Goal: Task Accomplishment & Management: Complete application form

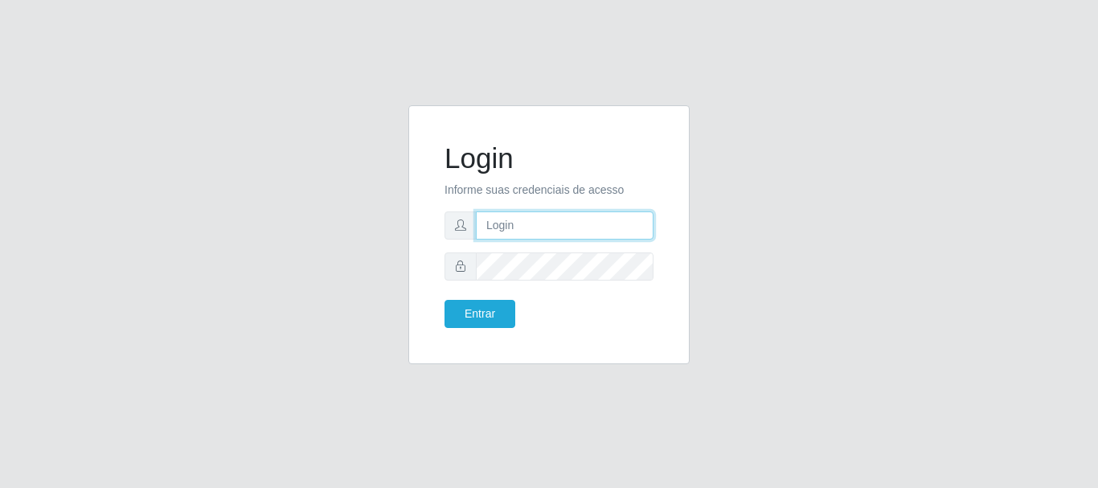
click at [503, 222] on input "text" at bounding box center [565, 225] width 178 height 28
type input "maria@B4"
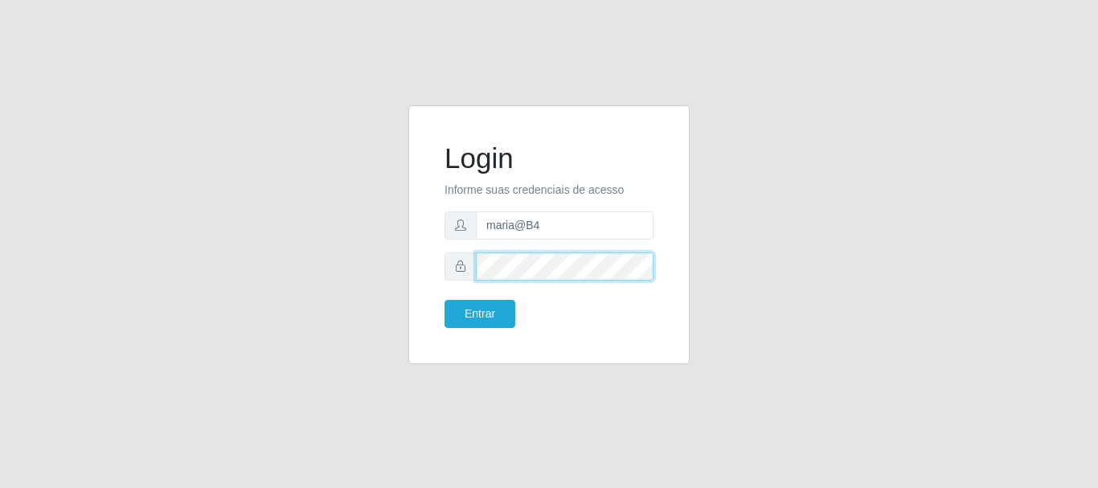
click at [445, 300] on button "Entrar" at bounding box center [480, 314] width 71 height 28
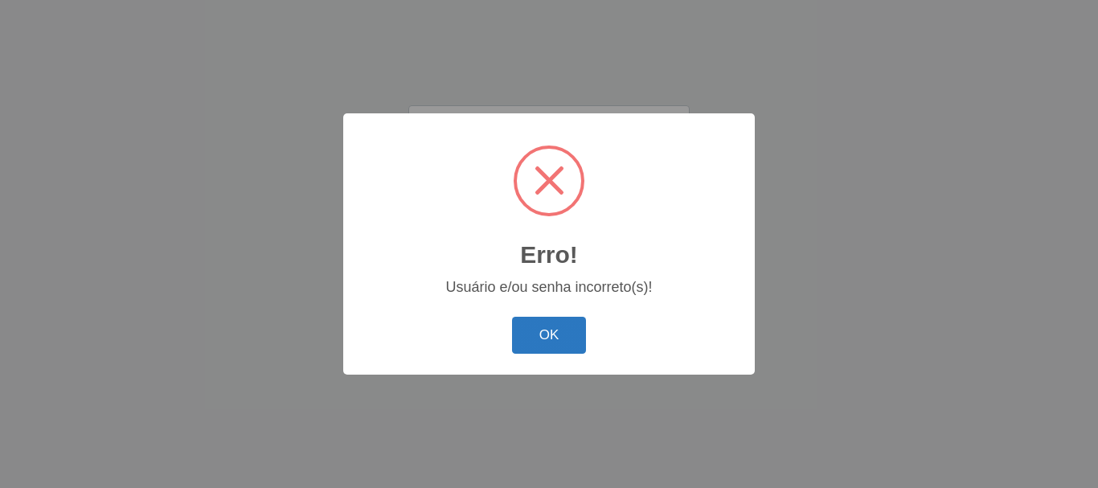
click at [530, 333] on button "OK" at bounding box center [549, 336] width 75 height 38
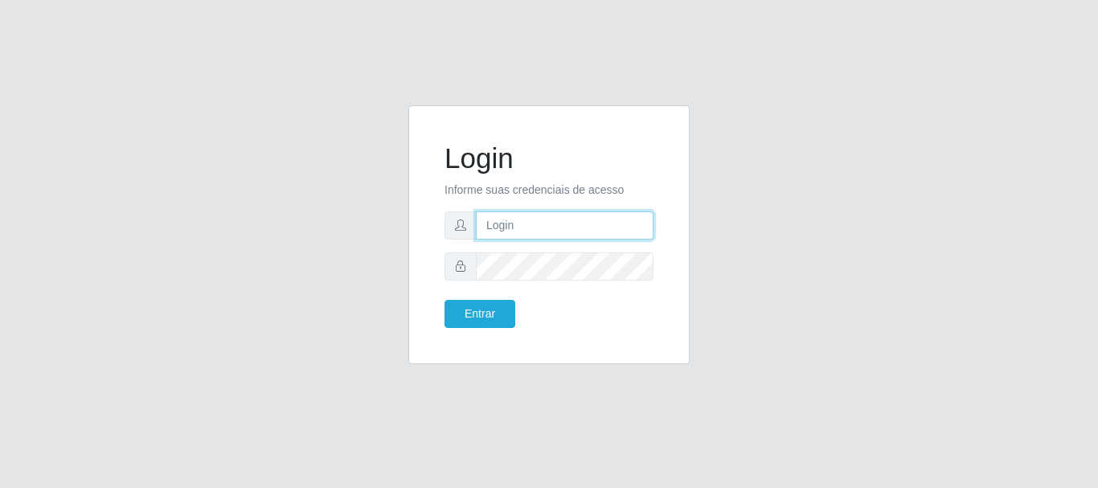
click at [523, 215] on input "text" at bounding box center [565, 225] width 178 height 28
type input "maria@B4"
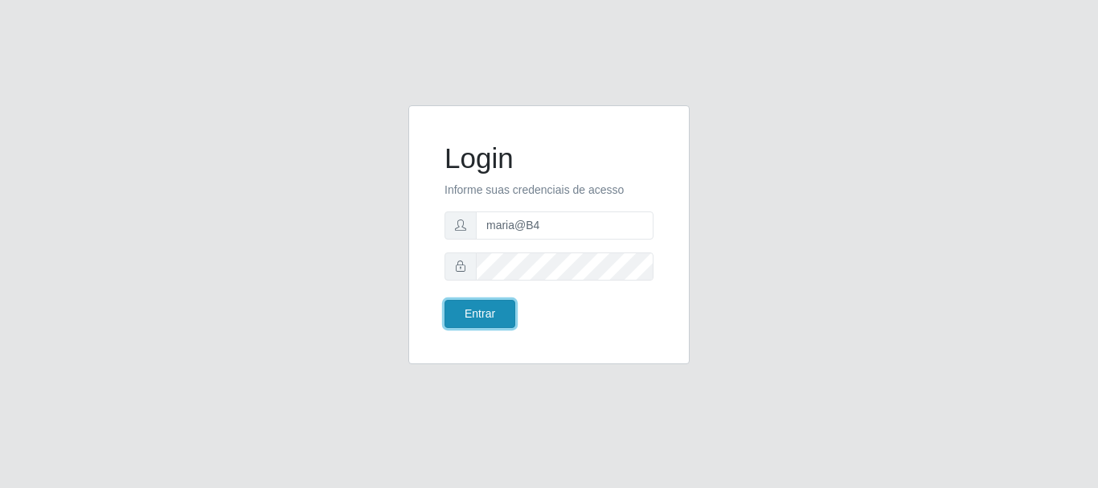
click at [497, 309] on button "Entrar" at bounding box center [480, 314] width 71 height 28
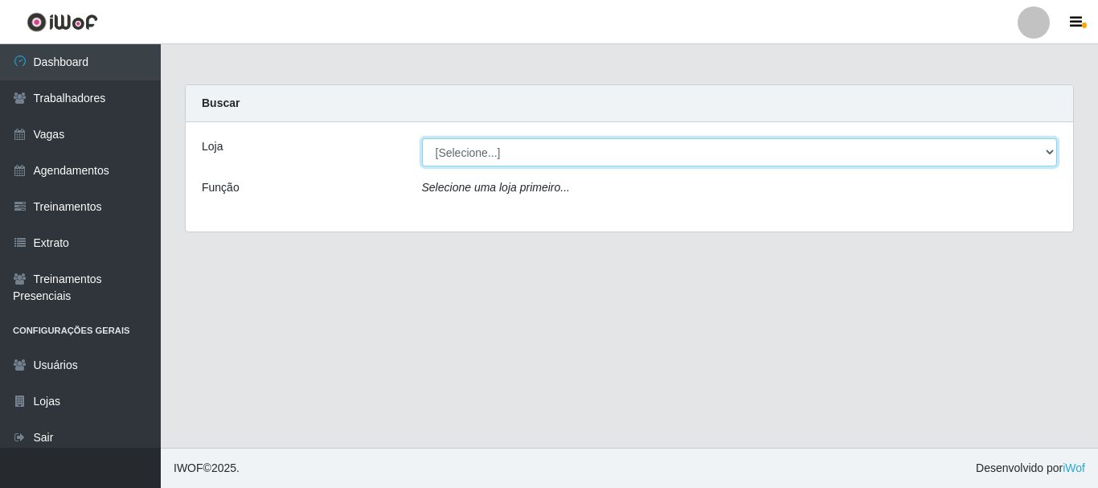
click at [1040, 150] on select "[Selecione...] Bemais Supermercados - B4 [GEOGRAPHIC_DATA]" at bounding box center [740, 152] width 636 height 28
select select "404"
click at [422, 138] on select "[Selecione...] Bemais Supermercados - B4 [GEOGRAPHIC_DATA]" at bounding box center [740, 152] width 636 height 28
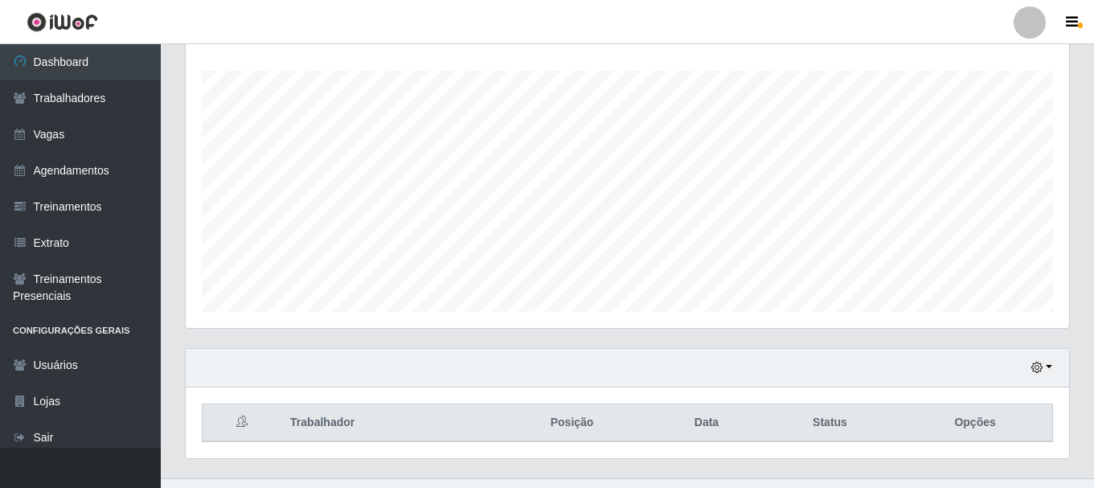
scroll to position [293, 0]
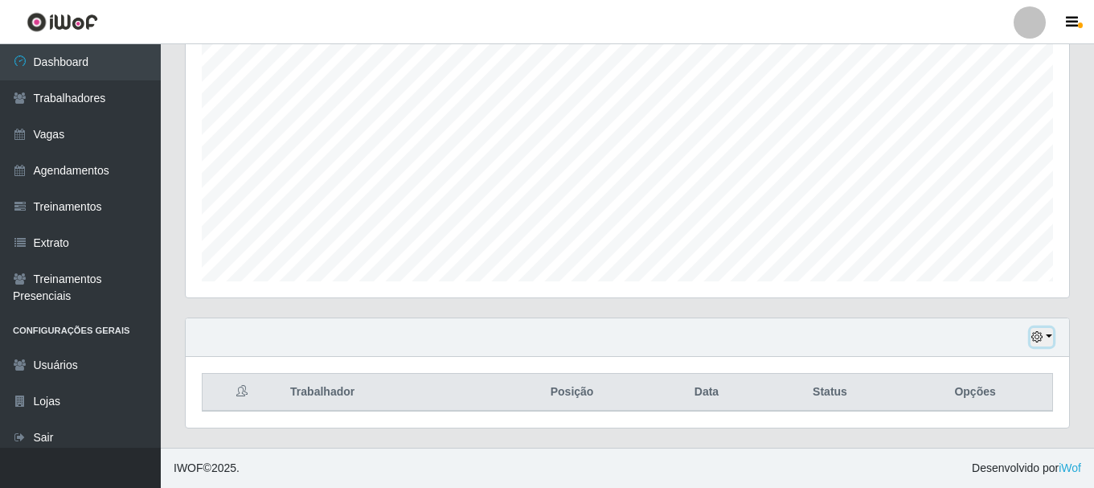
click at [1049, 340] on button "button" at bounding box center [1042, 337] width 23 height 18
click at [986, 388] on th "Opções" at bounding box center [975, 393] width 154 height 38
click at [1049, 326] on div "Hoje 1 dia 3 dias 1 Semana Não encerrados" at bounding box center [628, 337] width 884 height 39
click at [1046, 335] on button "button" at bounding box center [1042, 337] width 23 height 18
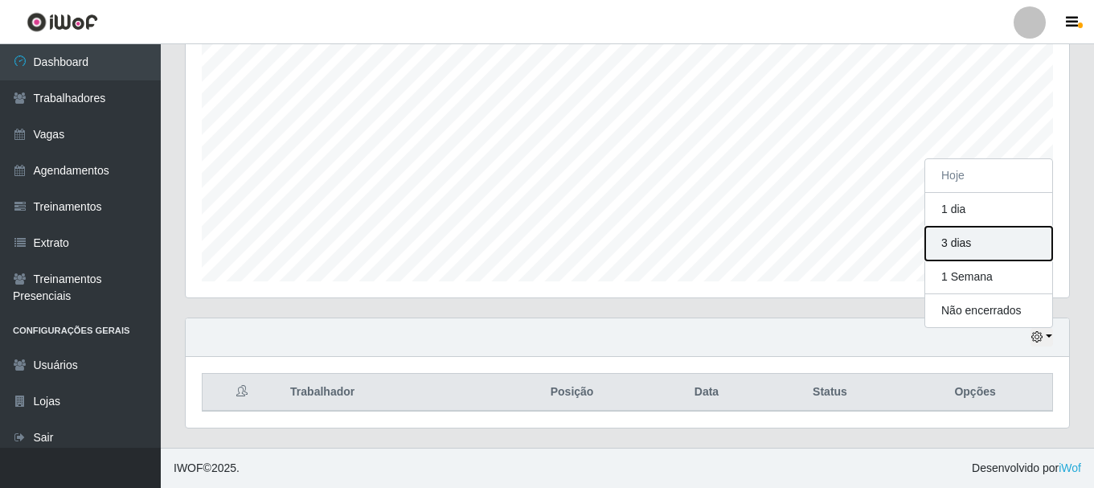
click at [971, 246] on button "3 dias" at bounding box center [988, 244] width 127 height 34
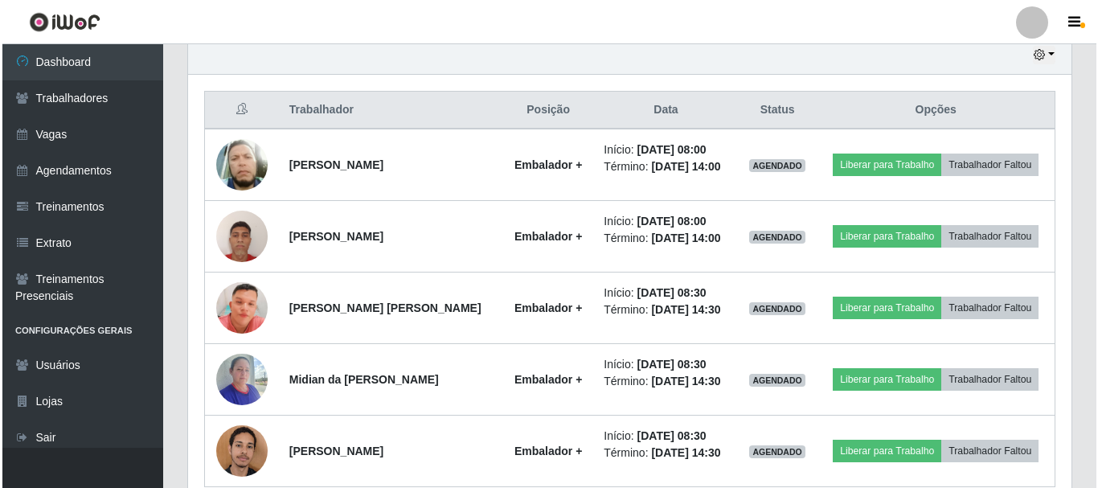
scroll to position [615, 0]
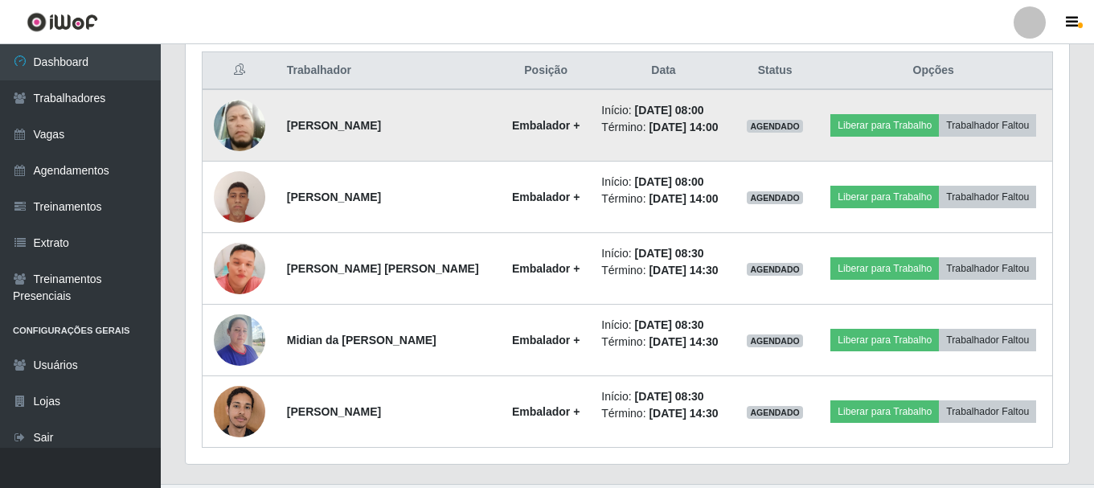
click at [240, 130] on img at bounding box center [239, 126] width 51 height 60
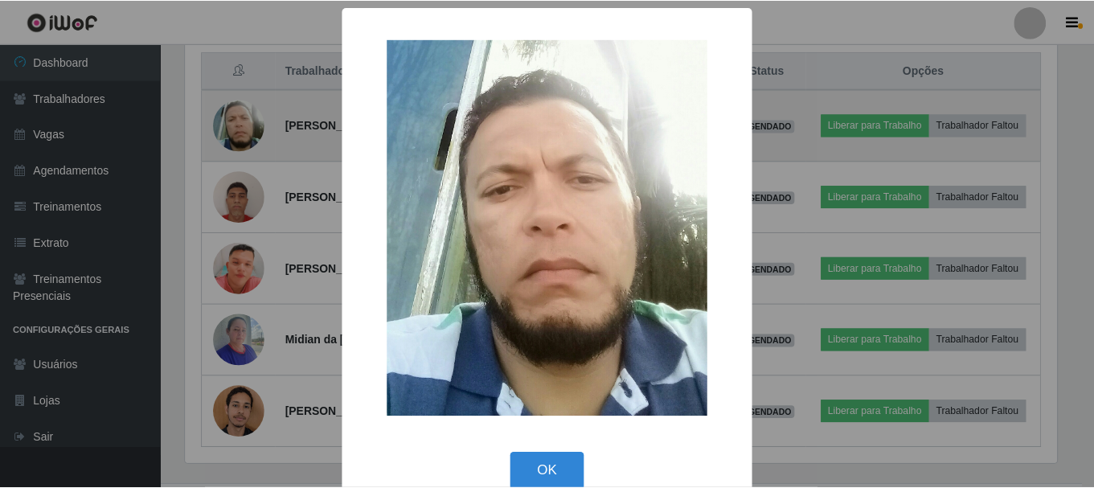
scroll to position [334, 876]
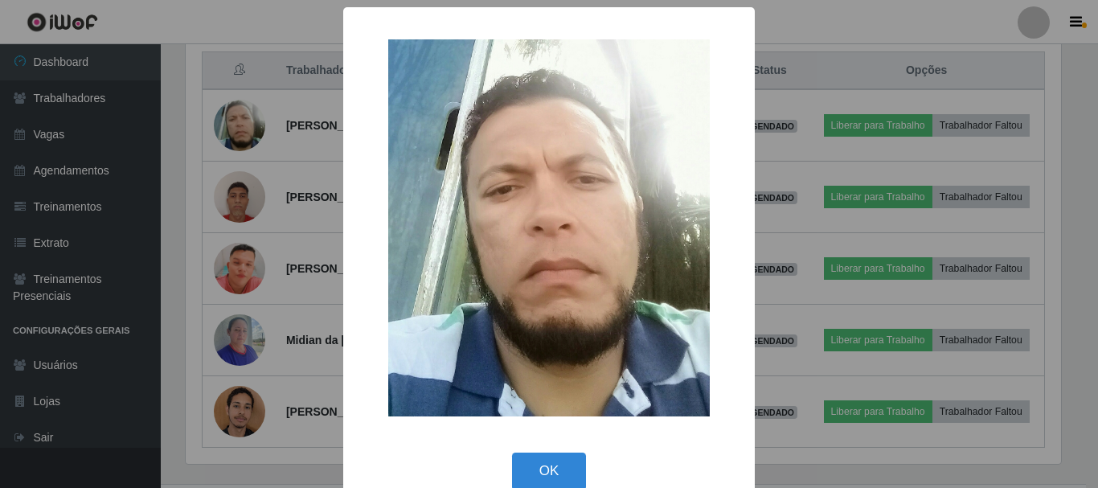
click at [226, 185] on div "× OK Cancel" at bounding box center [549, 244] width 1098 height 488
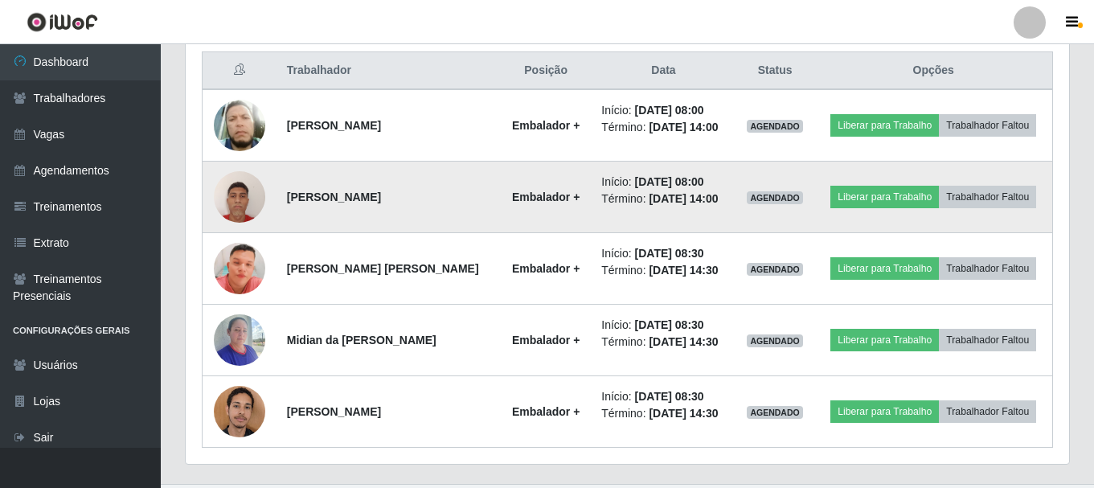
scroll to position [334, 884]
click at [240, 198] on img at bounding box center [239, 196] width 51 height 68
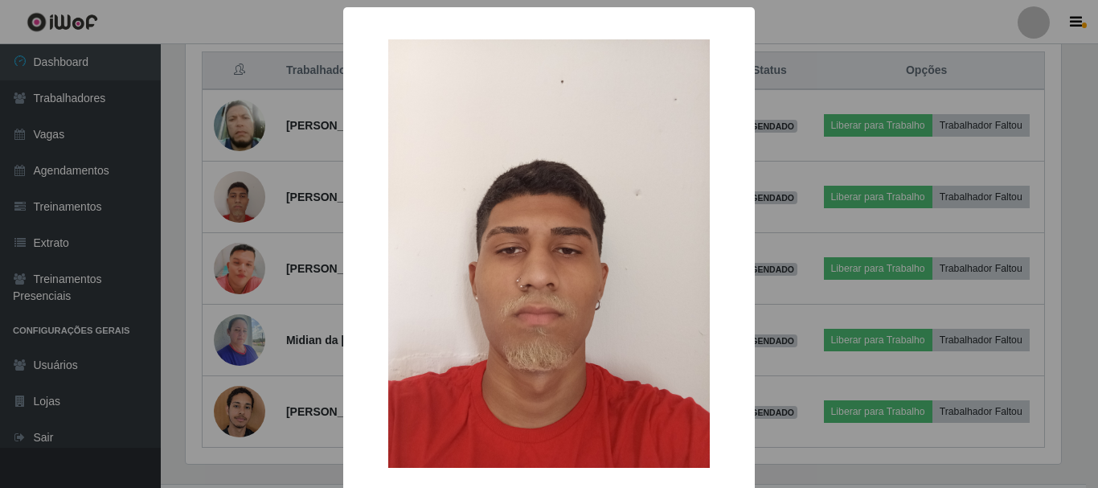
click at [227, 260] on div "× OK Cancel" at bounding box center [549, 244] width 1098 height 488
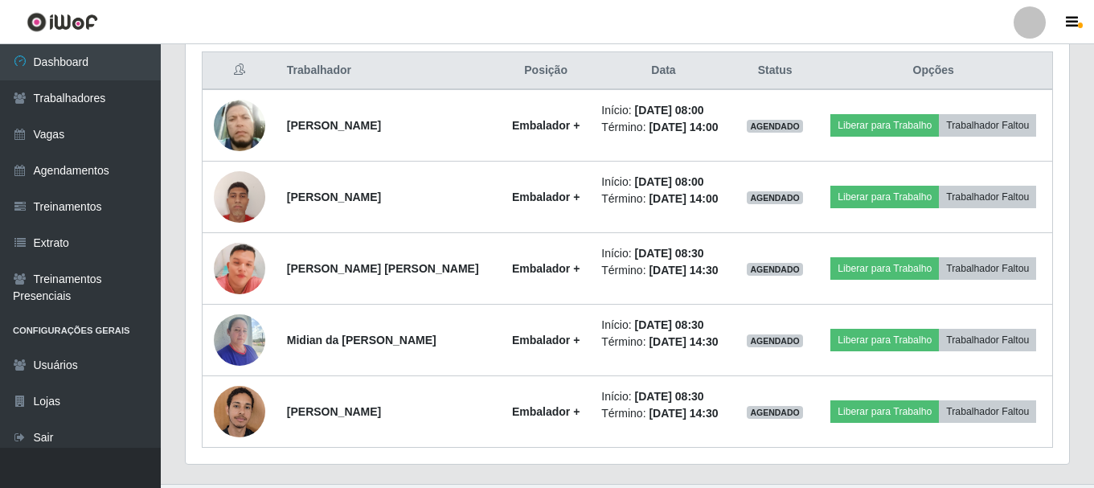
scroll to position [334, 884]
click at [227, 260] on img at bounding box center [239, 268] width 51 height 117
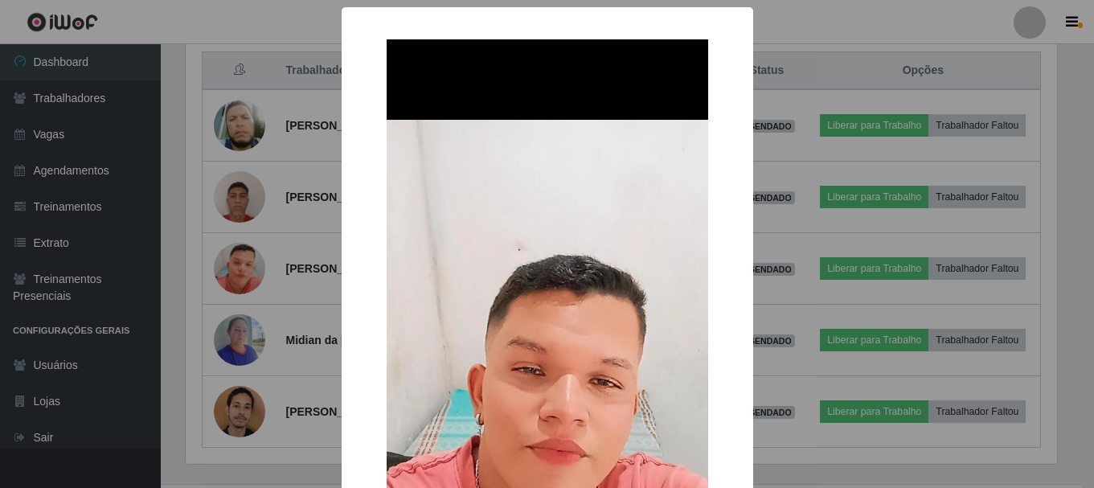
scroll to position [334, 876]
click at [252, 354] on div "× OK Cancel" at bounding box center [549, 244] width 1098 height 488
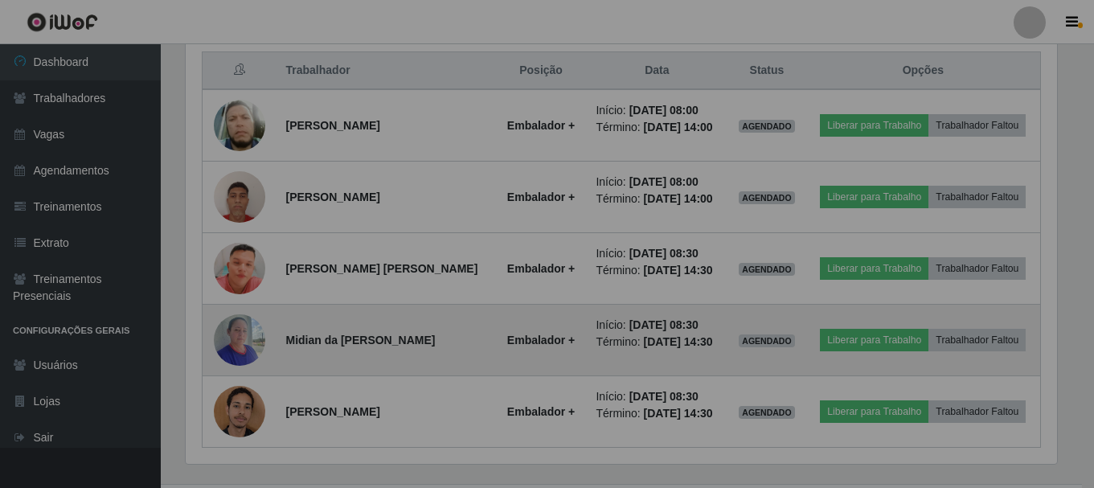
scroll to position [334, 884]
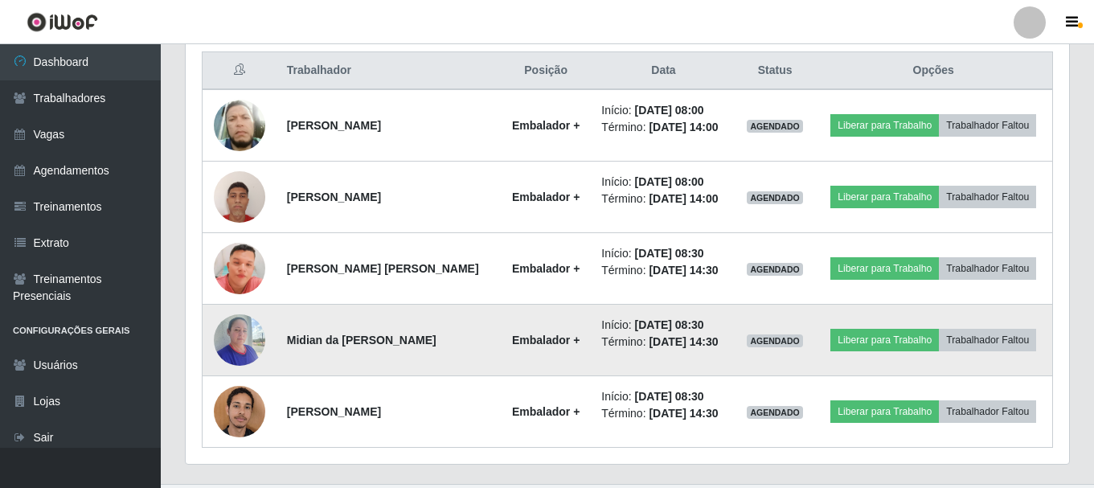
click at [247, 345] on img at bounding box center [239, 340] width 51 height 68
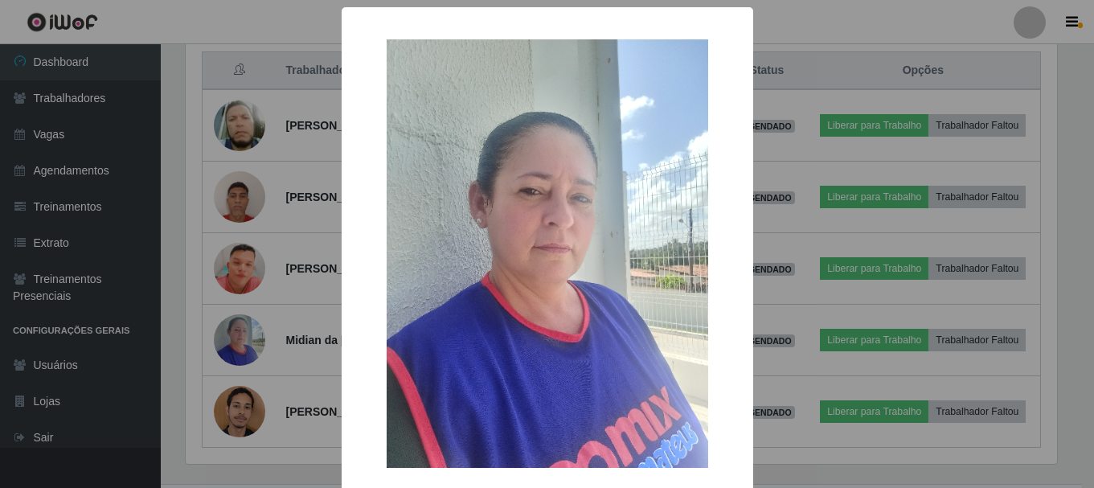
scroll to position [334, 876]
click at [240, 416] on div "× OK Cancel" at bounding box center [549, 244] width 1098 height 488
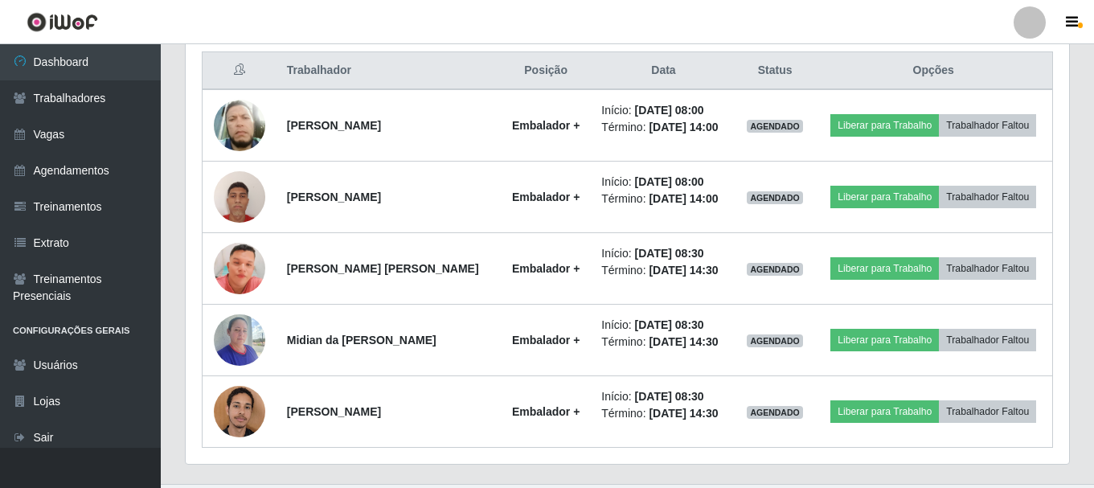
scroll to position [334, 884]
click at [240, 415] on img at bounding box center [239, 411] width 51 height 68
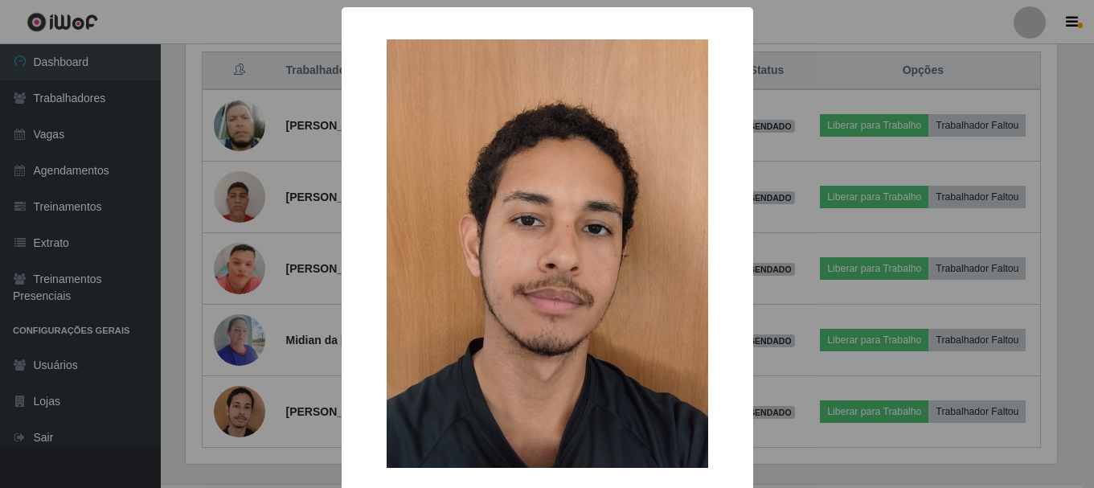
scroll to position [334, 876]
click at [306, 232] on div "× OK Cancel" at bounding box center [549, 244] width 1098 height 488
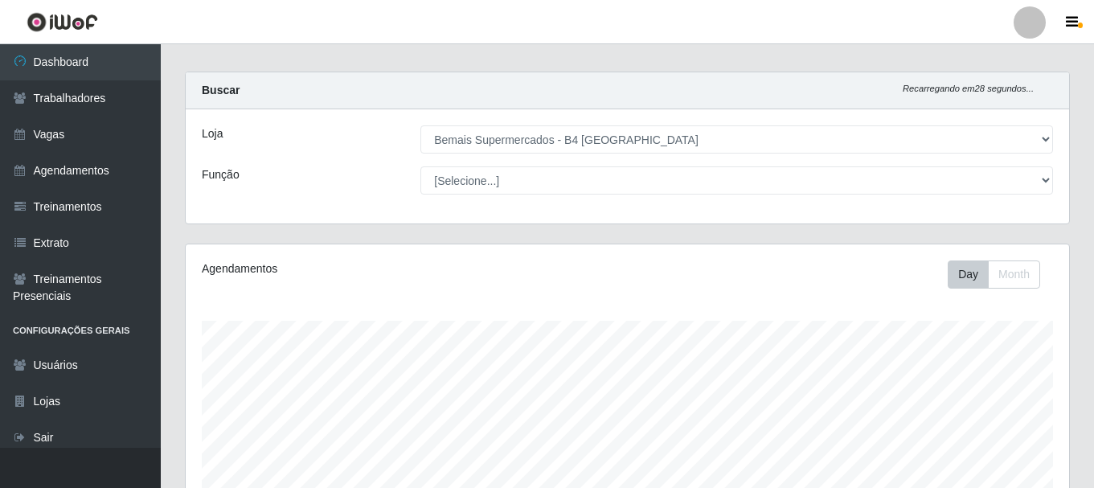
scroll to position [0, 0]
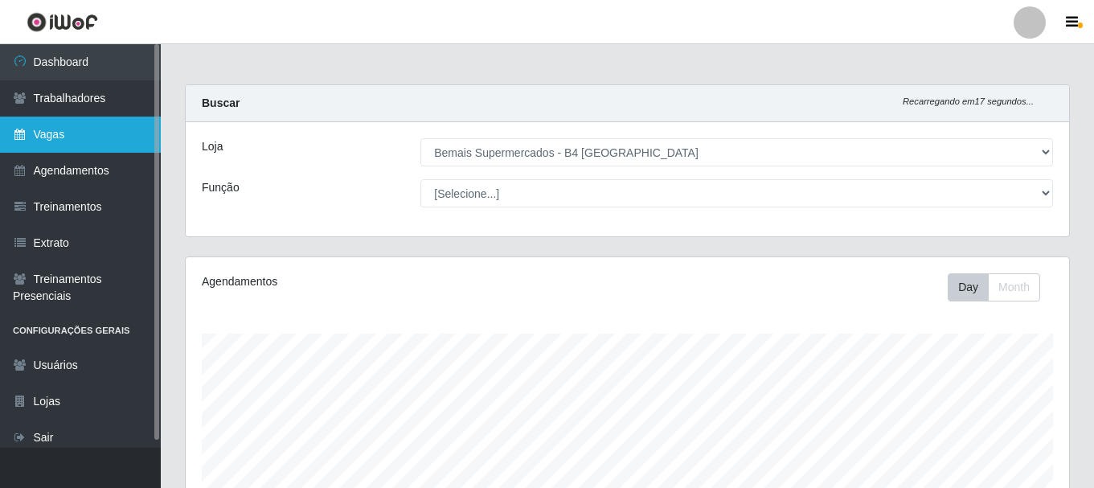
click at [105, 132] on link "Vagas" at bounding box center [80, 135] width 161 height 36
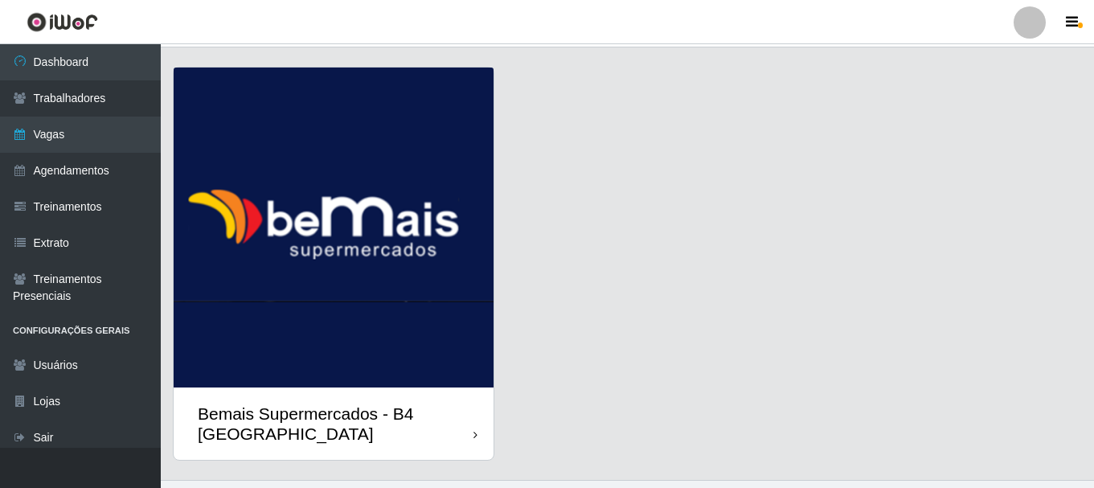
scroll to position [66, 0]
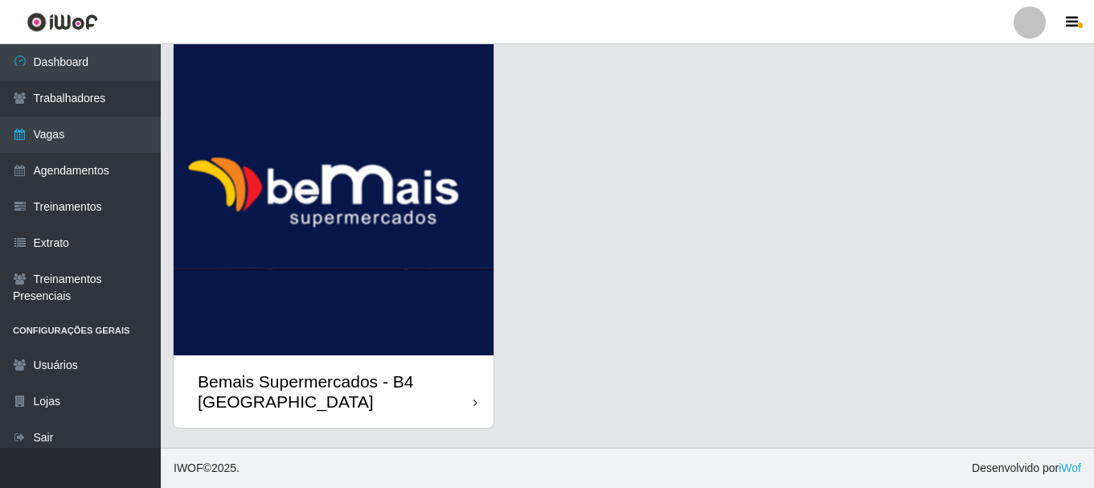
click at [330, 211] on img at bounding box center [334, 195] width 320 height 320
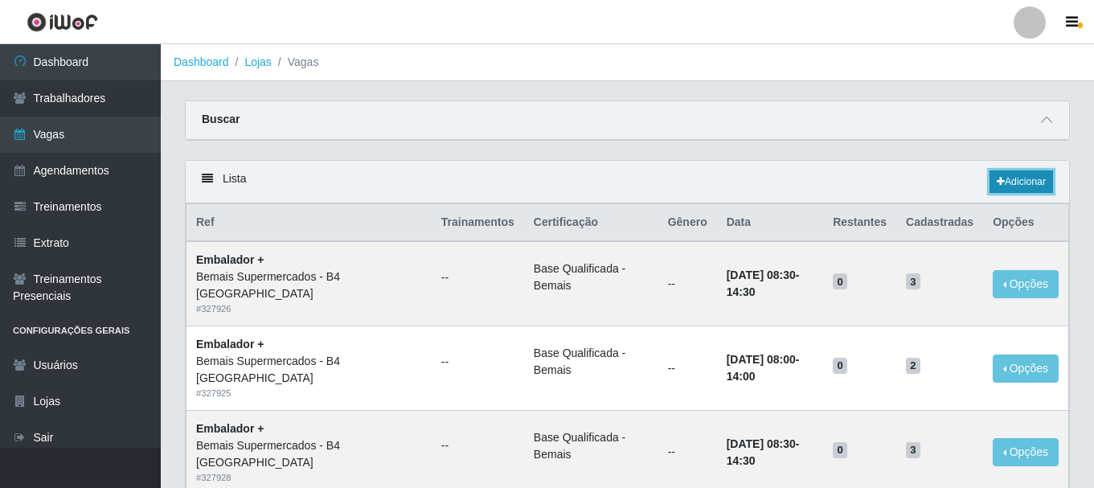
click at [1030, 183] on link "Adicionar" at bounding box center [1022, 181] width 64 height 23
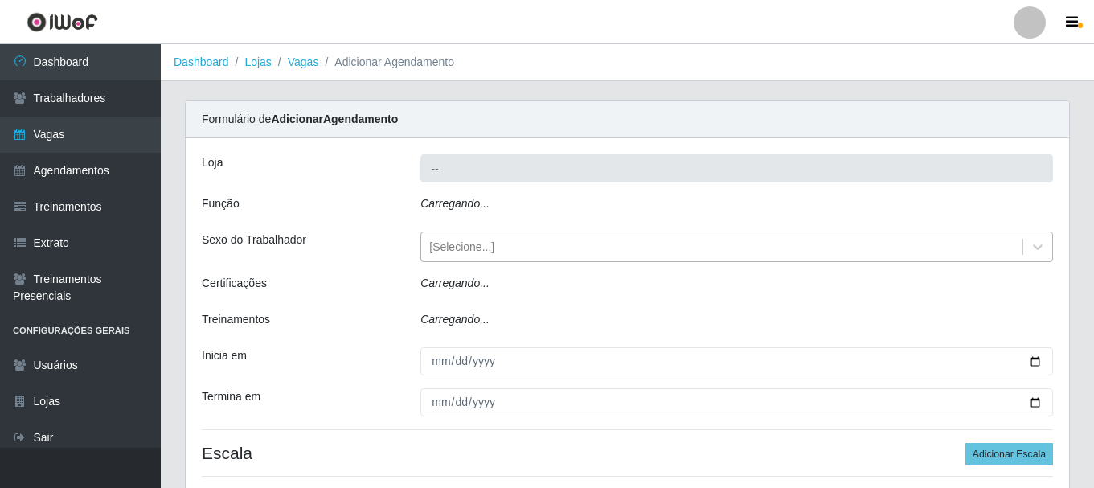
type input "Bemais Supermercados - B4 [GEOGRAPHIC_DATA]"
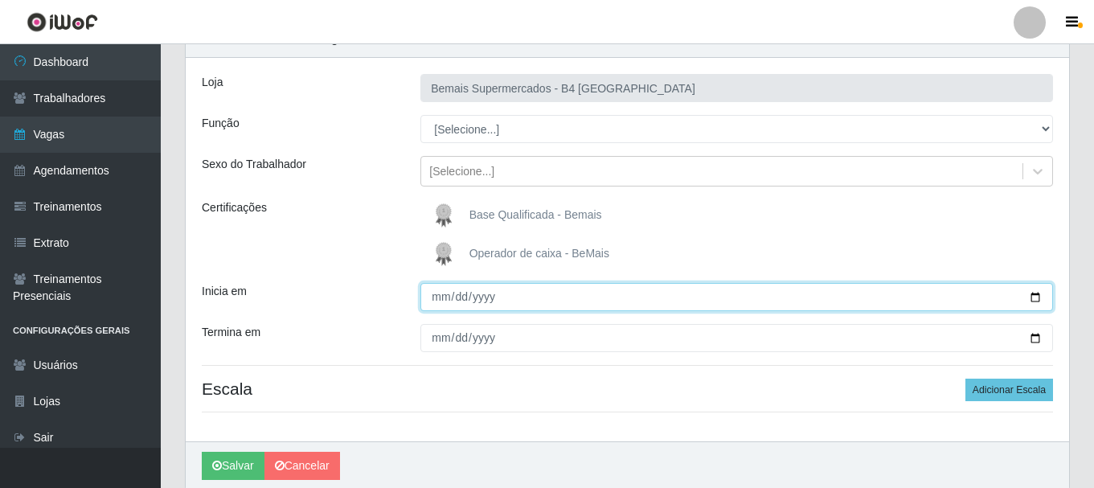
click at [437, 294] on input "Inicia em" at bounding box center [737, 297] width 633 height 28
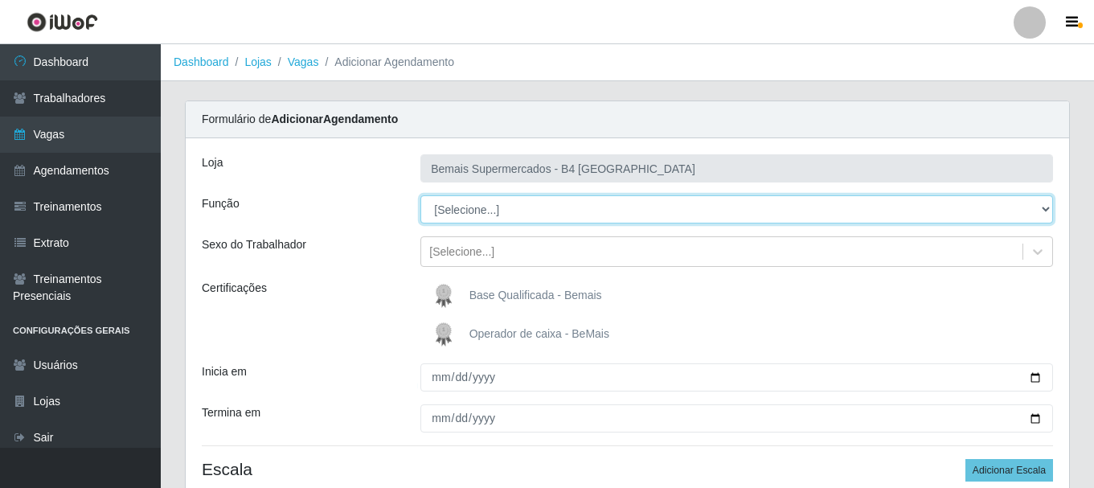
click at [1047, 207] on select "[Selecione...] ASG ASG + ASG ++ Auxiliar de Estacionamento Auxiliar de Estacion…" at bounding box center [737, 209] width 633 height 28
select select "70"
click at [421, 195] on select "[Selecione...] ASG ASG + ASG ++ Auxiliar de Estacionamento Auxiliar de Estacion…" at bounding box center [737, 209] width 633 height 28
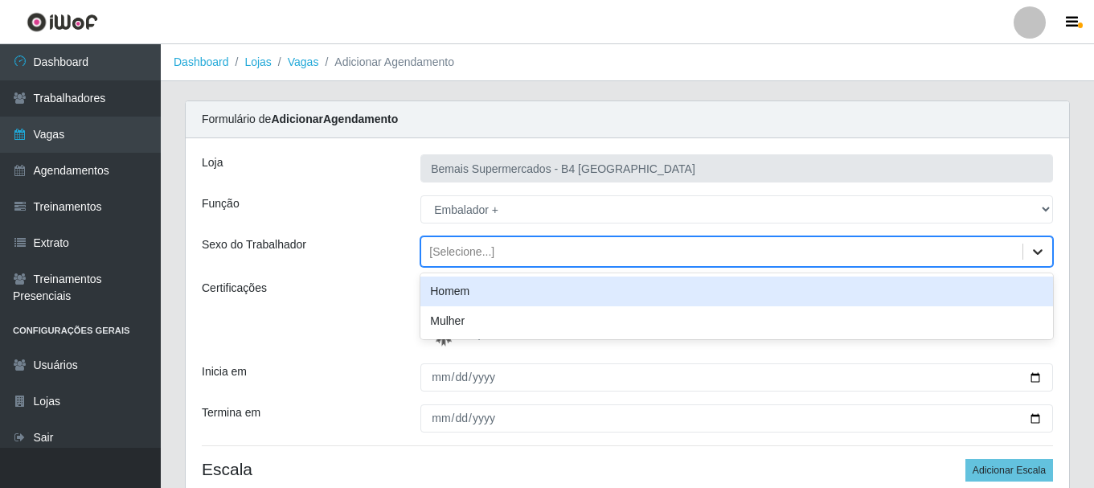
click at [1035, 252] on icon at bounding box center [1038, 252] width 10 height 6
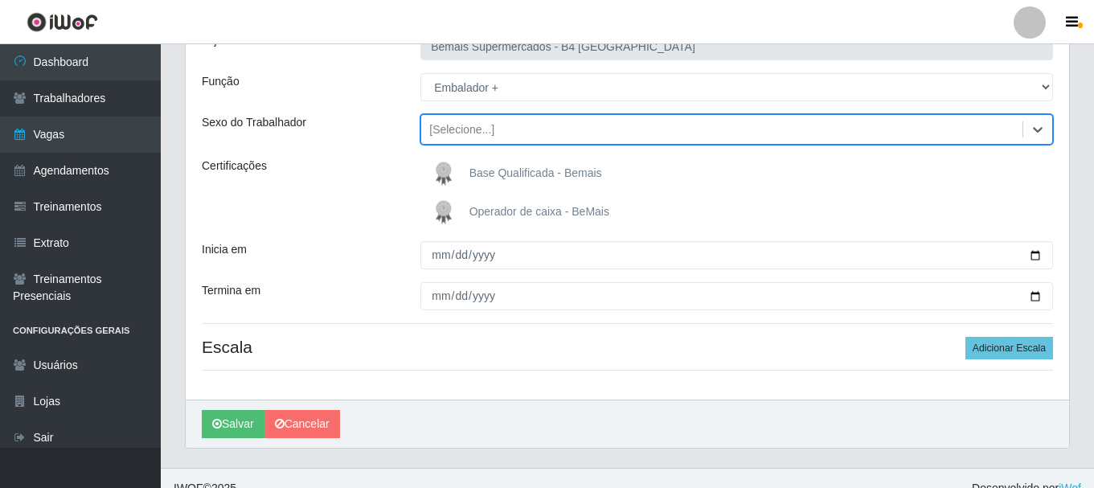
scroll to position [142, 0]
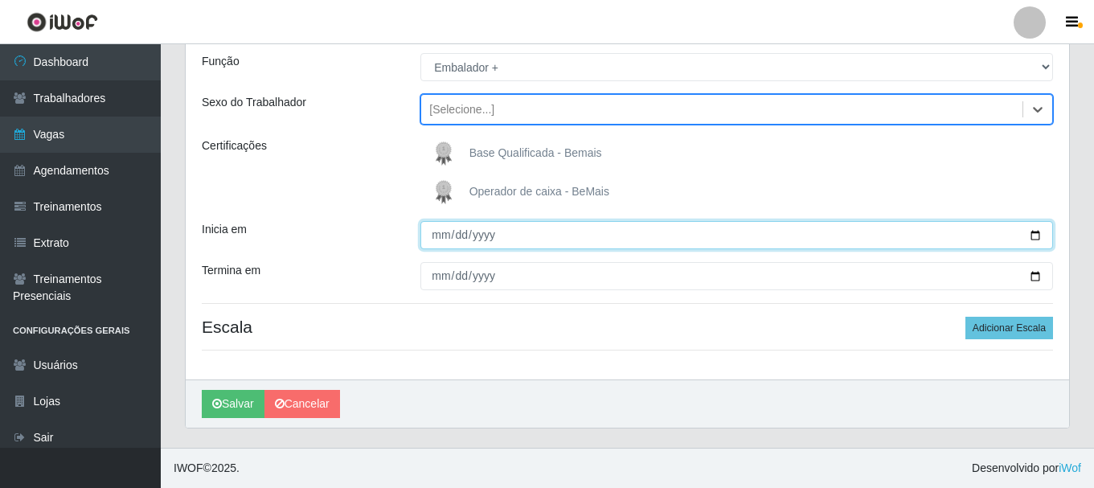
click at [441, 234] on input "Inicia em" at bounding box center [737, 235] width 633 height 28
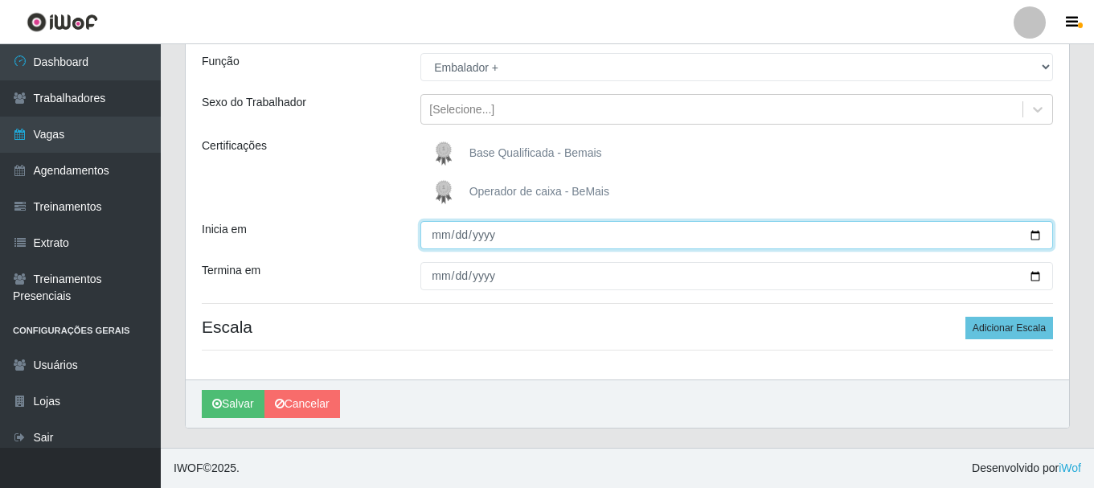
click at [458, 240] on input "Inicia em" at bounding box center [737, 235] width 633 height 28
type input "[DATE]"
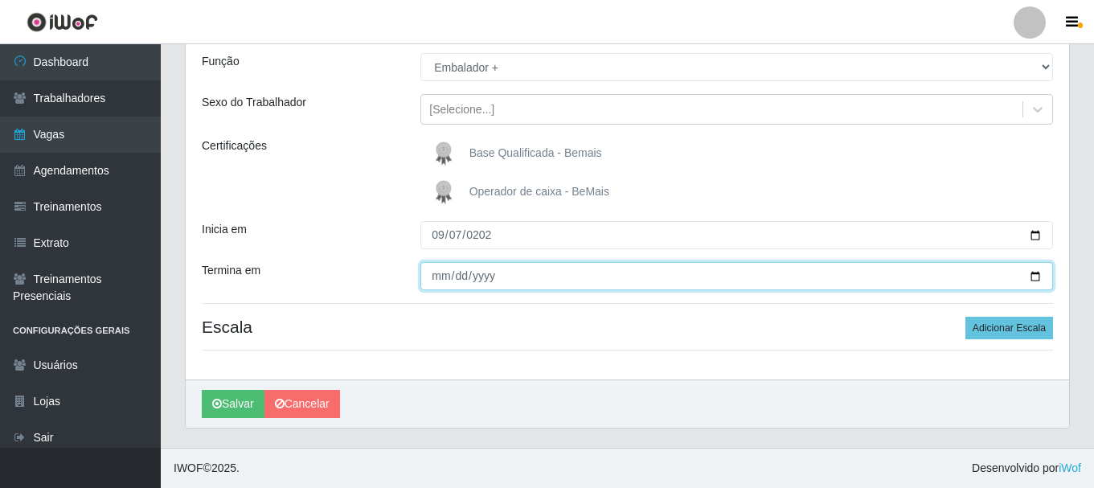
click at [441, 275] on input "Termina em" at bounding box center [737, 276] width 633 height 28
click at [445, 274] on input "Termina em" at bounding box center [737, 276] width 633 height 28
click at [437, 274] on input "Termina em" at bounding box center [737, 276] width 633 height 28
type input "[DATE]"
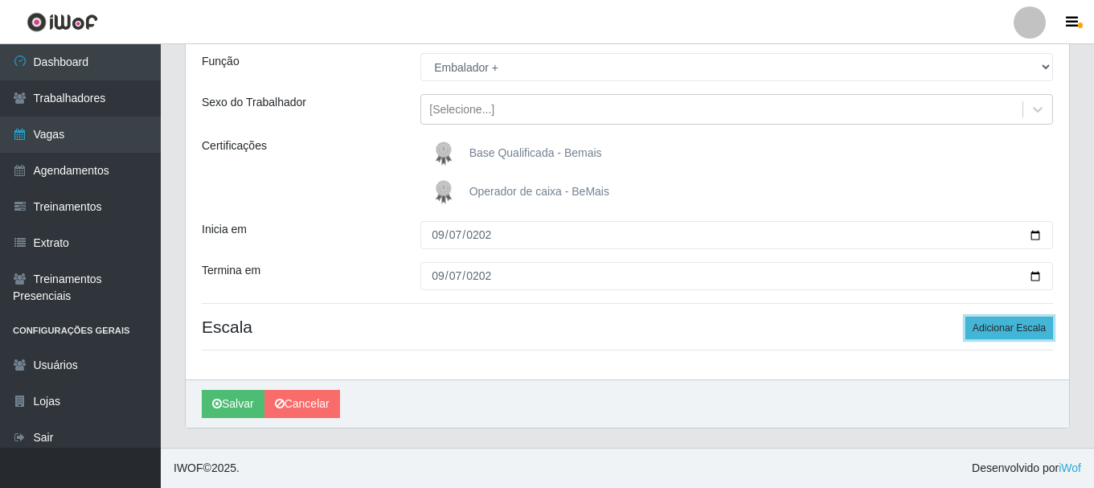
click at [1011, 329] on button "Adicionar Escala" at bounding box center [1010, 328] width 88 height 23
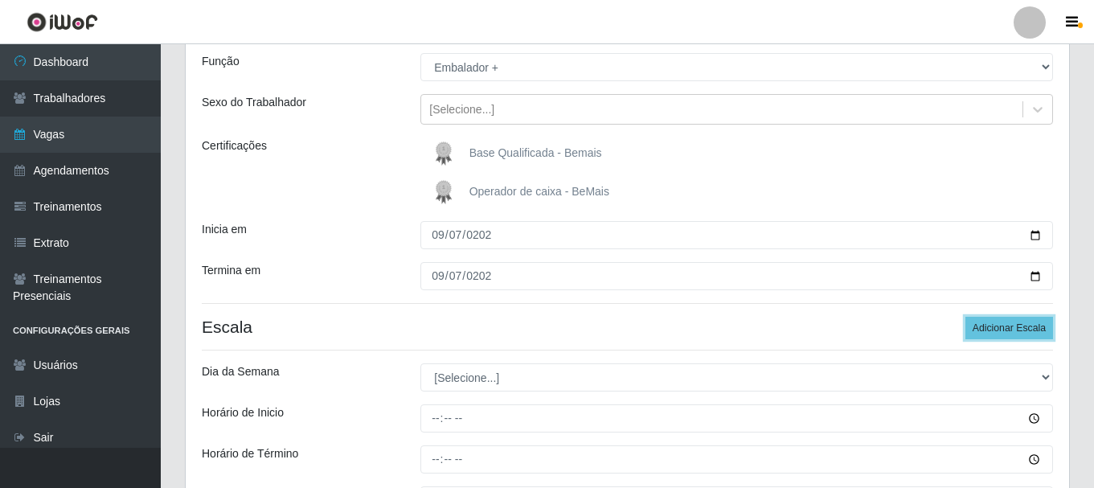
scroll to position [303, 0]
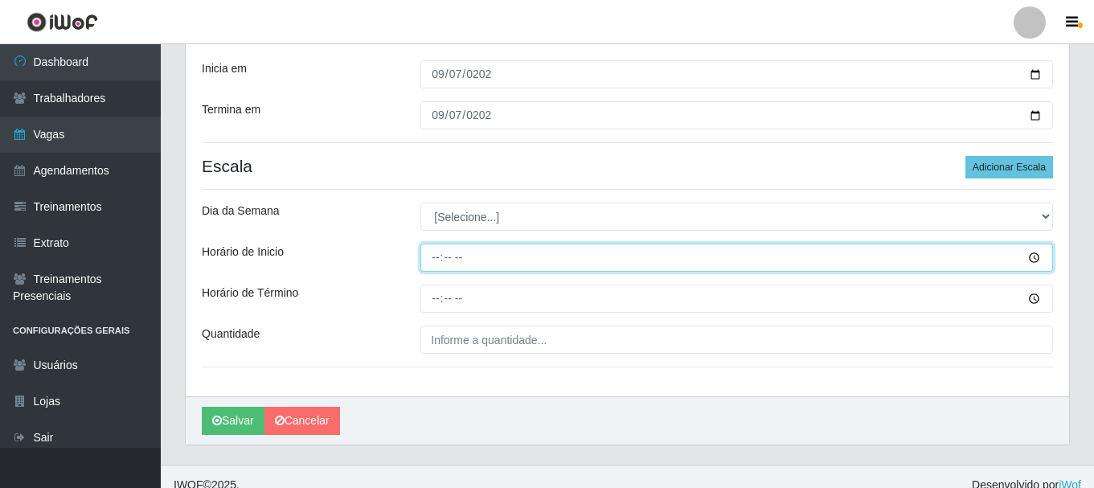
click at [433, 257] on input "Horário de Inicio" at bounding box center [737, 258] width 633 height 28
type input "08:00"
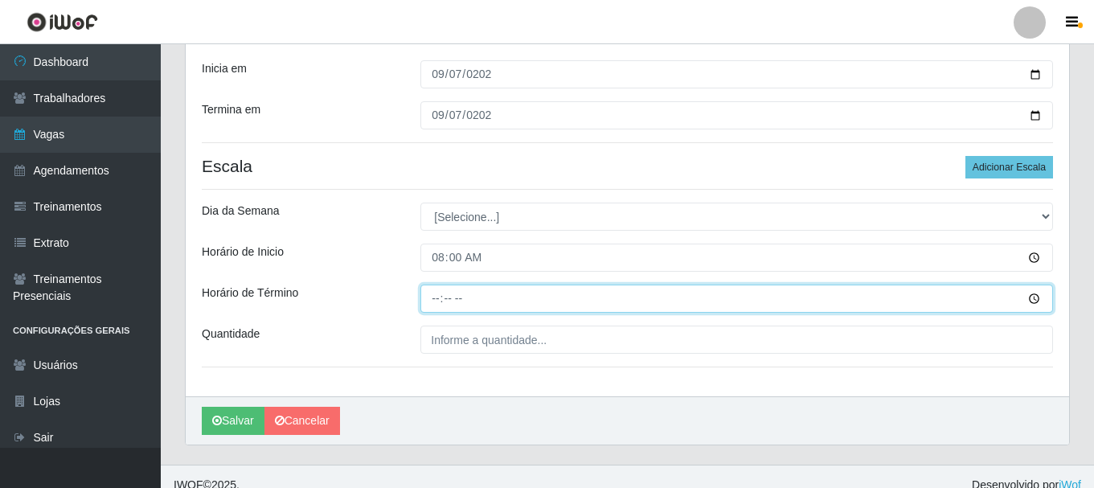
click at [438, 298] on input "Horário de Término" at bounding box center [737, 299] width 633 height 28
click at [439, 298] on input "Horário de Término" at bounding box center [737, 299] width 633 height 28
type input "14:00"
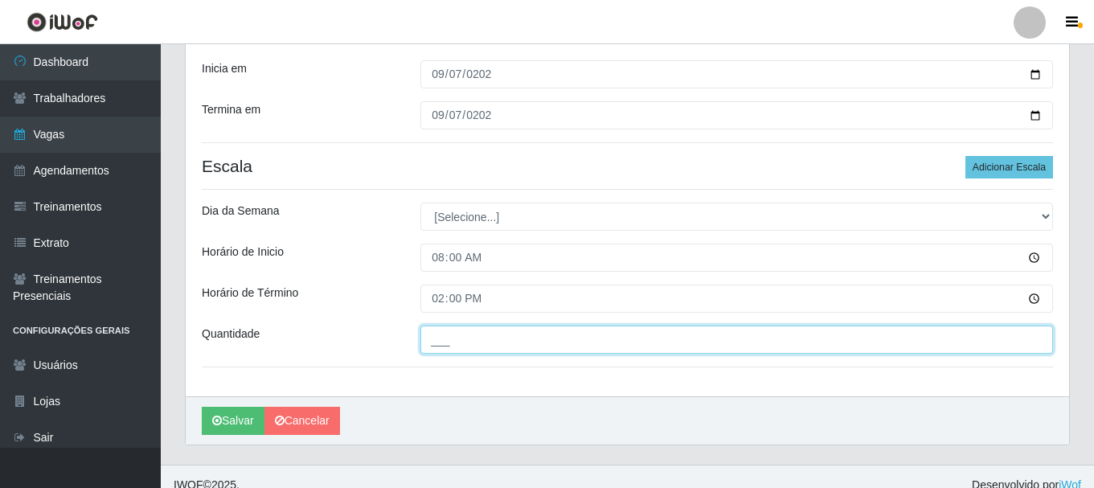
click at [477, 342] on input "___" at bounding box center [737, 340] width 633 height 28
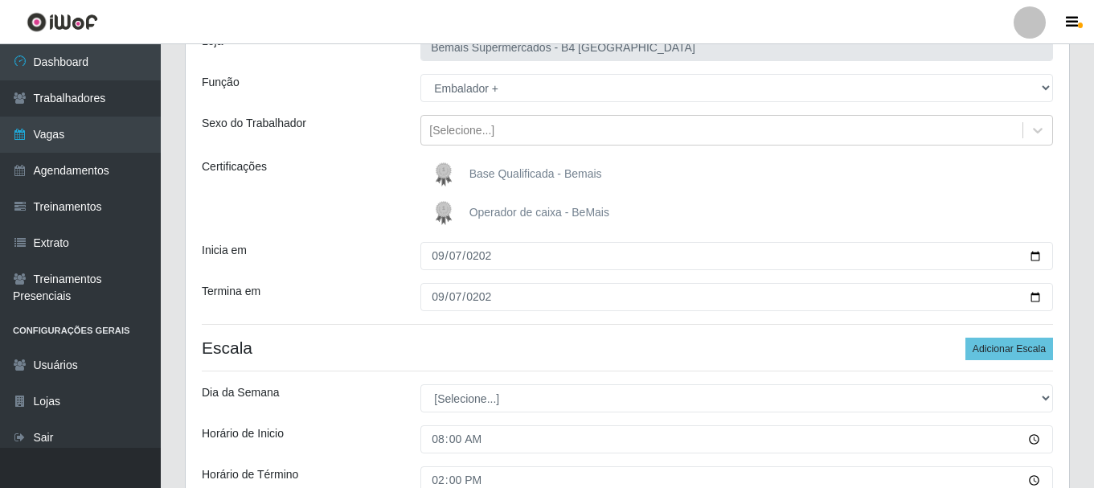
scroll to position [159, 0]
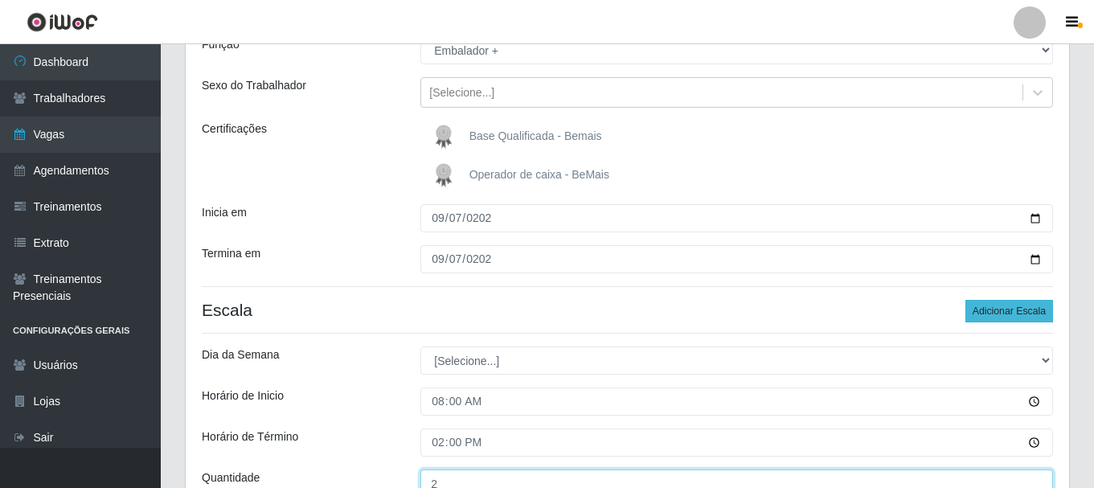
type input "2__"
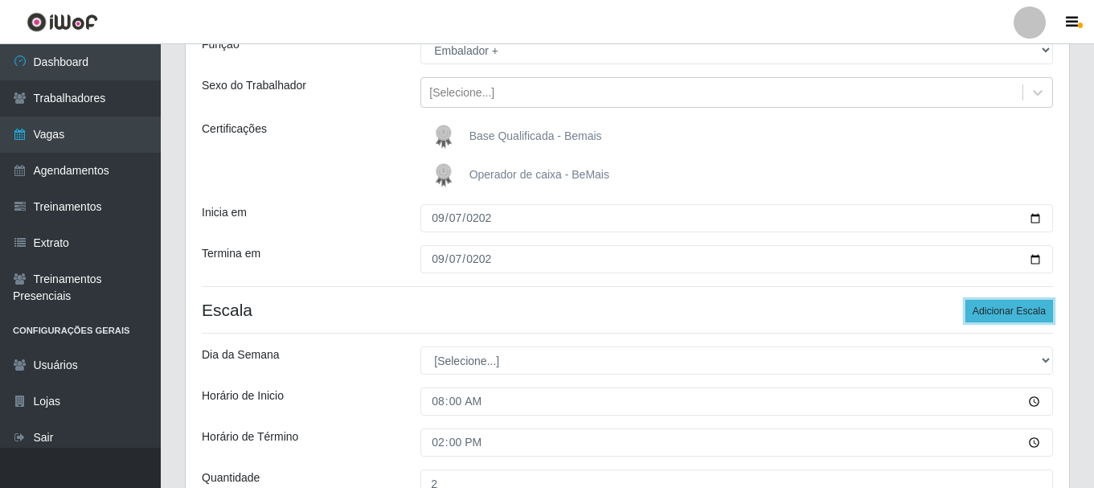
click at [996, 306] on button "Adicionar Escala" at bounding box center [1010, 311] width 88 height 23
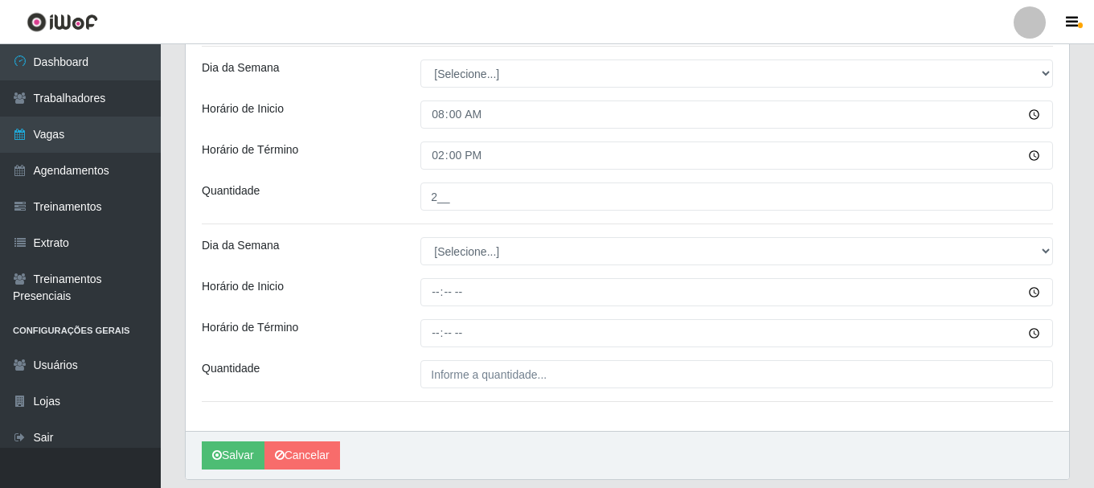
scroll to position [498, 0]
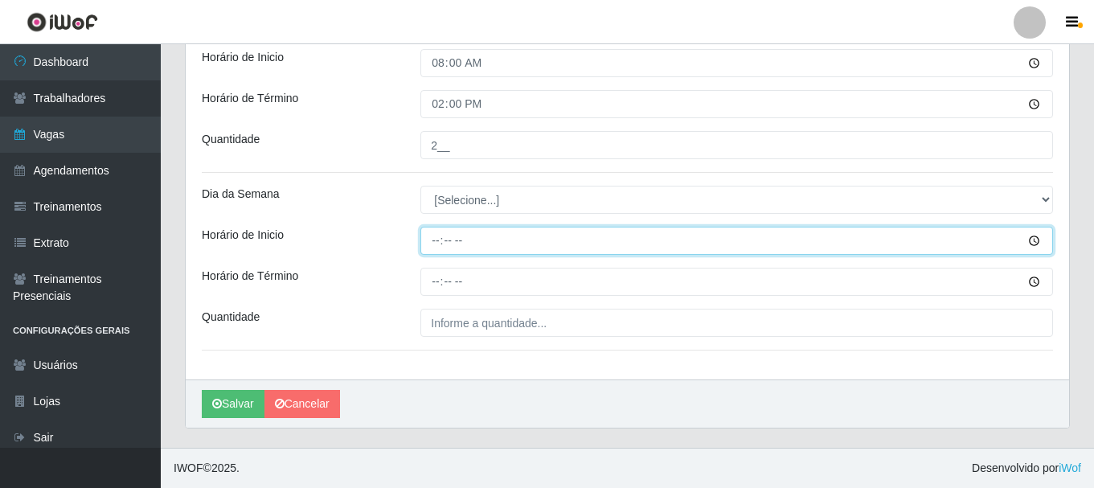
click at [432, 240] on input "Horário de Inicio" at bounding box center [737, 241] width 633 height 28
type input "08:30"
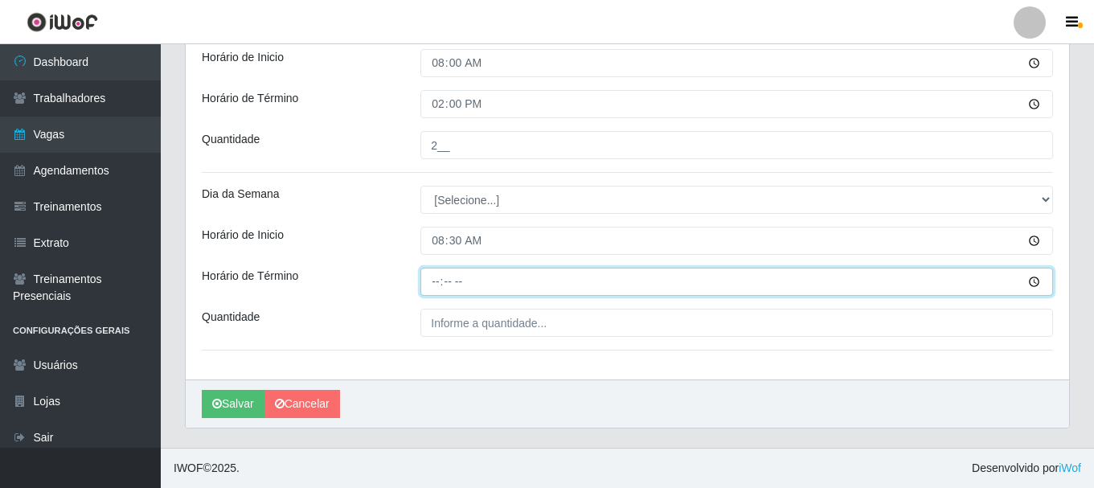
click at [440, 281] on input "Horário de Término" at bounding box center [737, 282] width 633 height 28
type input "14:30"
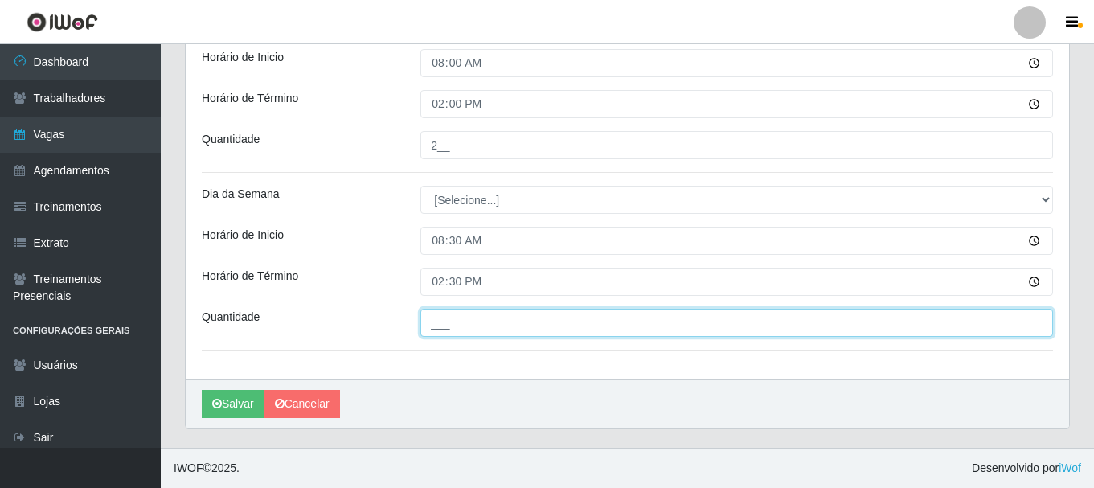
click at [552, 326] on input "___" at bounding box center [737, 323] width 633 height 28
type input "3__"
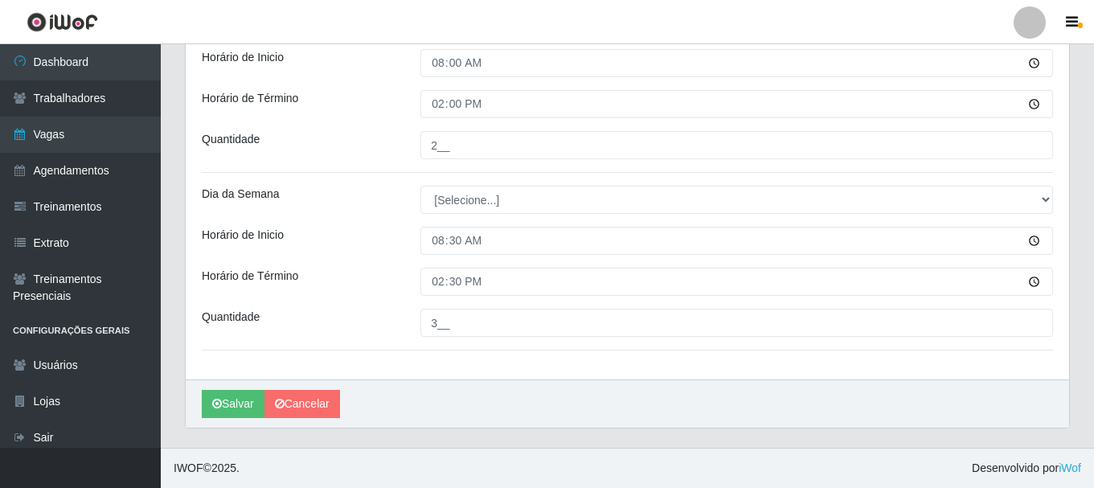
click at [564, 348] on div "Loja Bemais Supermercados - B4 Mangabeira Função [Selecione...] ASG ASG + ASG +…" at bounding box center [628, 10] width 884 height 739
click at [234, 404] on button "Salvar" at bounding box center [233, 404] width 63 height 28
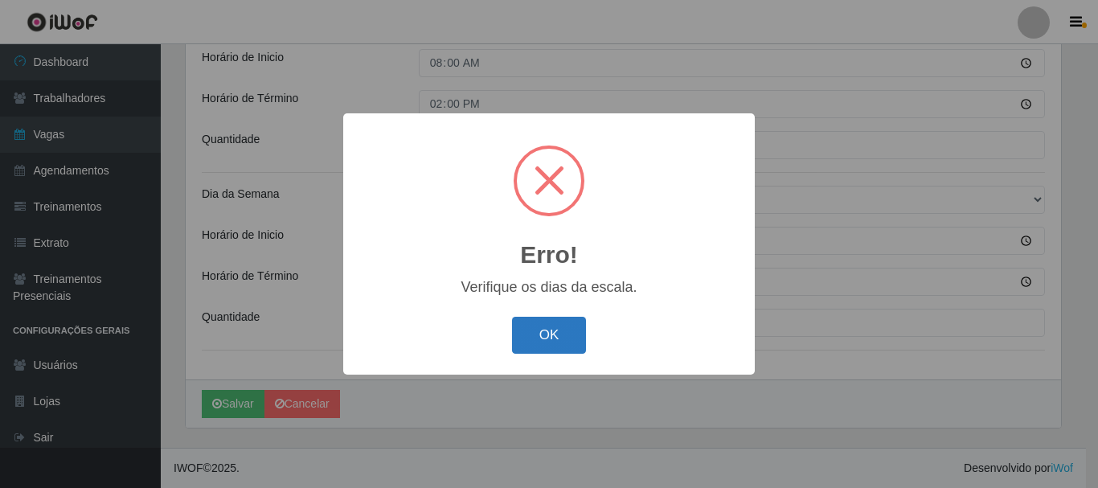
click at [557, 323] on button "OK" at bounding box center [549, 336] width 75 height 38
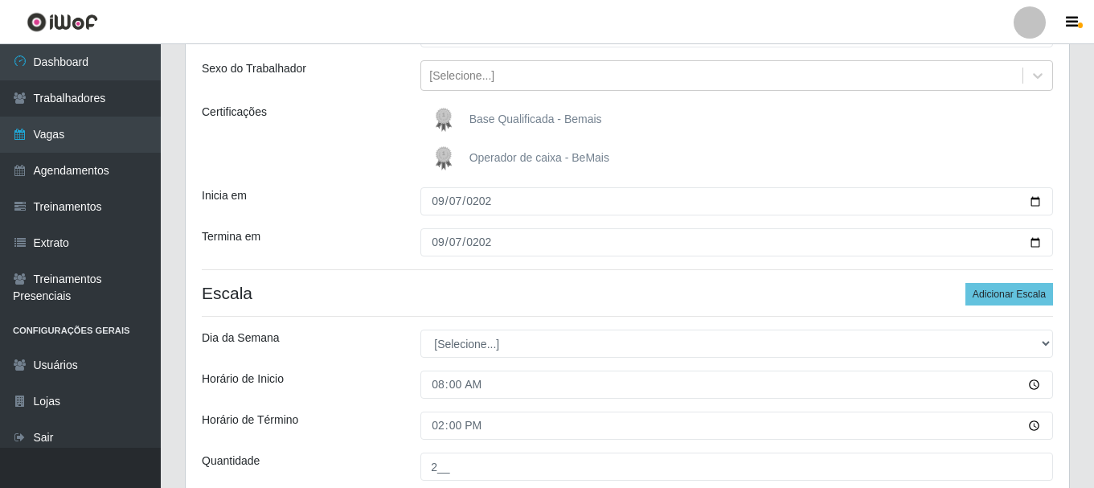
scroll to position [257, 0]
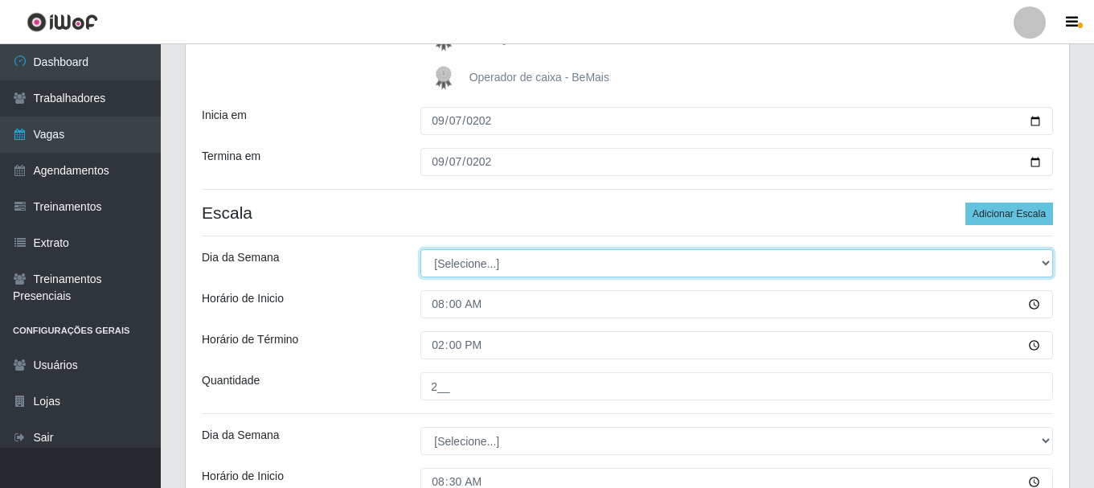
click at [1040, 262] on select "[Selecione...] Segunda Terça Quarta Quinta Sexta Sábado Domingo" at bounding box center [737, 263] width 633 height 28
select select "0"
click at [421, 249] on select "[Selecione...] Segunda Terça Quarta Quinta Sexta Sábado Domingo" at bounding box center [737, 263] width 633 height 28
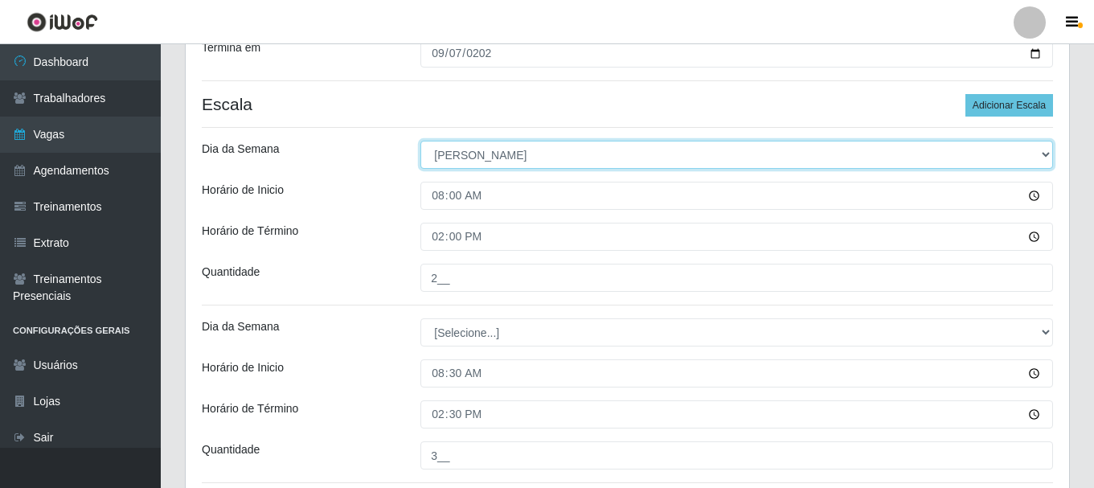
scroll to position [337, 0]
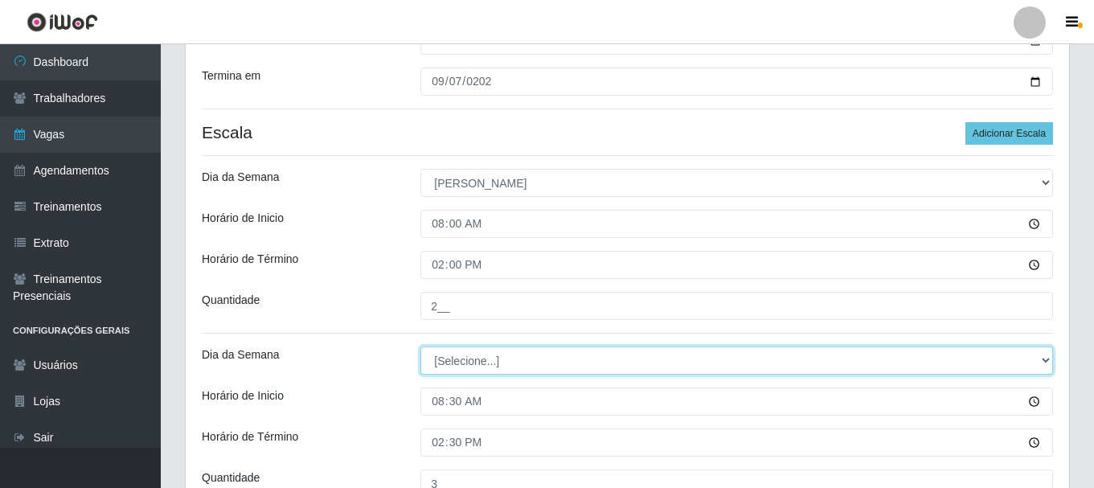
click at [1045, 358] on select "[Selecione...] Segunda Terça Quarta Quinta Sexta Sábado Domingo" at bounding box center [737, 361] width 633 height 28
select select "0"
click at [421, 347] on select "[Selecione...] Segunda Terça Quarta Quinta Sexta Sábado Domingo" at bounding box center [737, 361] width 633 height 28
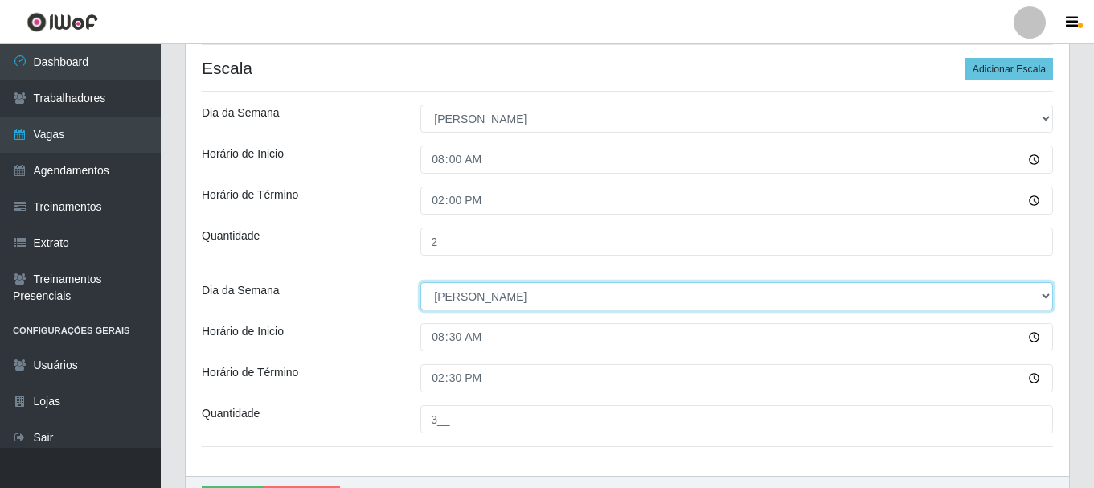
scroll to position [498, 0]
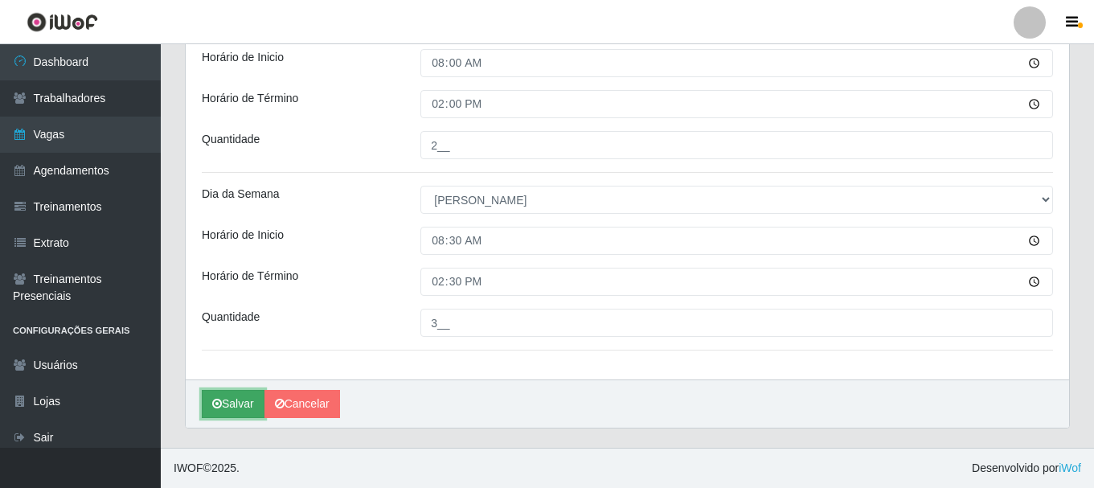
click at [215, 399] on icon "submit" at bounding box center [217, 403] width 10 height 11
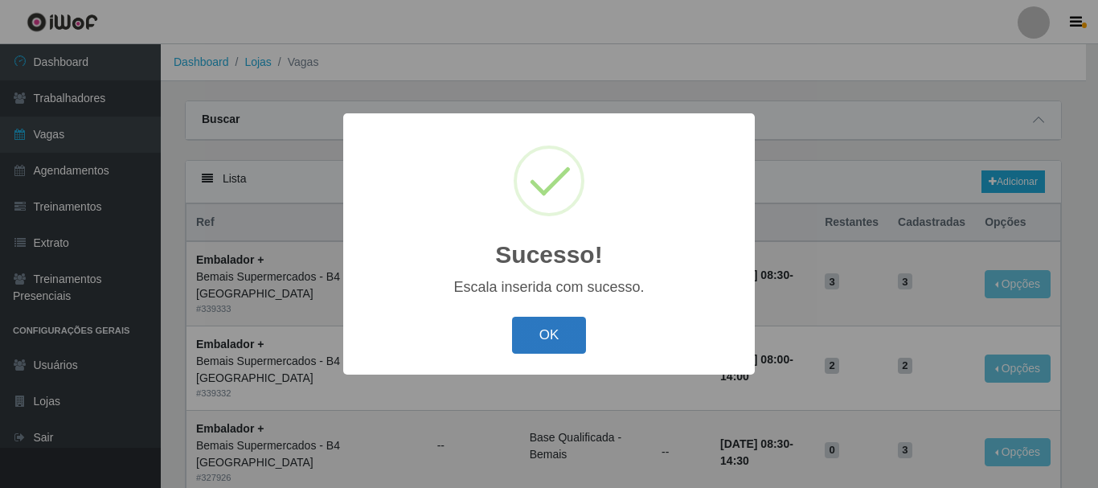
click at [554, 339] on button "OK" at bounding box center [549, 336] width 75 height 38
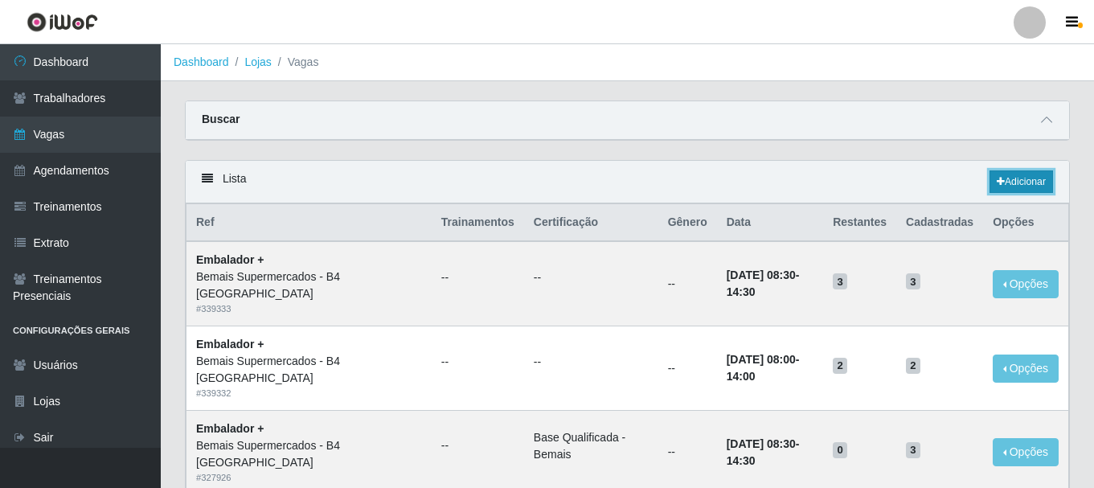
click at [1018, 177] on link "Adicionar" at bounding box center [1022, 181] width 64 height 23
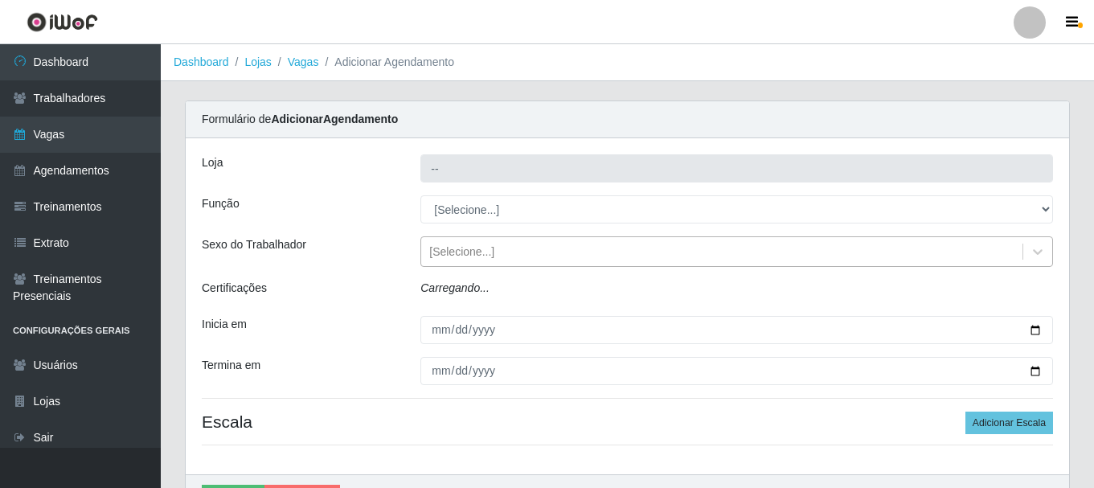
type input "Bemais Supermercados - B4 [GEOGRAPHIC_DATA]"
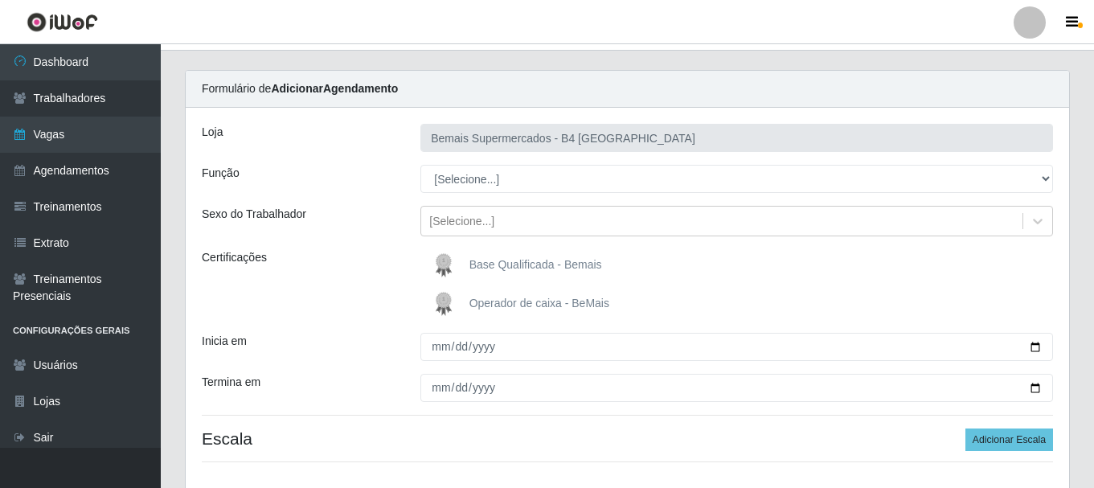
scroll to position [80, 0]
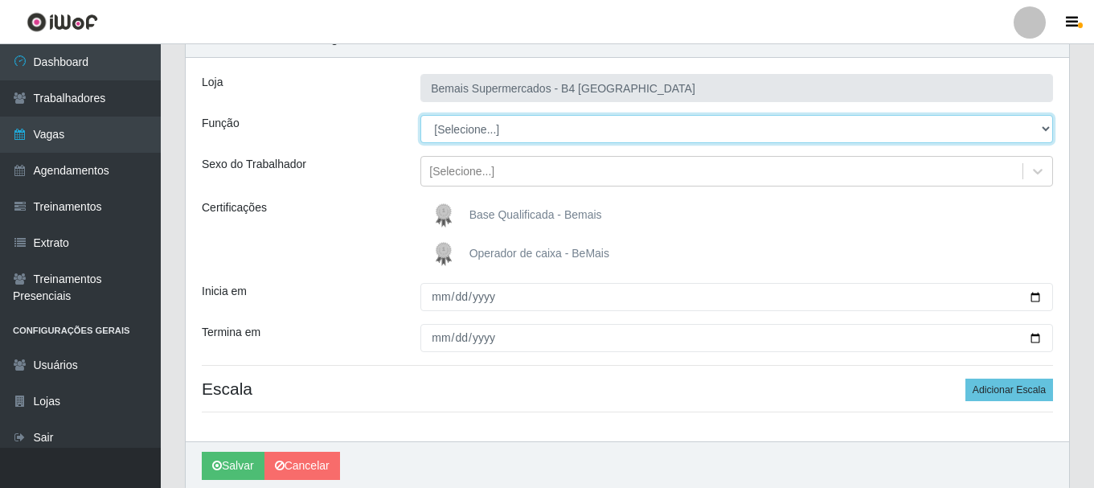
drag, startPoint x: 975, startPoint y: 125, endPoint x: 950, endPoint y: 129, distance: 25.4
click at [975, 125] on select "[Selecione...] ASG ASG + ASG ++ Auxiliar de Estacionamento Auxiliar de Estacion…" at bounding box center [737, 129] width 633 height 28
select select "82"
click at [421, 115] on select "[Selecione...] ASG ASG + ASG ++ Auxiliar de Estacionamento Auxiliar de Estacion…" at bounding box center [737, 129] width 633 height 28
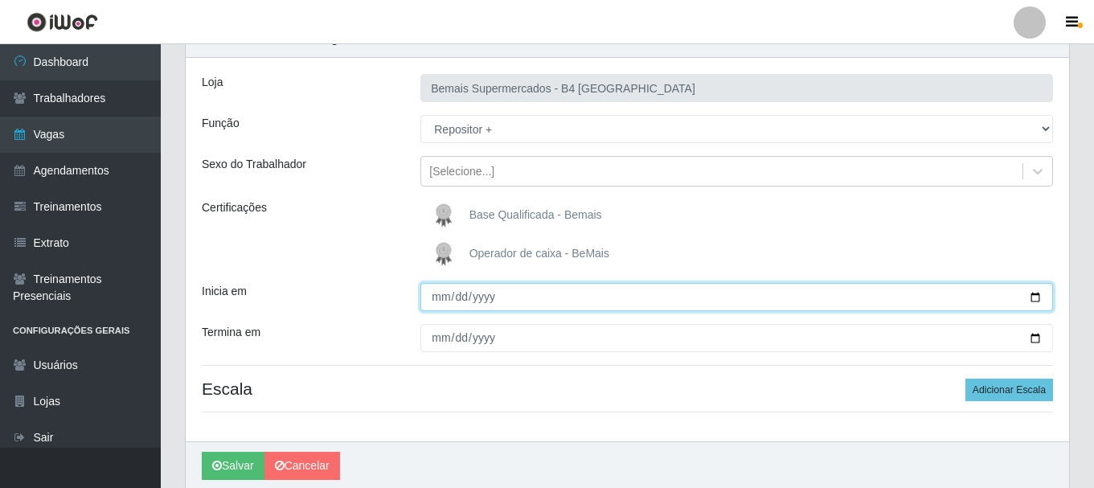
click at [438, 300] on input "Inicia em" at bounding box center [737, 297] width 633 height 28
type input "[DATE]"
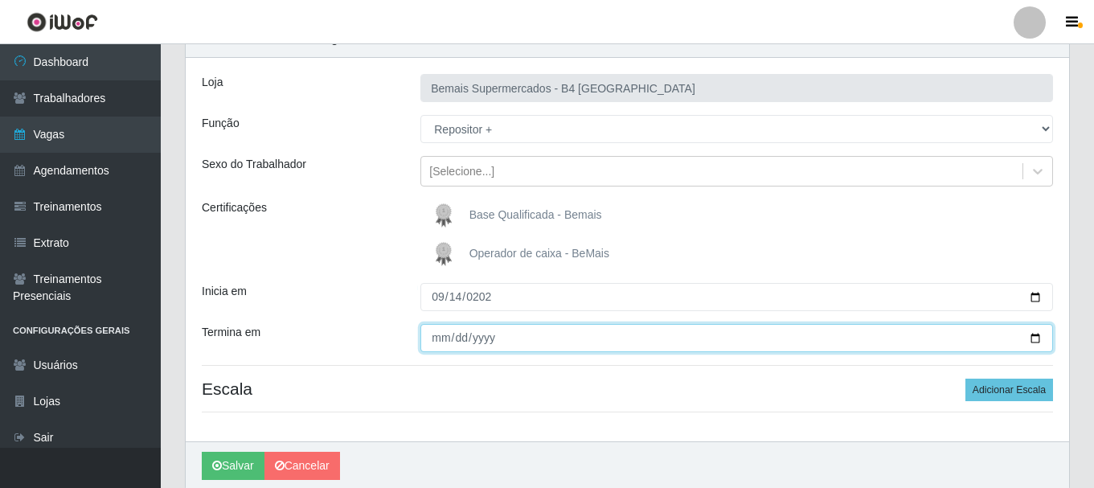
click at [438, 343] on input "Termina em" at bounding box center [737, 338] width 633 height 28
type input "[DATE]"
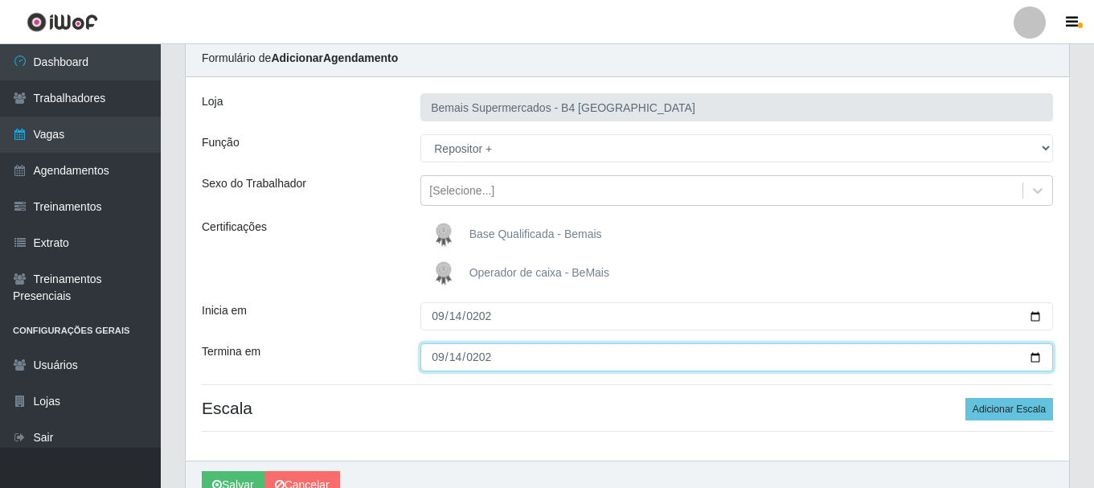
scroll to position [142, 0]
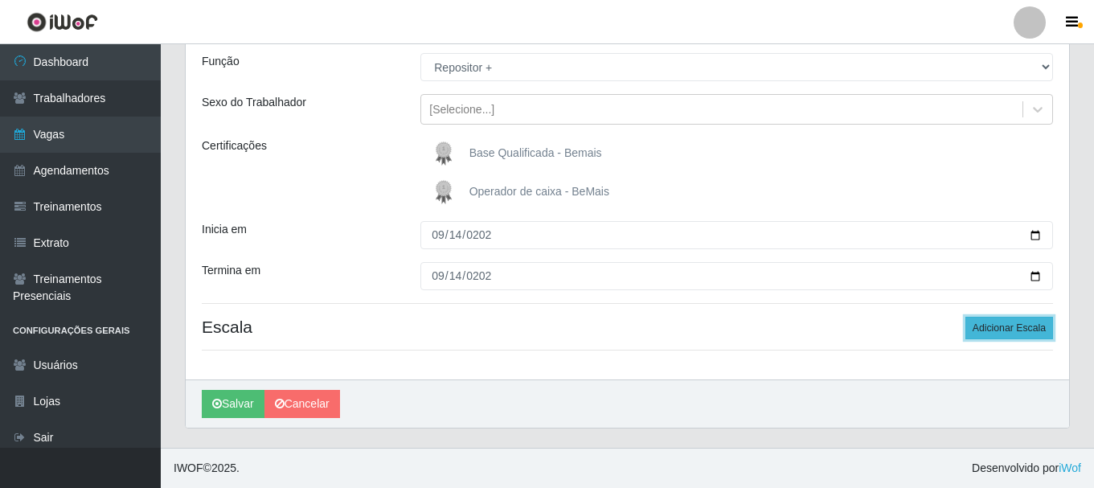
drag, startPoint x: 988, startPoint y: 325, endPoint x: 872, endPoint y: 307, distance: 117.1
click at [987, 326] on button "Adicionar Escala" at bounding box center [1010, 328] width 88 height 23
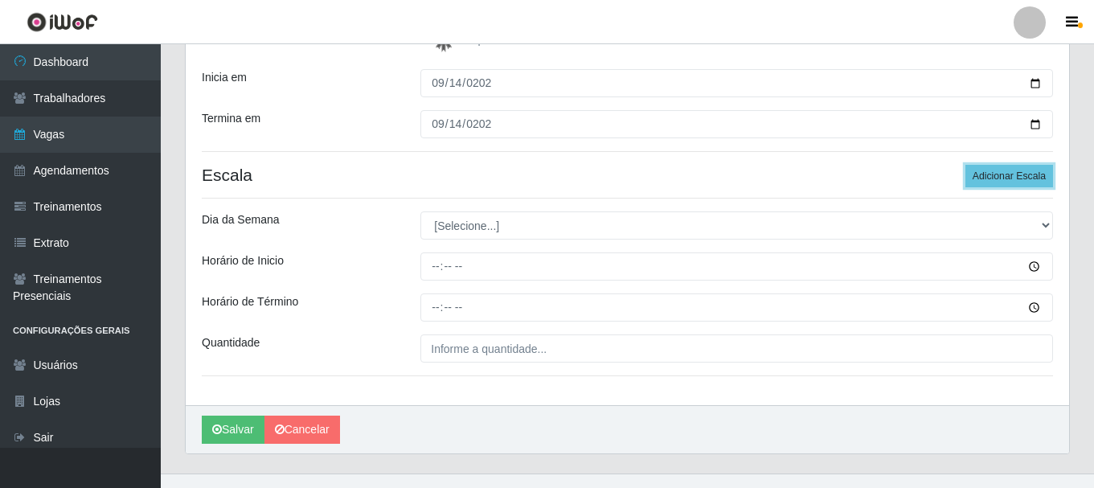
scroll to position [320, 0]
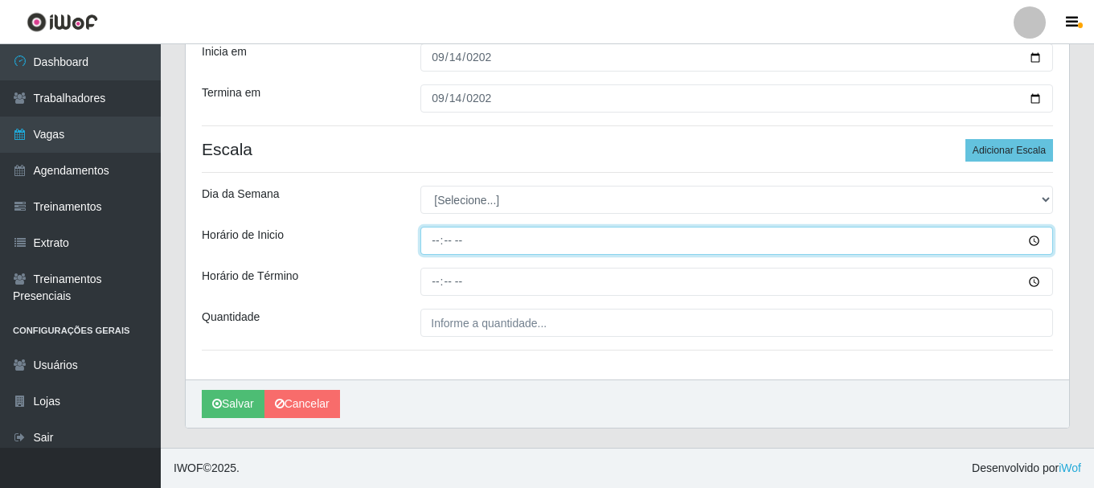
click at [438, 244] on input "Horário de Inicio" at bounding box center [737, 241] width 633 height 28
type input "08:00"
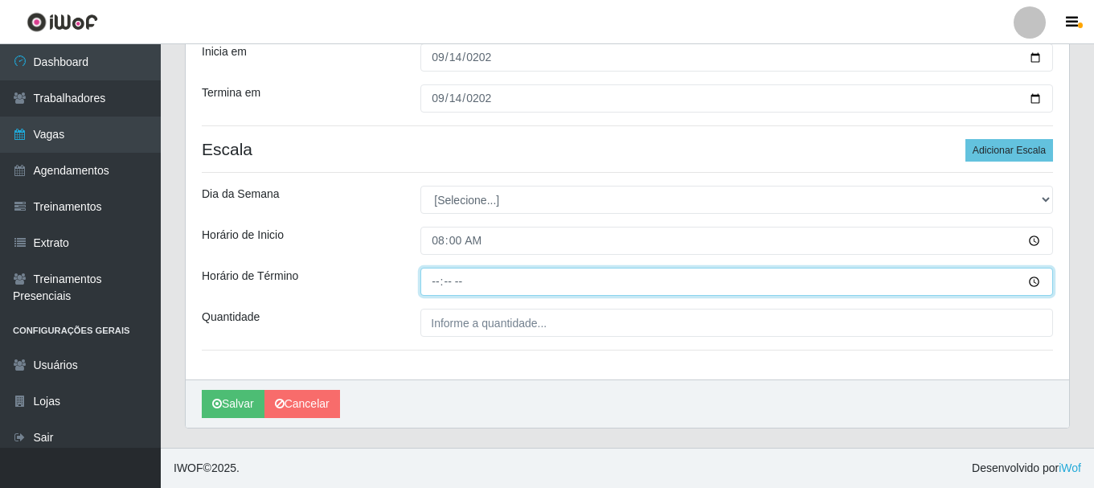
click at [433, 282] on input "Horário de Término" at bounding box center [737, 282] width 633 height 28
type input "14:00"
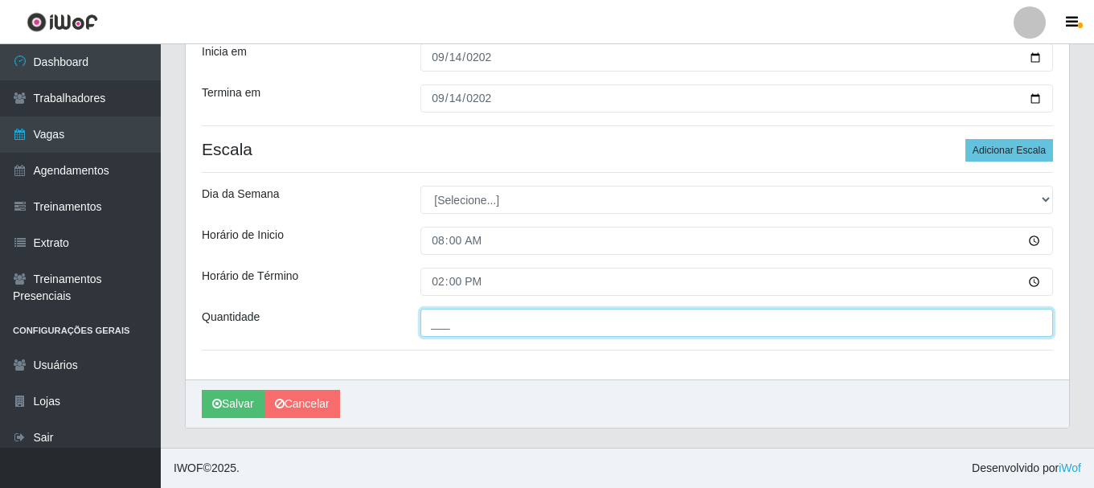
click at [591, 324] on input "___" at bounding box center [737, 323] width 633 height 28
type input "2__"
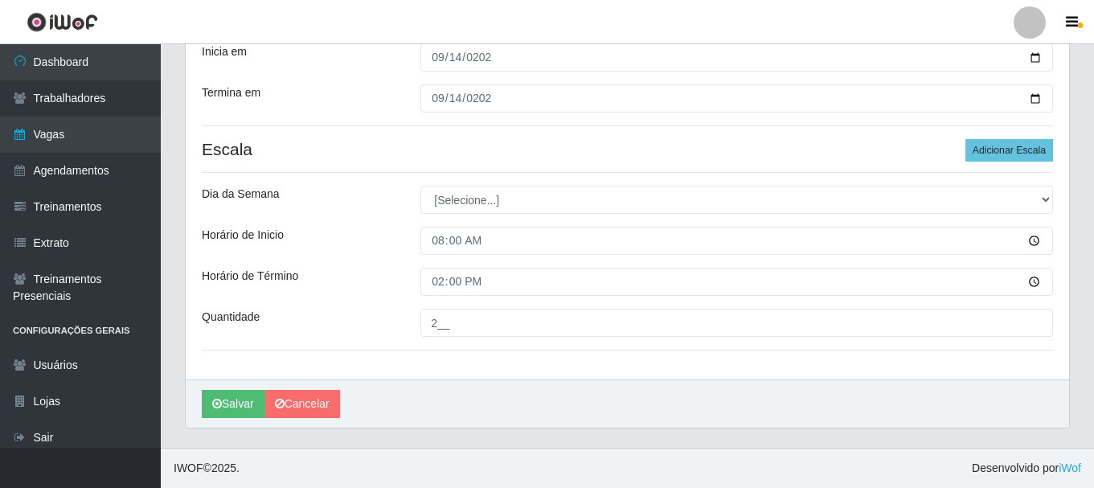
click at [745, 355] on div "Loja Bemais Supermercados - B4 Mangabeira Função [Selecione...] ASG ASG + ASG +…" at bounding box center [628, 98] width 884 height 561
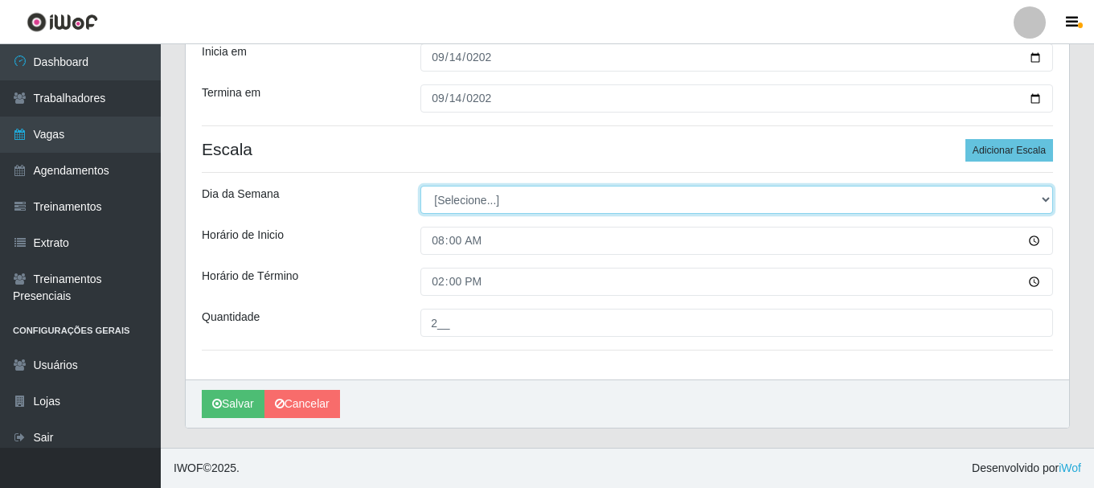
click at [1024, 201] on select "[Selecione...] Segunda Terça Quarta Quinta Sexta Sábado Domingo" at bounding box center [737, 200] width 633 height 28
select select "0"
click at [421, 186] on select "[Selecione...] Segunda Terça Quarta Quinta Sexta Sábado Domingo" at bounding box center [737, 200] width 633 height 28
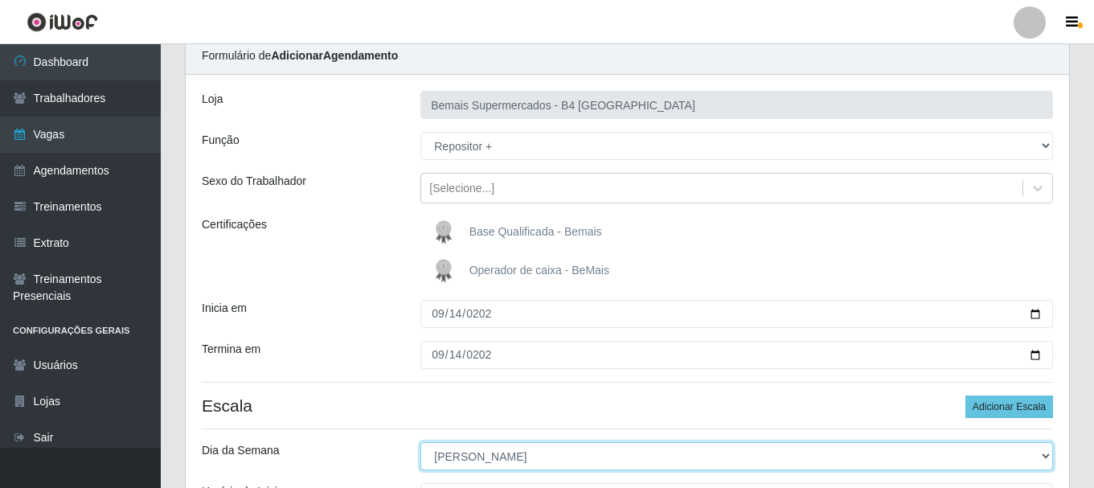
scroll to position [161, 0]
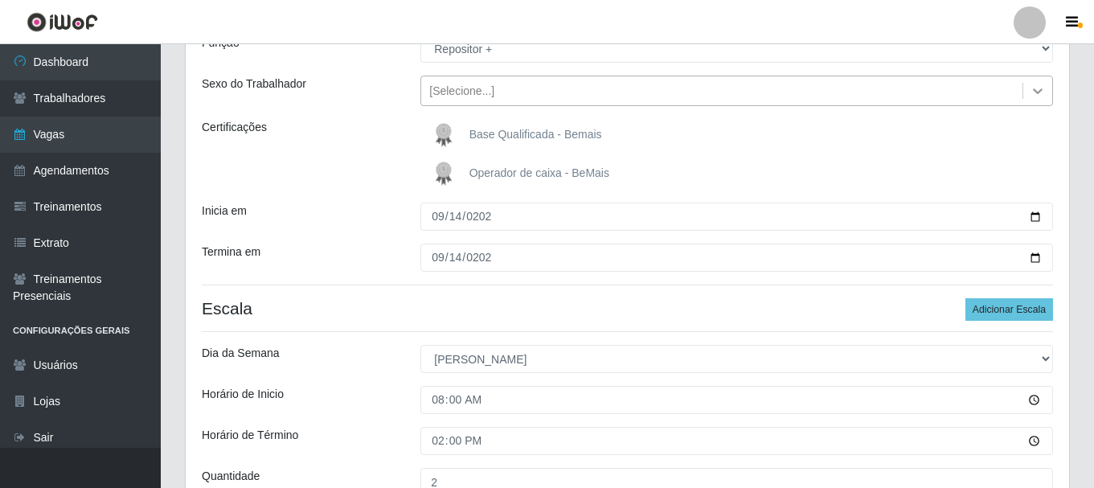
click at [1037, 88] on icon at bounding box center [1038, 91] width 16 height 16
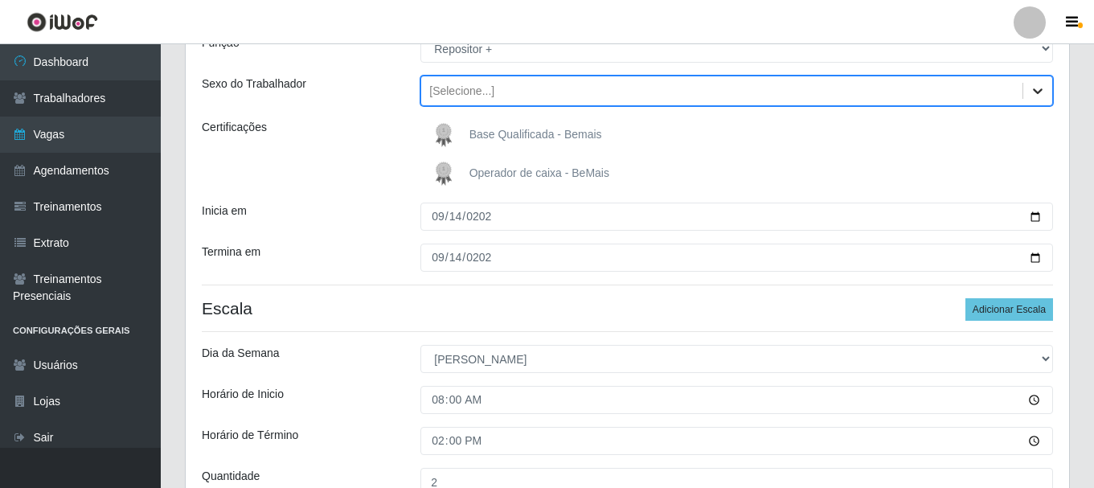
click at [1037, 88] on icon at bounding box center [1038, 91] width 16 height 16
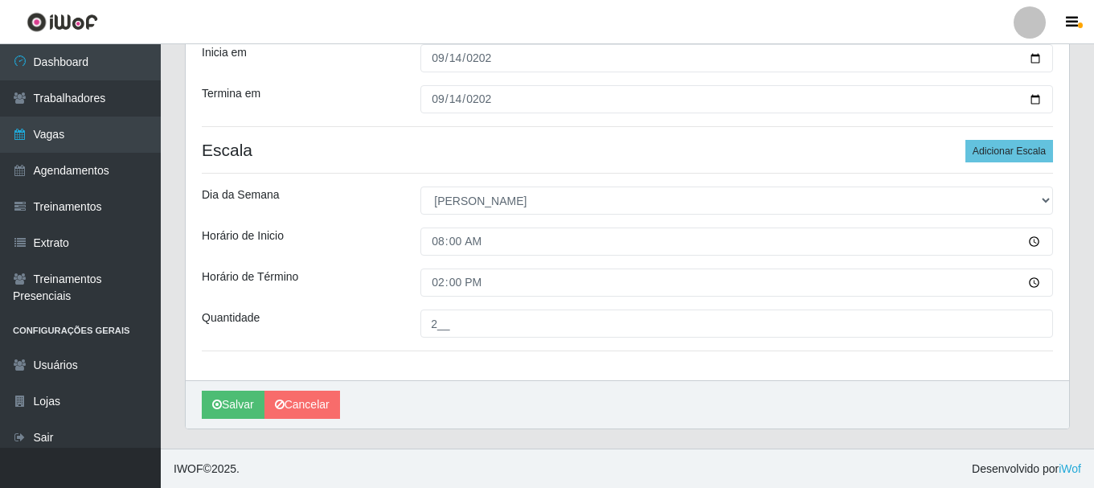
scroll to position [320, 0]
click at [1010, 146] on button "Adicionar Escala" at bounding box center [1010, 150] width 88 height 23
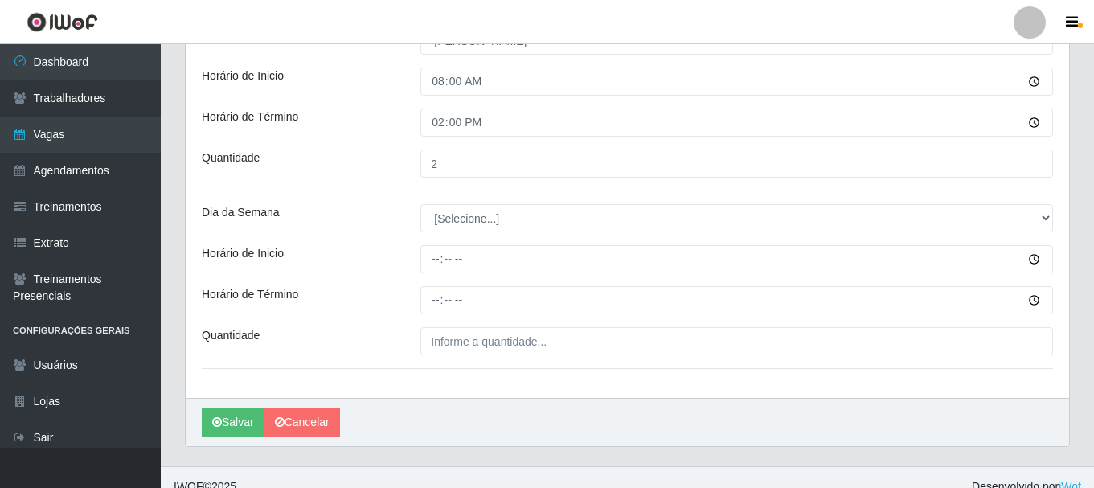
scroll to position [481, 0]
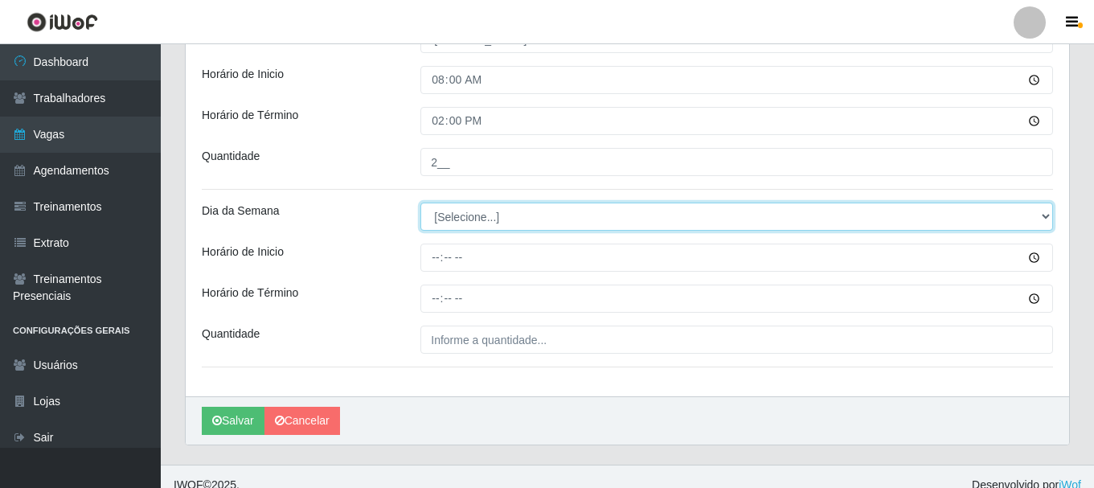
click at [1044, 220] on select "[Selecione...] Segunda Terça Quarta Quinta Sexta Sábado Domingo" at bounding box center [737, 217] width 633 height 28
select select "0"
click at [421, 203] on select "[Selecione...] Segunda Terça Quarta Quinta Sexta Sábado Domingo" at bounding box center [737, 217] width 633 height 28
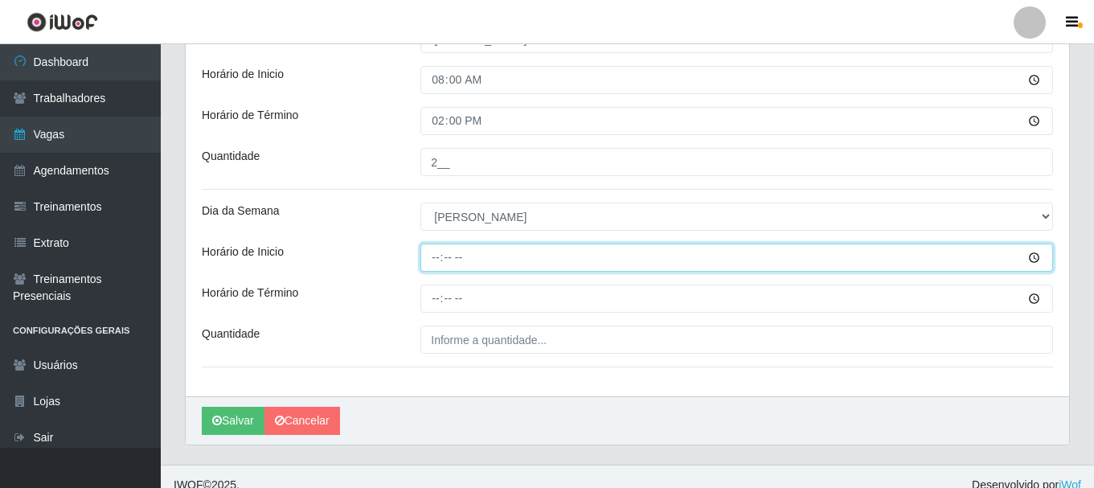
click at [441, 259] on input "Horário de Inicio" at bounding box center [737, 258] width 633 height 28
type input "08:30"
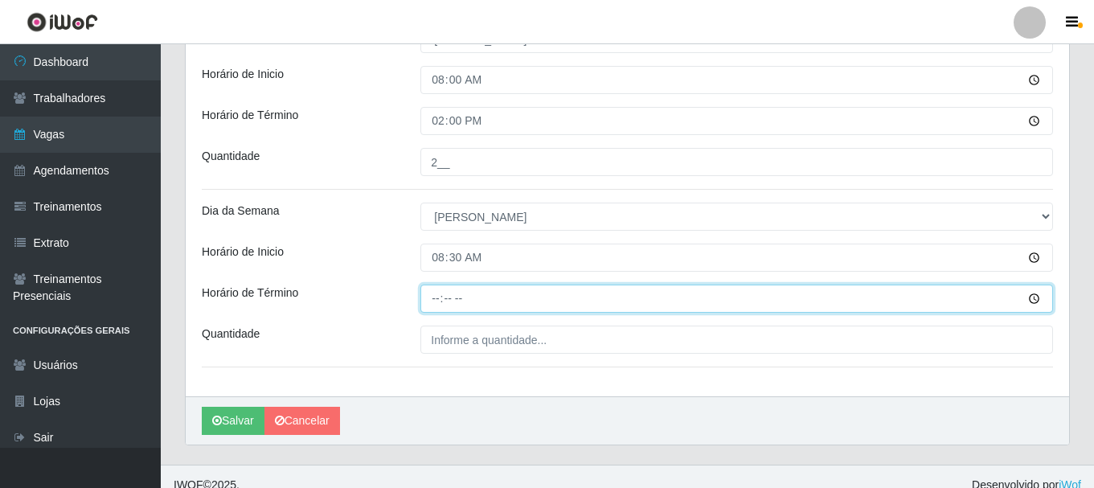
click at [441, 305] on input "Horário de Término" at bounding box center [737, 299] width 633 height 28
type input "14:30"
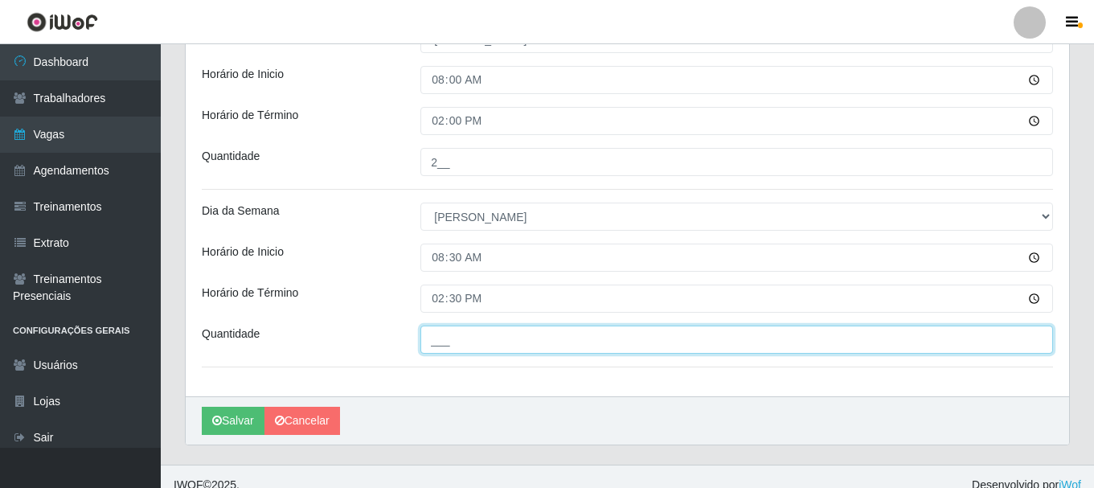
click at [935, 340] on input "___" at bounding box center [737, 340] width 633 height 28
type input "3__"
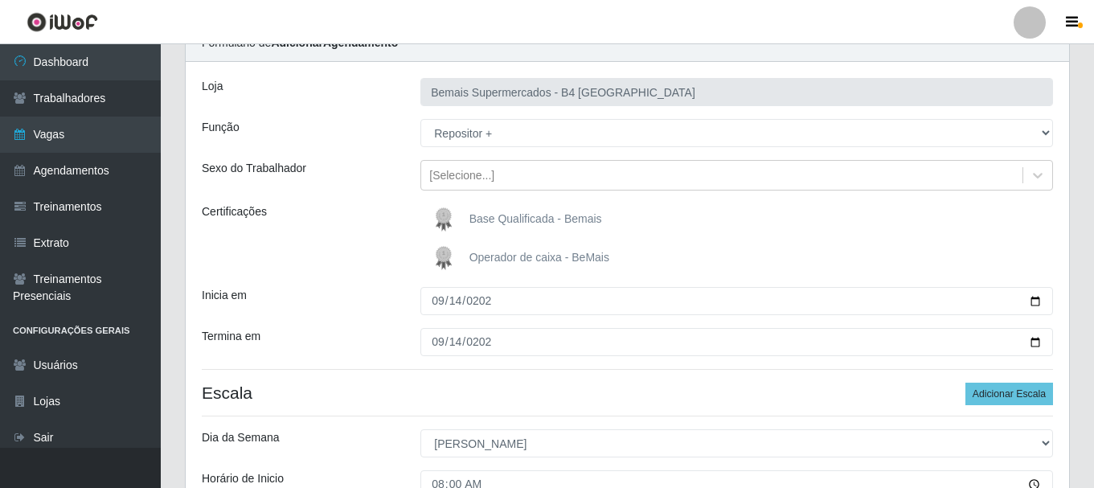
scroll to position [80, 0]
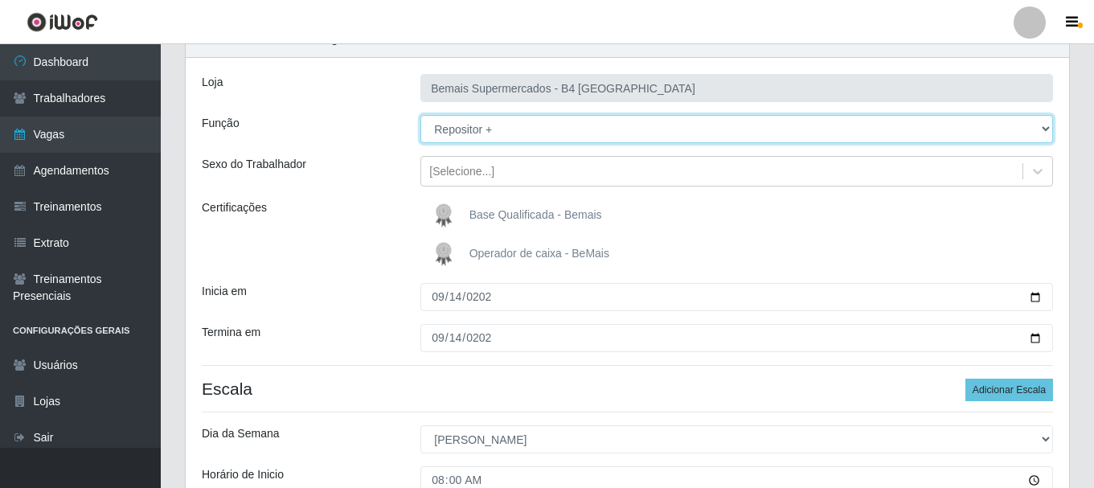
click at [1039, 126] on select "[Selecione...] ASG ASG + ASG ++ Auxiliar de Estacionamento Auxiliar de Estacion…" at bounding box center [737, 129] width 633 height 28
select select "70"
click at [421, 115] on select "[Selecione...] ASG ASG + ASG ++ Auxiliar de Estacionamento Auxiliar de Estacion…" at bounding box center [737, 129] width 633 height 28
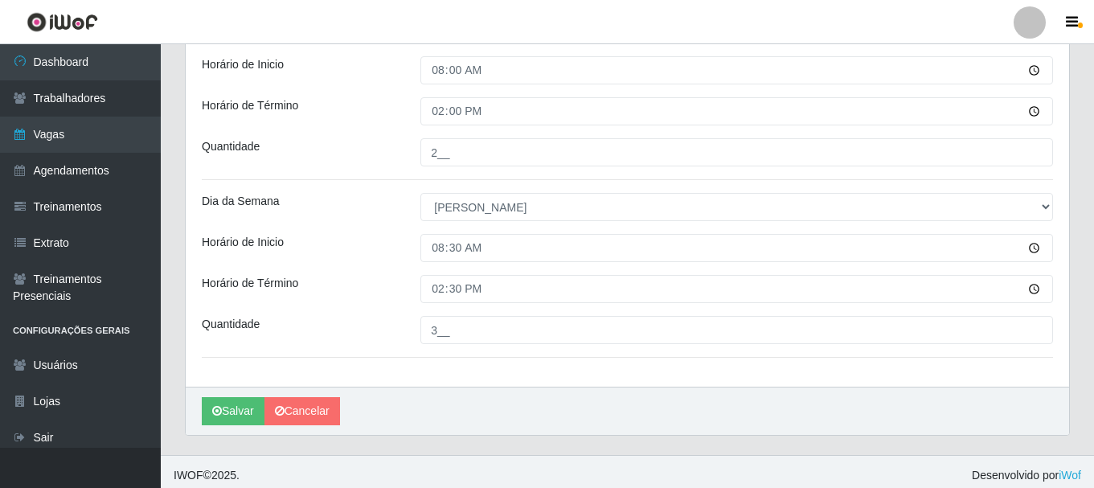
scroll to position [498, 0]
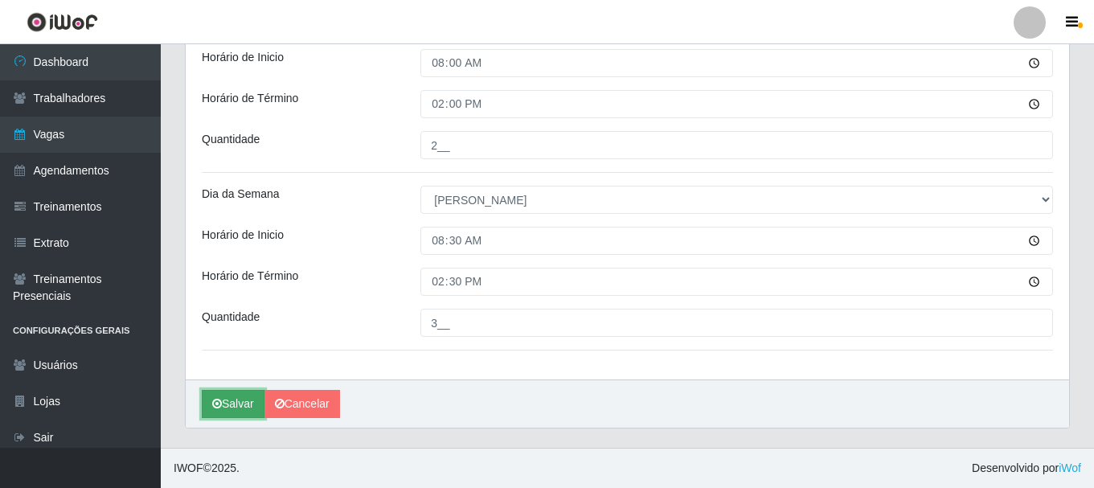
click at [215, 397] on button "Salvar" at bounding box center [233, 404] width 63 height 28
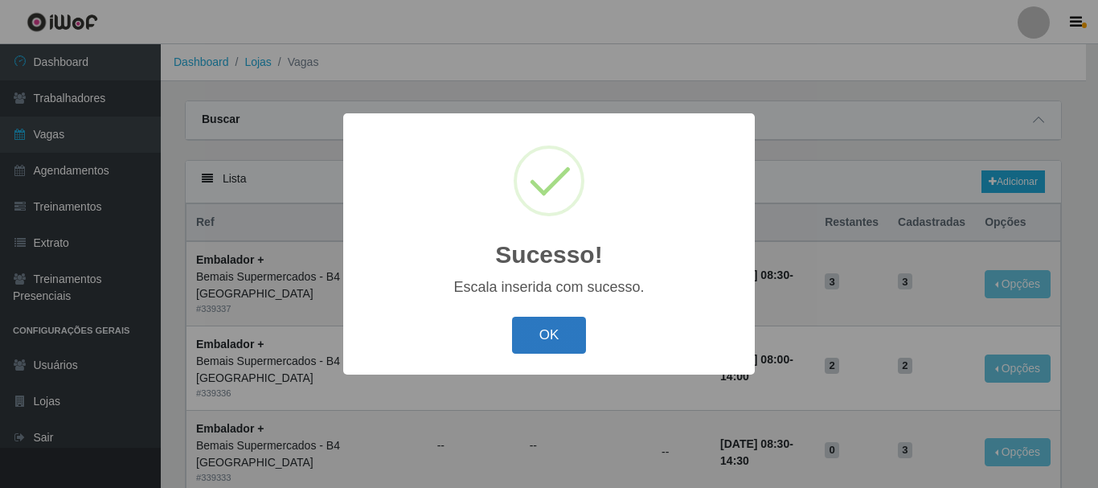
click at [560, 328] on button "OK" at bounding box center [549, 336] width 75 height 38
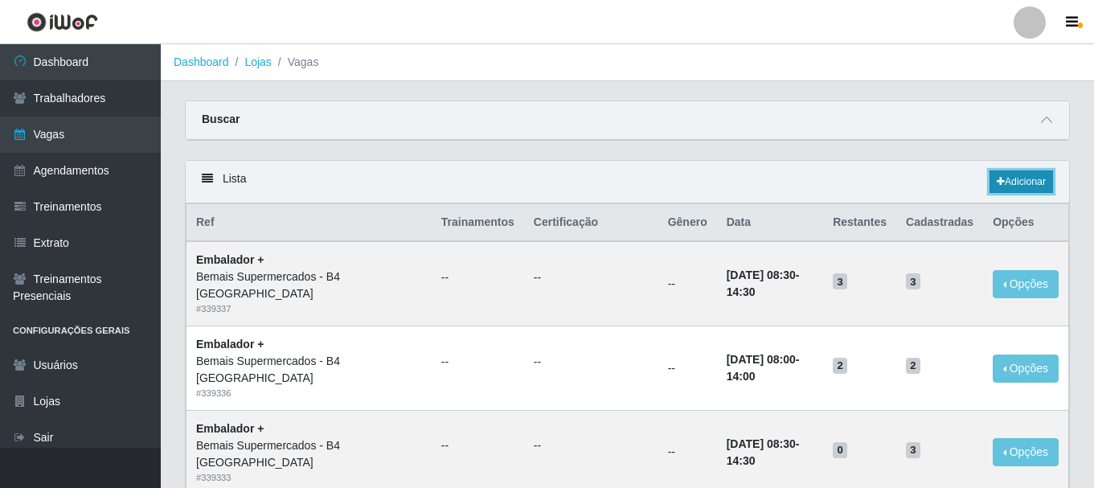
click at [1024, 182] on link "Adicionar" at bounding box center [1022, 181] width 64 height 23
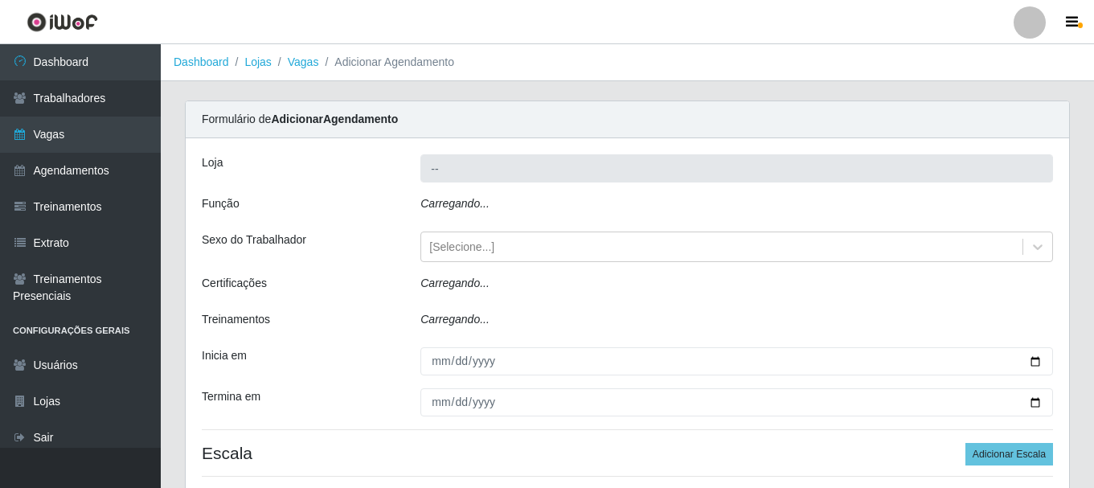
type input "Bemais Supermercados - B4 [GEOGRAPHIC_DATA]"
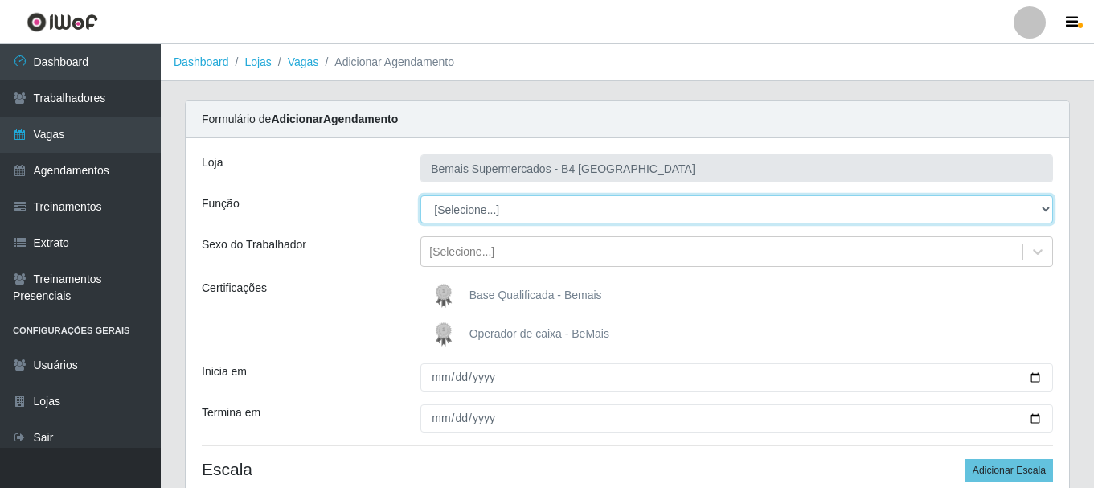
click at [1036, 208] on select "[Selecione...] ASG ASG + ASG ++ Auxiliar de Estacionamento Auxiliar de Estacion…" at bounding box center [737, 209] width 633 height 28
click at [421, 195] on select "[Selecione...] ASG ASG + ASG ++ Auxiliar de Estacionamento Auxiliar de Estacion…" at bounding box center [737, 209] width 633 height 28
click at [1040, 207] on select "[Selecione...] ASG ASG + ASG ++ Auxiliar de Estacionamento Auxiliar de Estacion…" at bounding box center [737, 209] width 633 height 28
select select "70"
click at [421, 195] on select "[Selecione...] ASG ASG + ASG ++ Auxiliar de Estacionamento Auxiliar de Estacion…" at bounding box center [737, 209] width 633 height 28
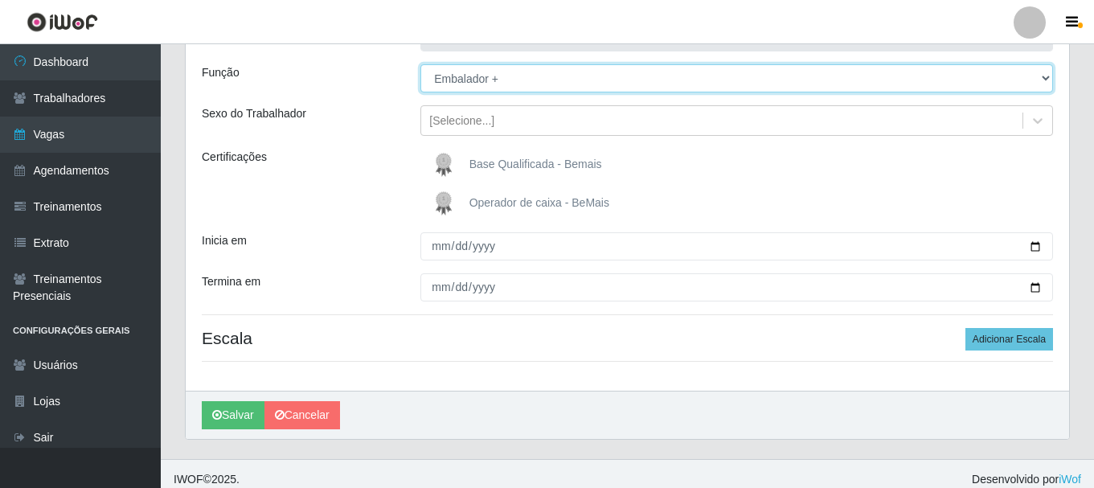
scroll to position [142, 0]
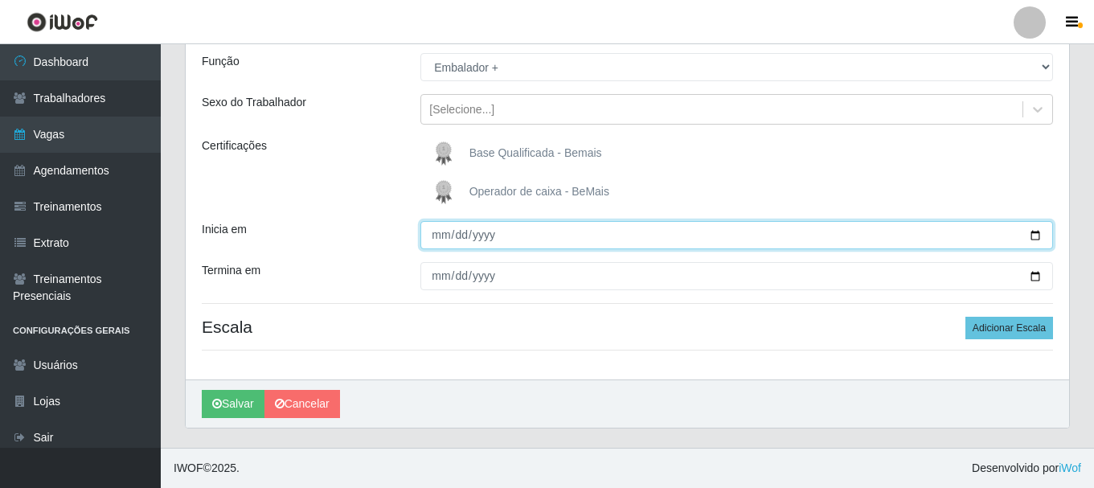
click at [1033, 232] on input "Inicia em" at bounding box center [737, 235] width 633 height 28
type input "[DATE]"
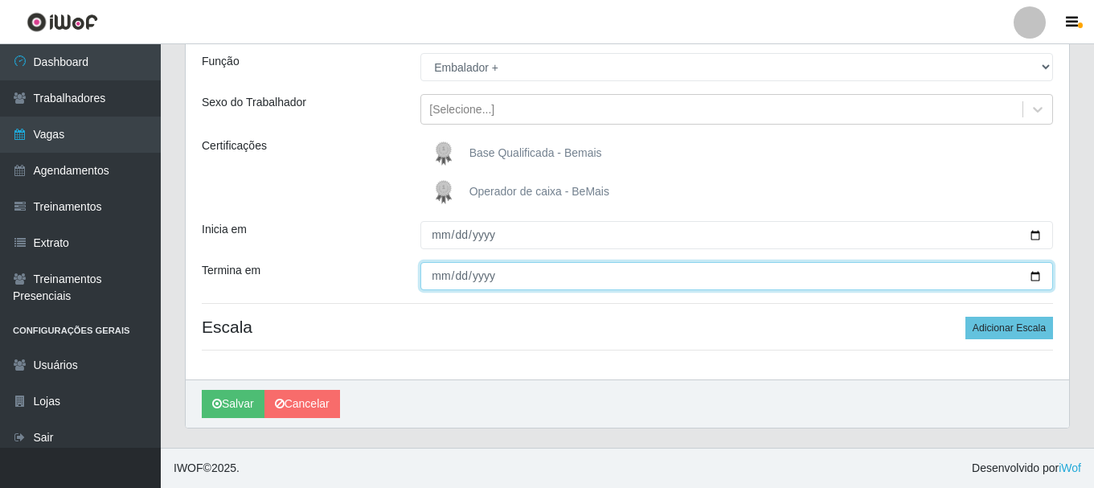
click at [441, 277] on input "Termina em" at bounding box center [737, 276] width 633 height 28
type input "[DATE]"
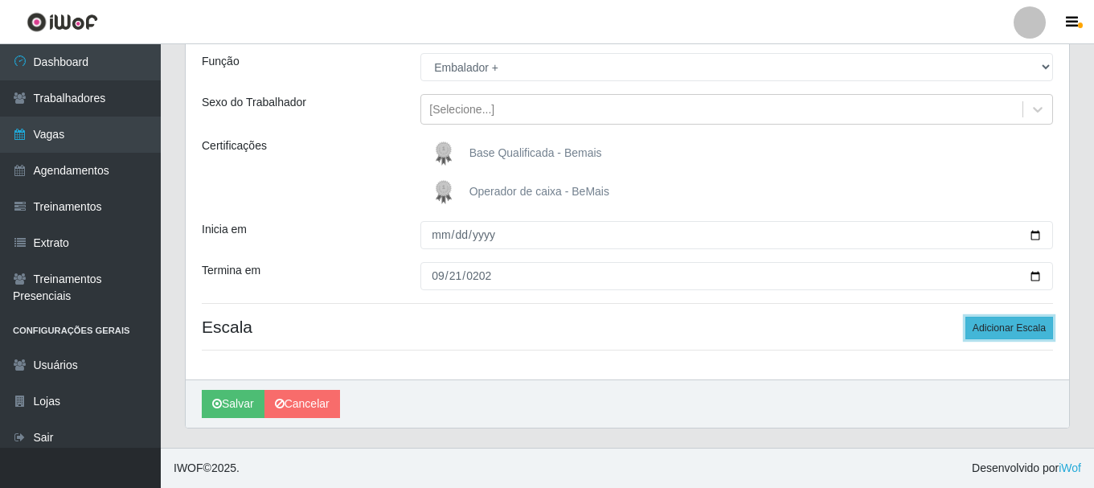
drag, startPoint x: 1012, startPoint y: 334, endPoint x: 1003, endPoint y: 334, distance: 8.9
click at [1012, 334] on button "Adicionar Escala" at bounding box center [1010, 328] width 88 height 23
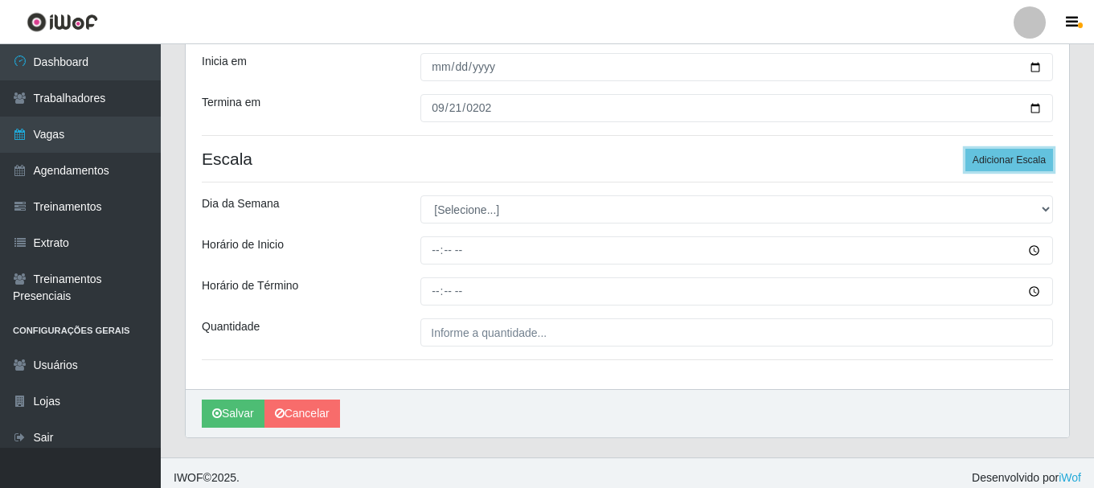
scroll to position [320, 0]
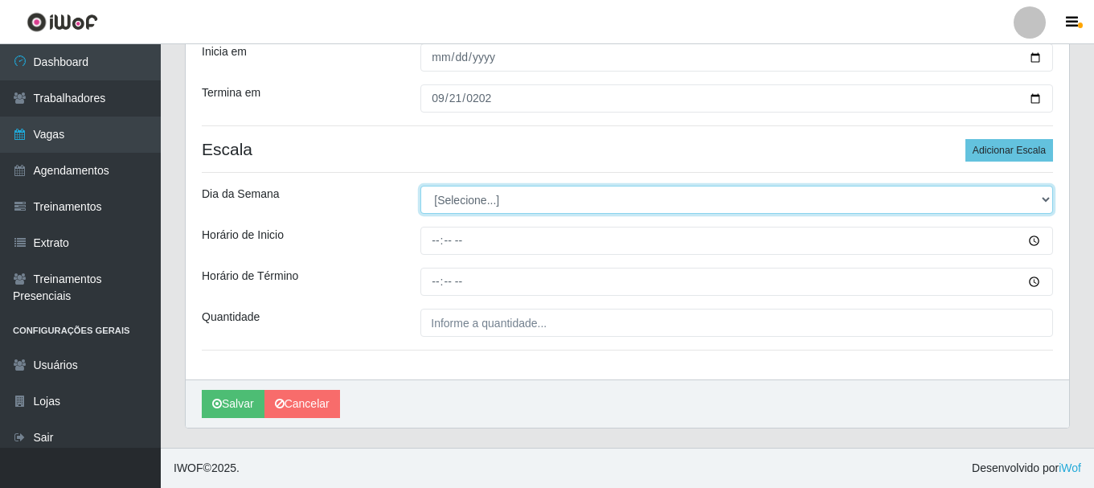
click at [1037, 196] on select "[Selecione...] Segunda Terça Quarta Quinta Sexta Sábado Domingo" at bounding box center [737, 200] width 633 height 28
select select "0"
click at [421, 186] on select "[Selecione...] Segunda Terça Quarta Quinta Sexta Sábado Domingo" at bounding box center [737, 200] width 633 height 28
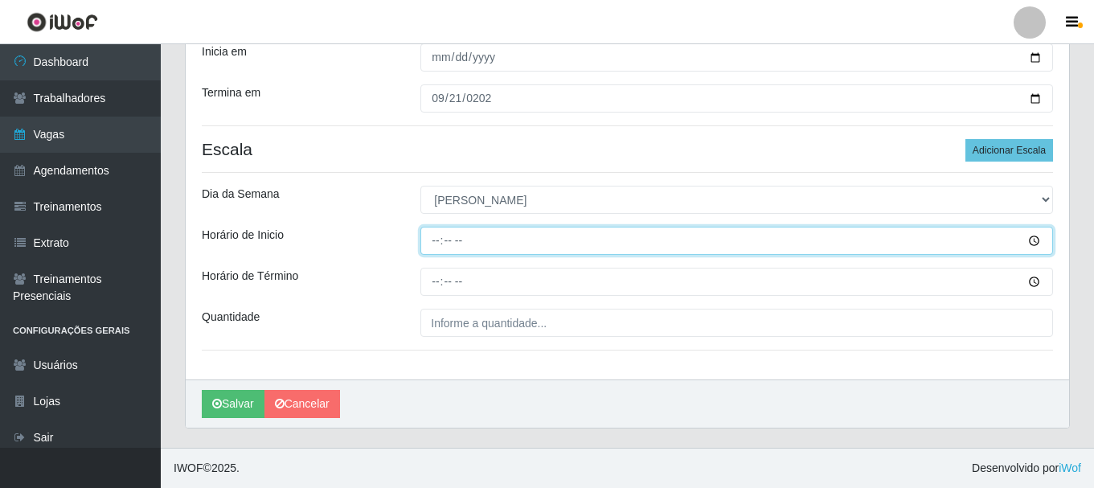
click at [439, 239] on input "Horário de Inicio" at bounding box center [737, 241] width 633 height 28
type input "08:00"
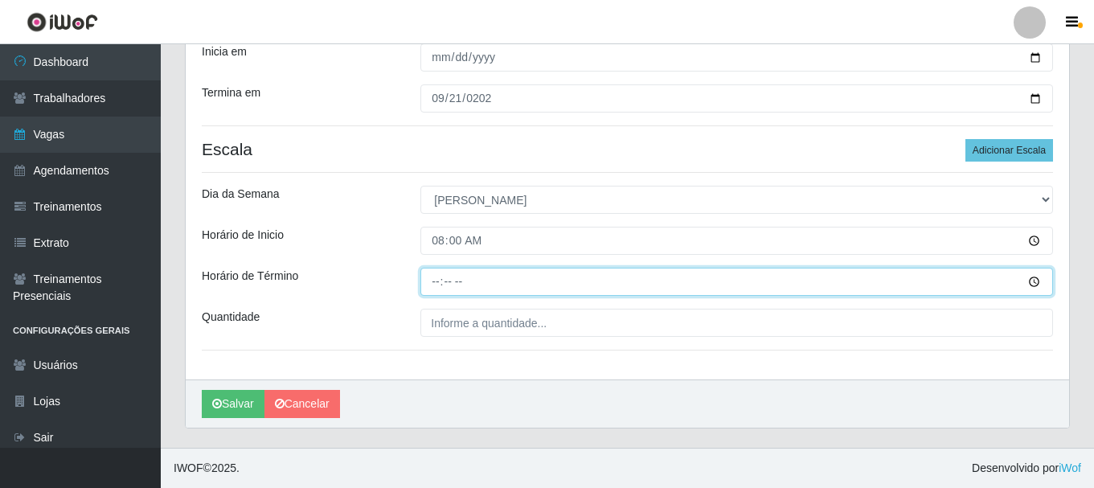
click at [437, 281] on input "Horário de Término" at bounding box center [737, 282] width 633 height 28
type input "08:30"
click at [438, 281] on input "Horário de Término" at bounding box center [737, 282] width 633 height 28
type input "14:00"
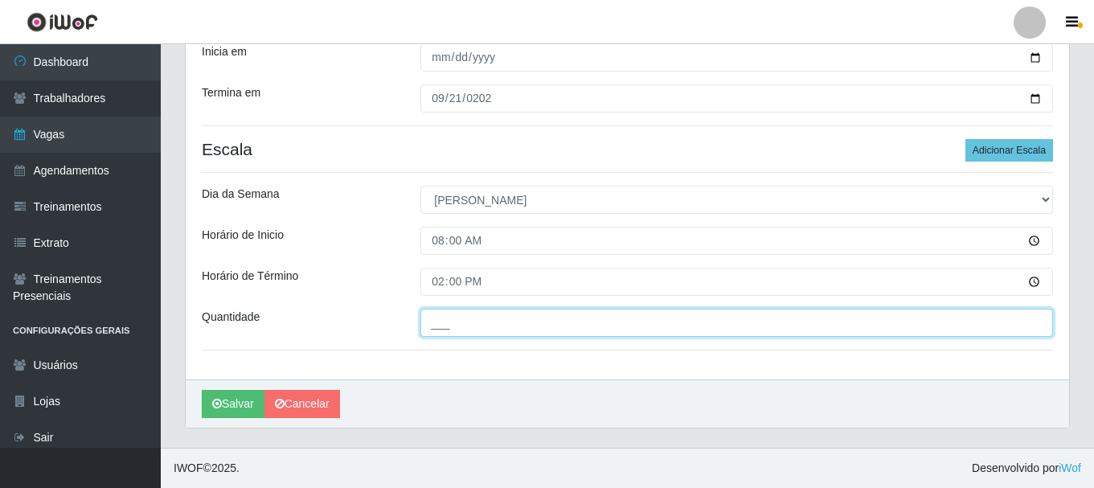
click at [485, 323] on input "___" at bounding box center [737, 323] width 633 height 28
type input "2__"
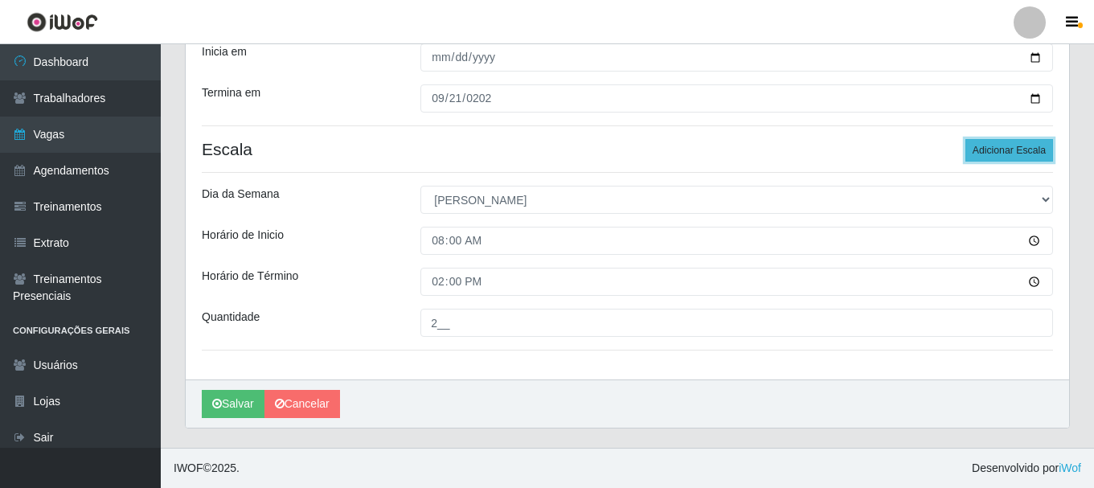
click at [1016, 147] on button "Adicionar Escala" at bounding box center [1010, 150] width 88 height 23
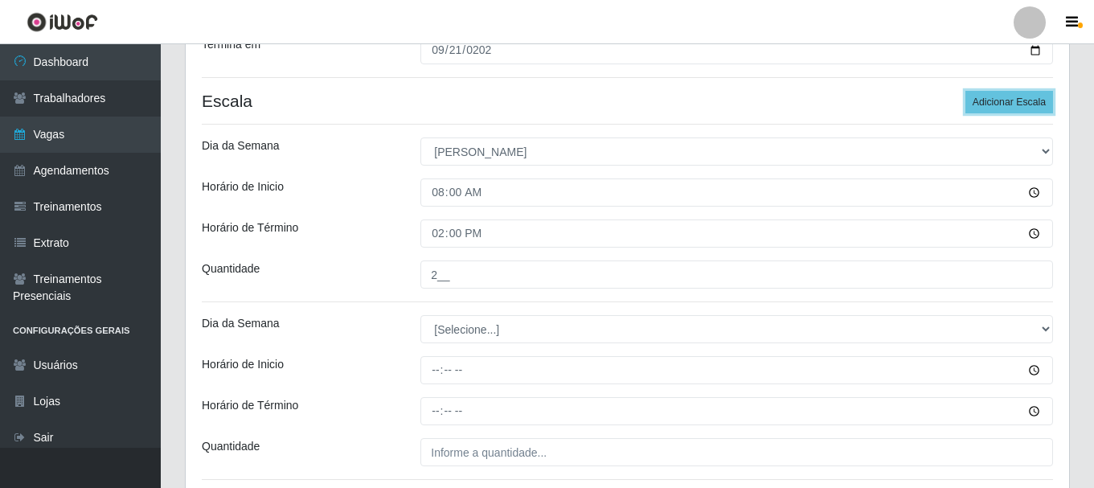
scroll to position [498, 0]
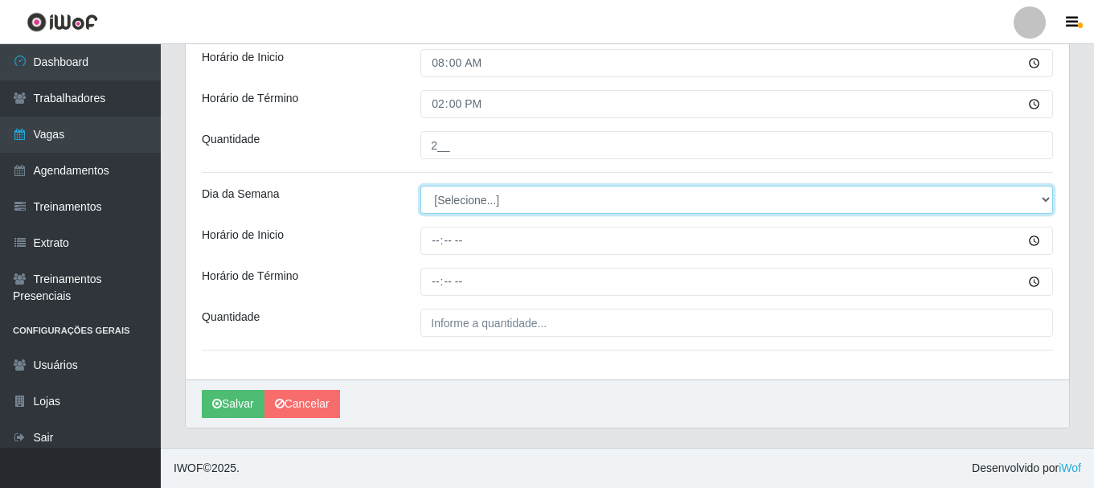
click at [1039, 195] on select "[Selecione...] Segunda Terça Quarta Quinta Sexta Sábado Domingo" at bounding box center [737, 200] width 633 height 28
select select "0"
click at [421, 186] on select "[Selecione...] Segunda Terça Quarta Quinta Sexta Sábado Domingo" at bounding box center [737, 200] width 633 height 28
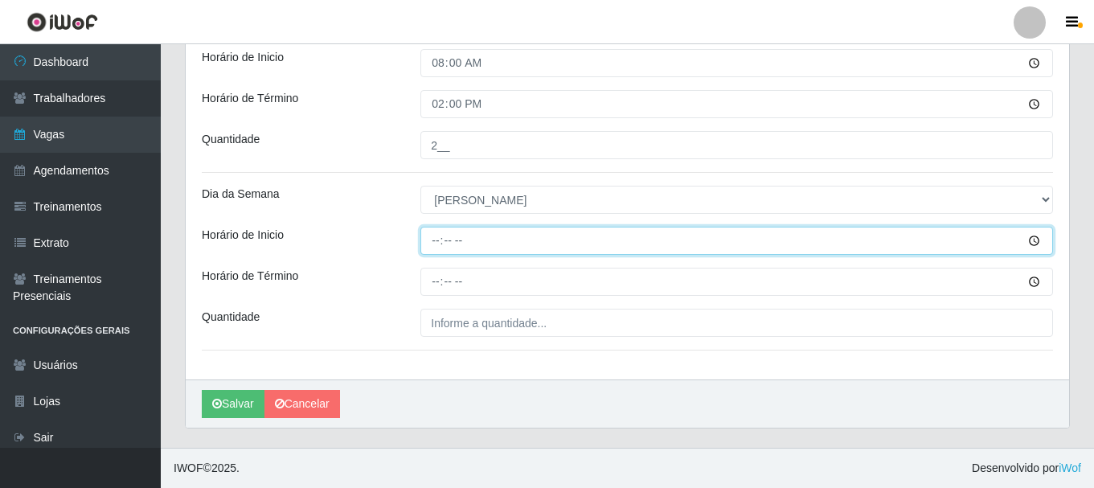
click at [434, 240] on input "Horário de Inicio" at bounding box center [737, 241] width 633 height 28
type input "08:30"
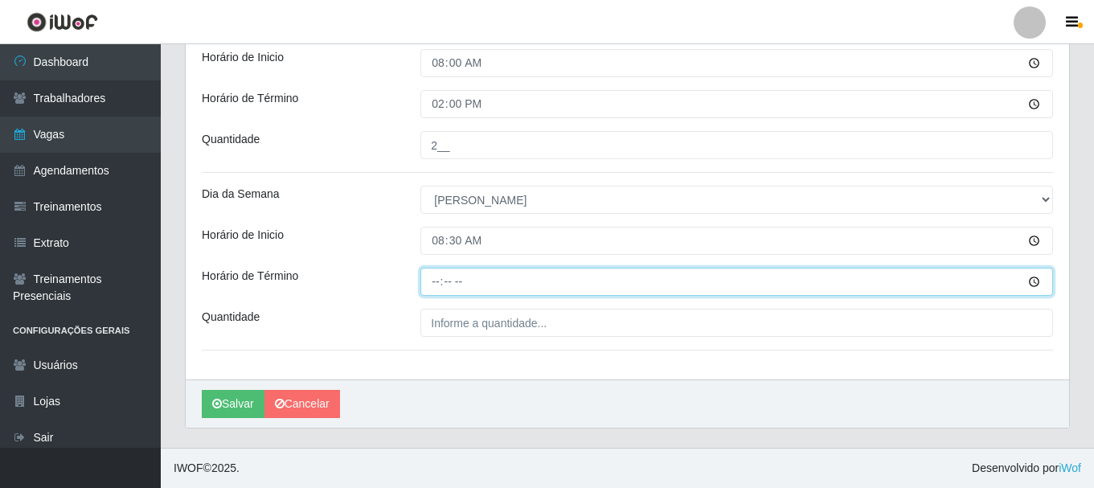
click at [435, 283] on input "Horário de Término" at bounding box center [737, 282] width 633 height 28
type input "14:30"
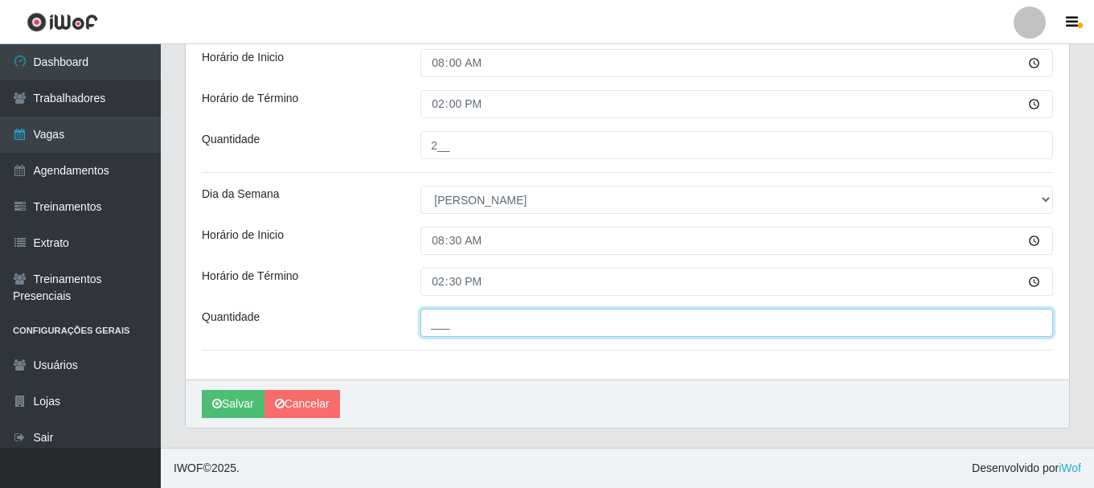
click at [914, 318] on input "___" at bounding box center [737, 323] width 633 height 28
type input "3__"
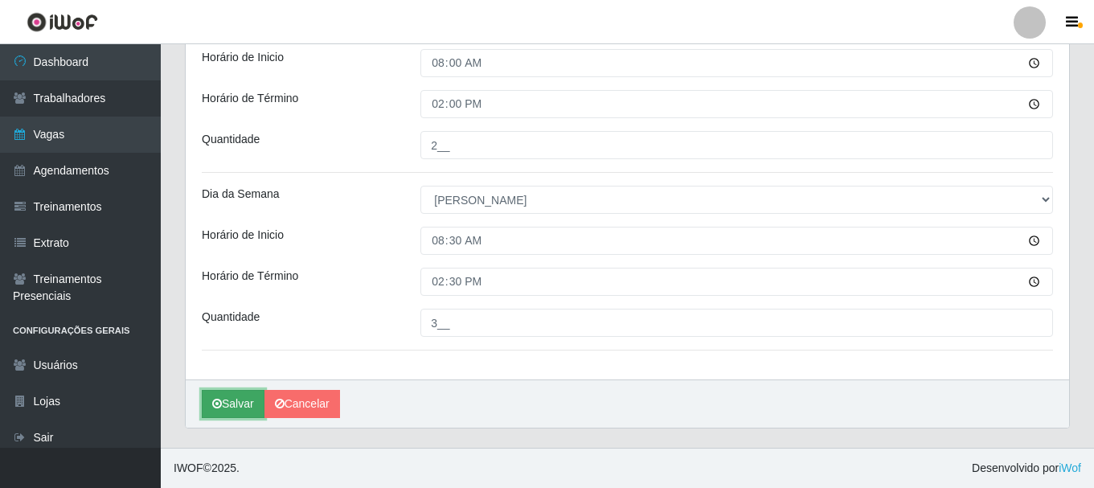
click at [232, 402] on button "Salvar" at bounding box center [233, 404] width 63 height 28
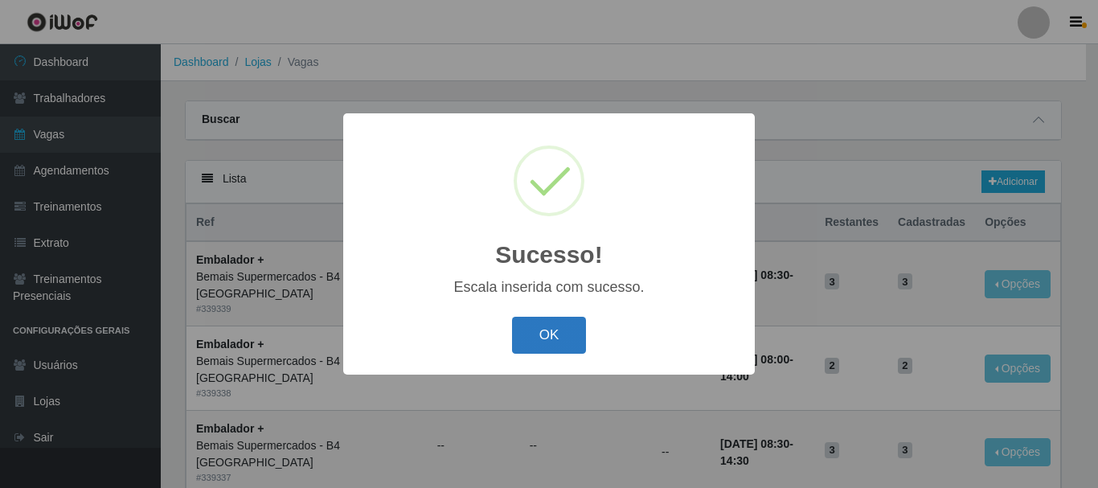
click at [544, 329] on button "OK" at bounding box center [549, 336] width 75 height 38
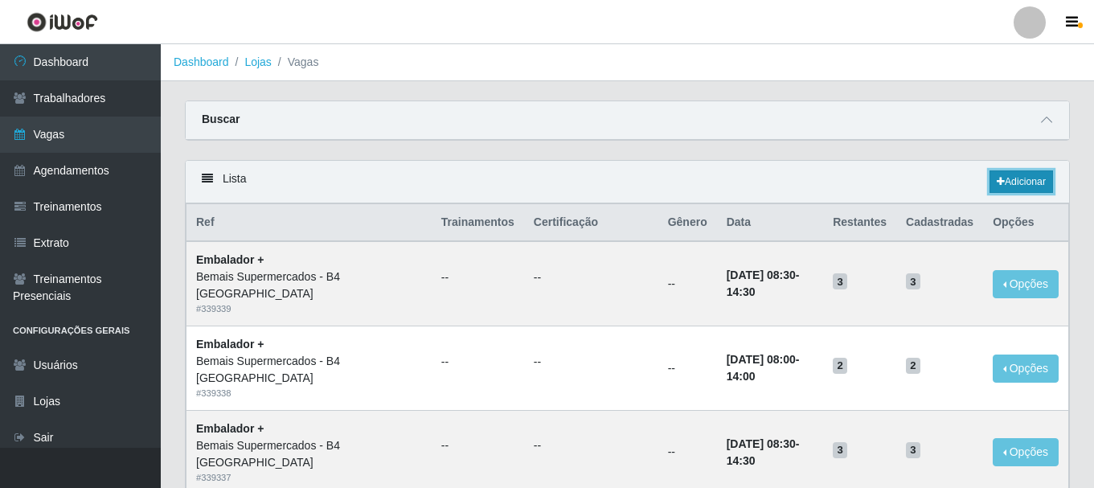
click at [1027, 183] on link "Adicionar" at bounding box center [1022, 181] width 64 height 23
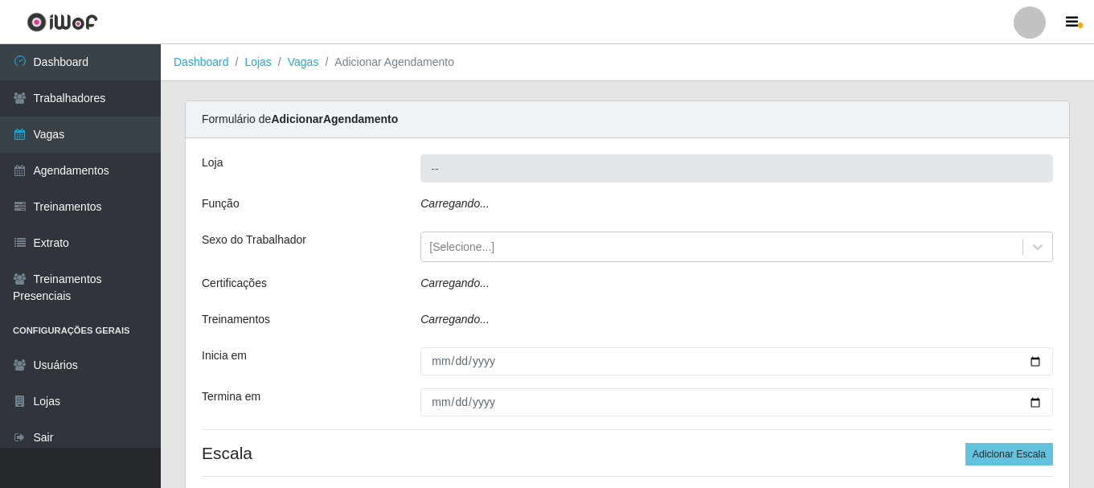
type input "Bemais Supermercados - B4 [GEOGRAPHIC_DATA]"
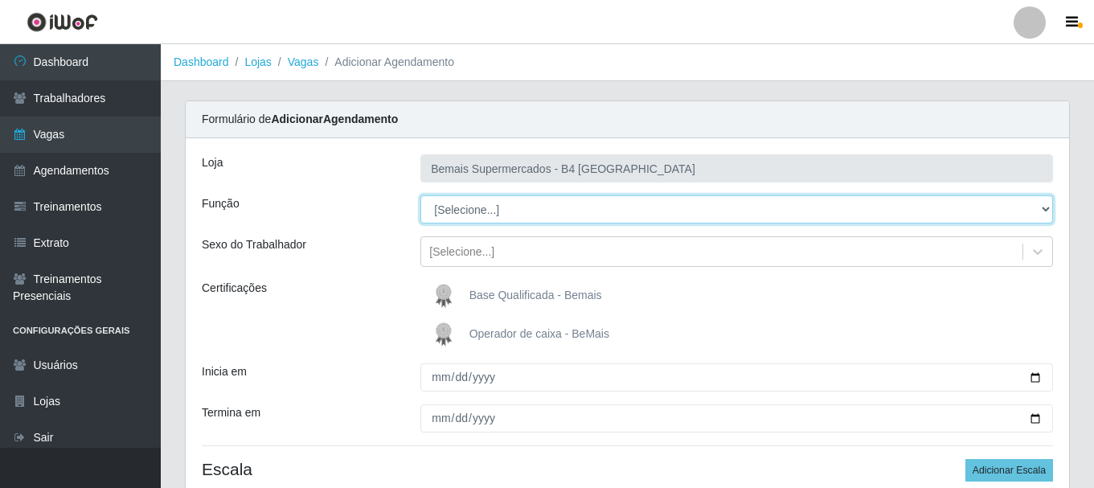
click at [1020, 203] on select "[Selecione...] ASG ASG + ASG ++ Auxiliar de Estacionamento Auxiliar de Estacion…" at bounding box center [737, 209] width 633 height 28
select select "70"
click at [421, 195] on select "[Selecione...] ASG ASG + ASG ++ Auxiliar de Estacionamento Auxiliar de Estacion…" at bounding box center [737, 209] width 633 height 28
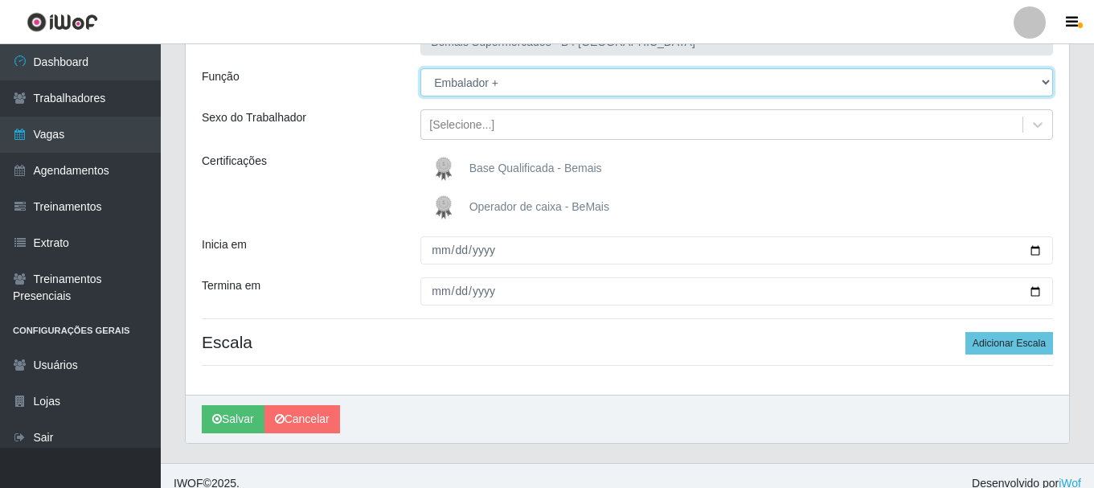
scroll to position [142, 0]
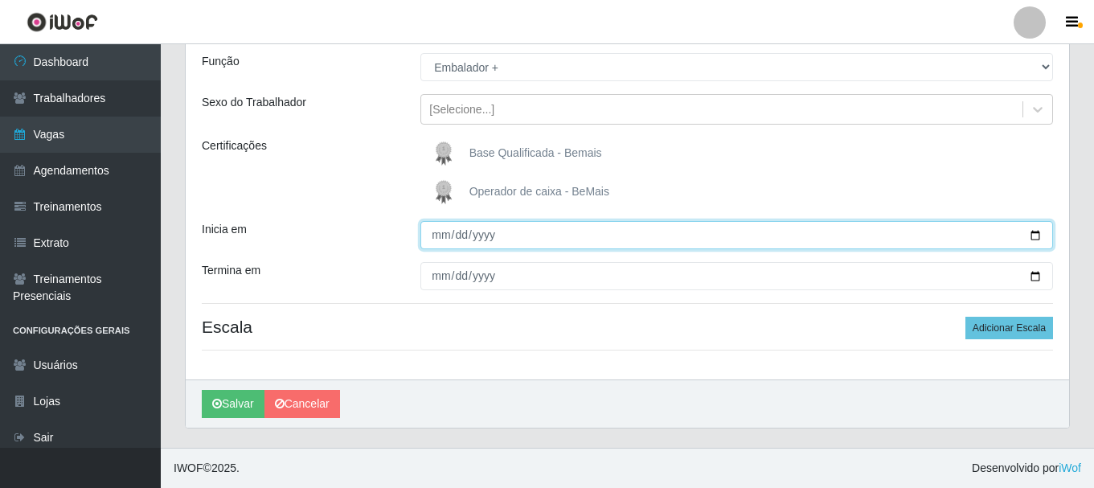
click at [441, 236] on input "Inicia em" at bounding box center [737, 235] width 633 height 28
click at [1026, 232] on input "Inicia em" at bounding box center [737, 235] width 633 height 28
click at [1034, 234] on input "Inicia em" at bounding box center [737, 235] width 633 height 28
type input "[DATE]"
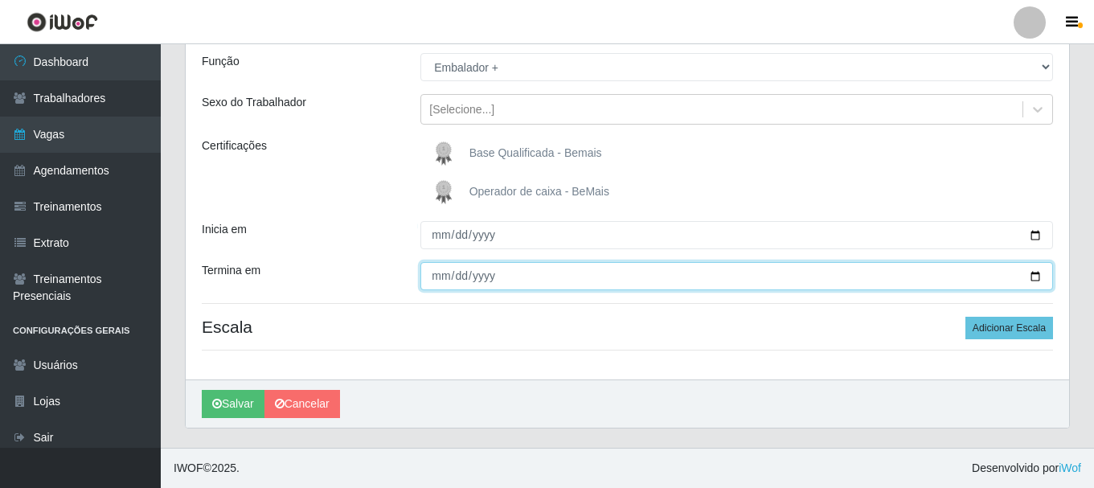
click at [441, 279] on input "Termina em" at bounding box center [737, 276] width 633 height 28
click at [441, 280] on input "Termina em" at bounding box center [737, 276] width 633 height 28
type input "[DATE]"
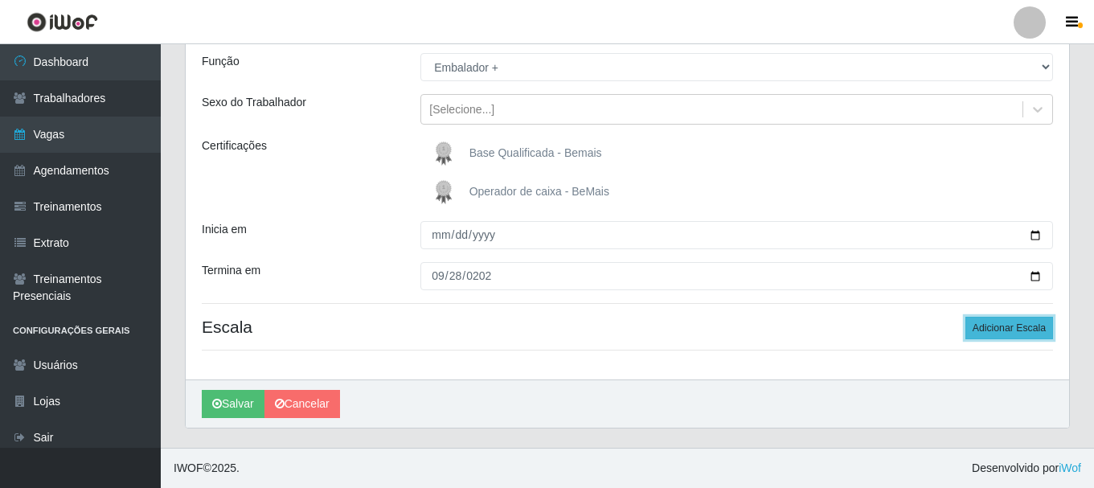
drag, startPoint x: 1015, startPoint y: 328, endPoint x: 972, endPoint y: 339, distance: 43.9
click at [1014, 329] on button "Adicionar Escala" at bounding box center [1010, 328] width 88 height 23
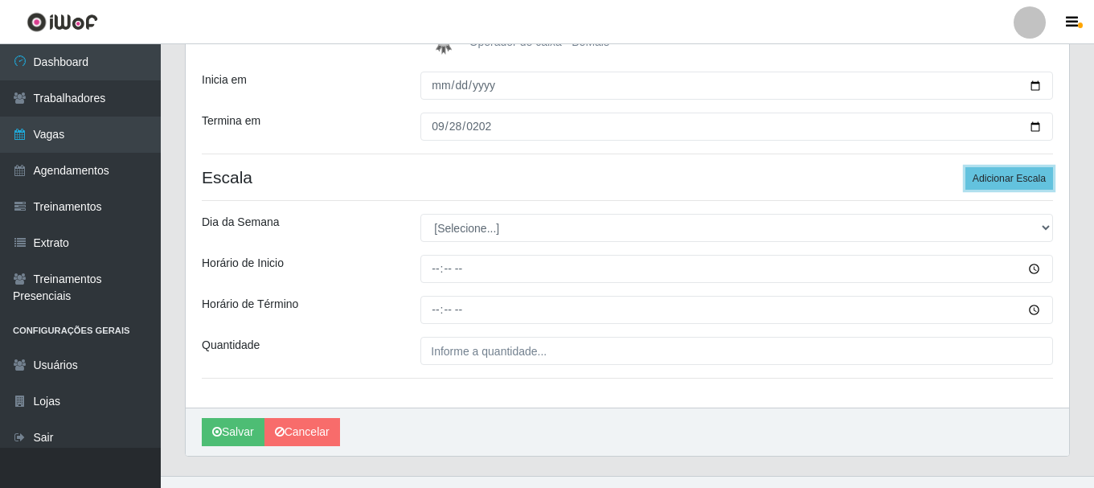
scroll to position [303, 0]
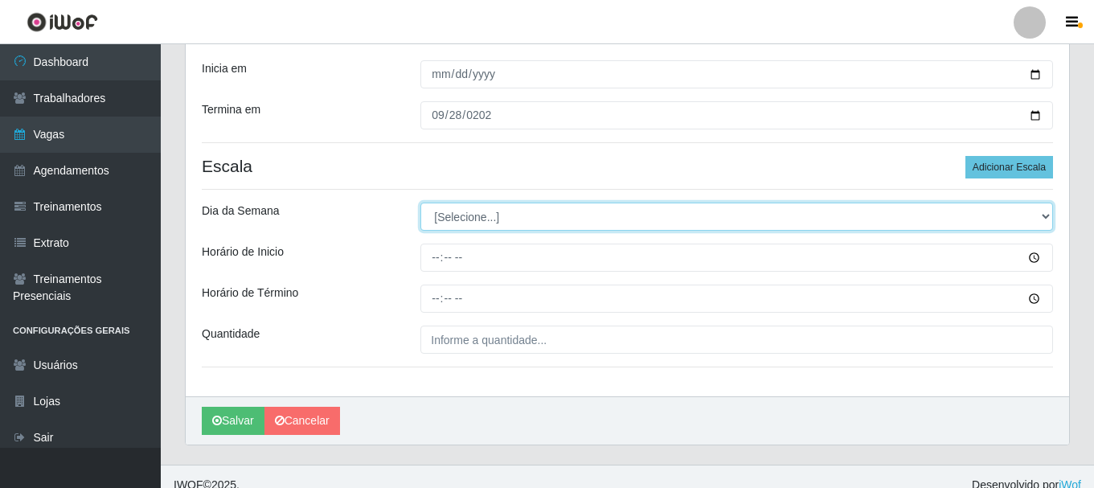
drag, startPoint x: 1036, startPoint y: 220, endPoint x: 1014, endPoint y: 220, distance: 21.7
click at [1034, 219] on select "[Selecione...] Segunda Terça Quarta Quinta Sexta Sábado Domingo" at bounding box center [737, 217] width 633 height 28
select select "0"
click at [421, 203] on select "[Selecione...] Segunda Terça Quarta Quinta Sexta Sábado Domingo" at bounding box center [737, 217] width 633 height 28
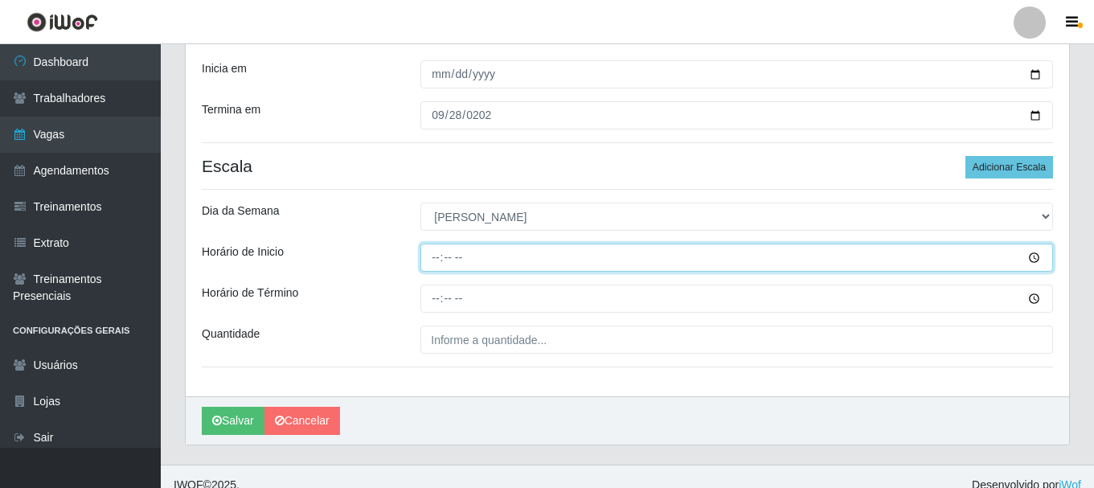
click at [437, 257] on input "Horário de Inicio" at bounding box center [737, 258] width 633 height 28
type input "08:00"
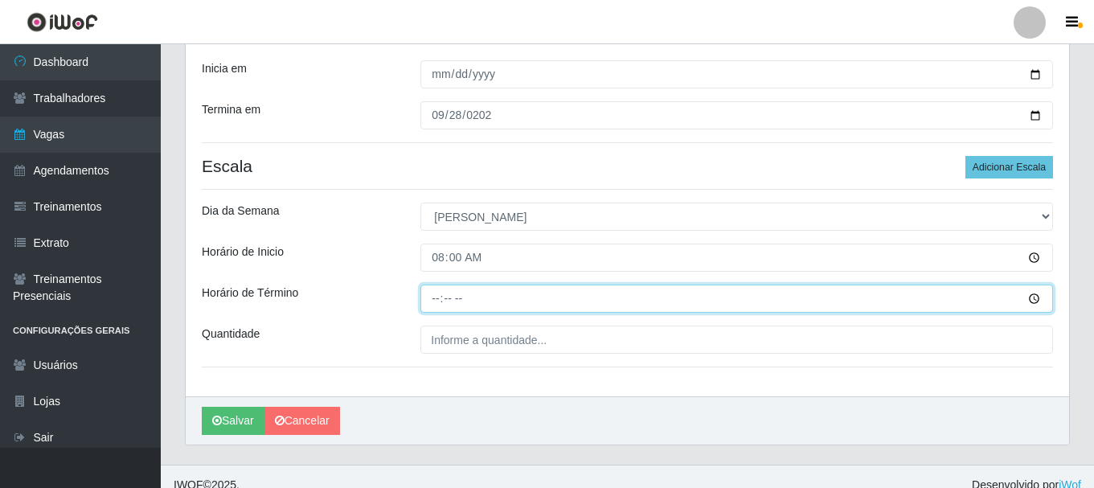
click at [431, 293] on input "Horário de Término" at bounding box center [737, 299] width 633 height 28
type input "14:00"
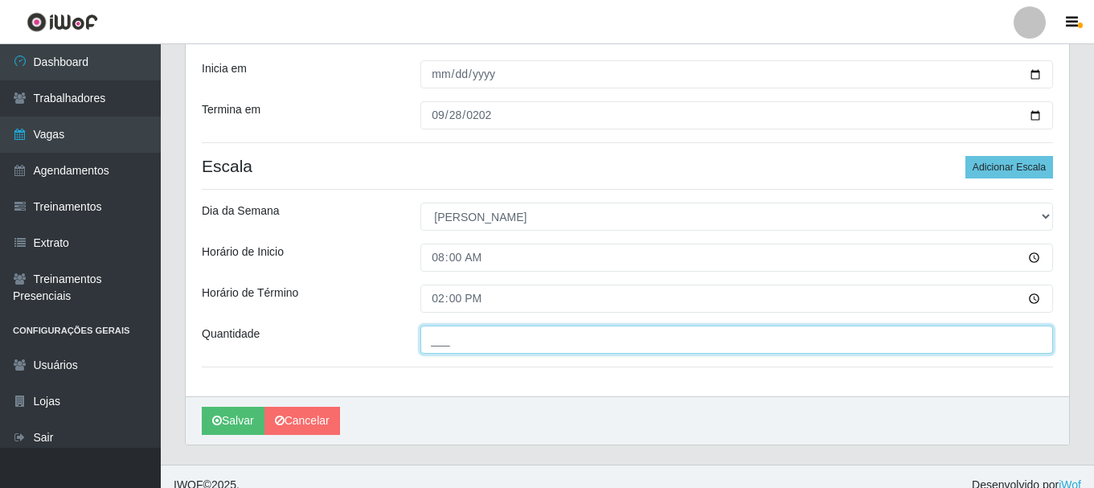
click at [453, 344] on input "___" at bounding box center [737, 340] width 633 height 28
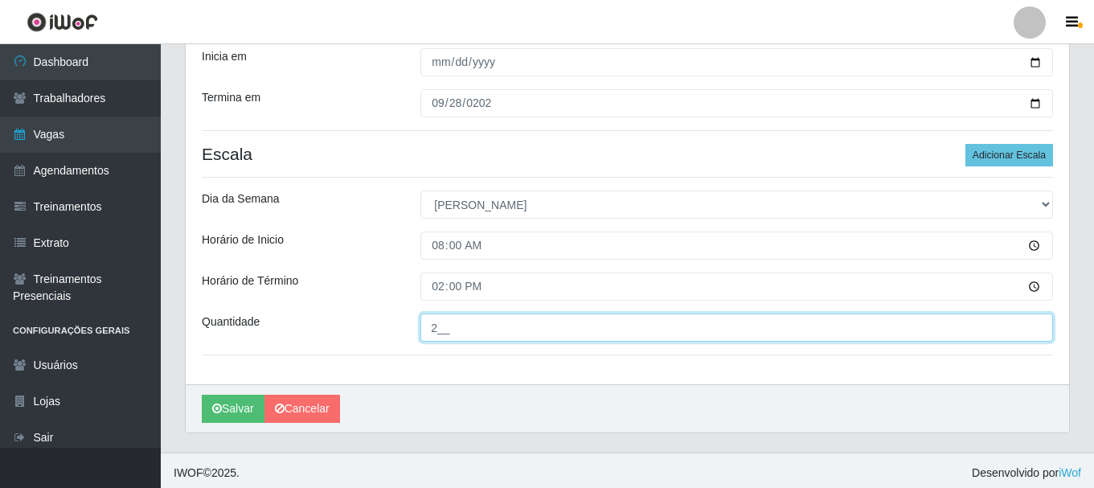
scroll to position [320, 0]
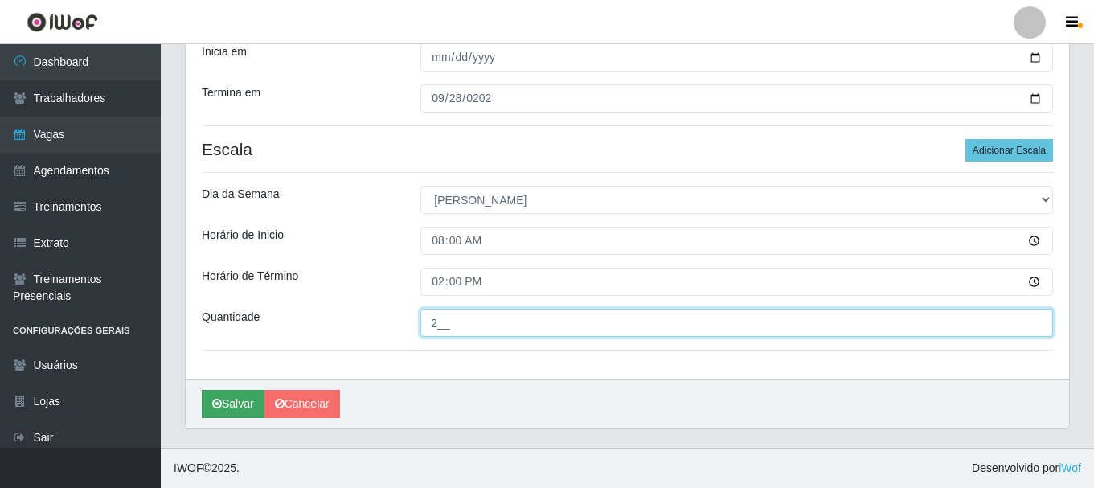
type input "2__"
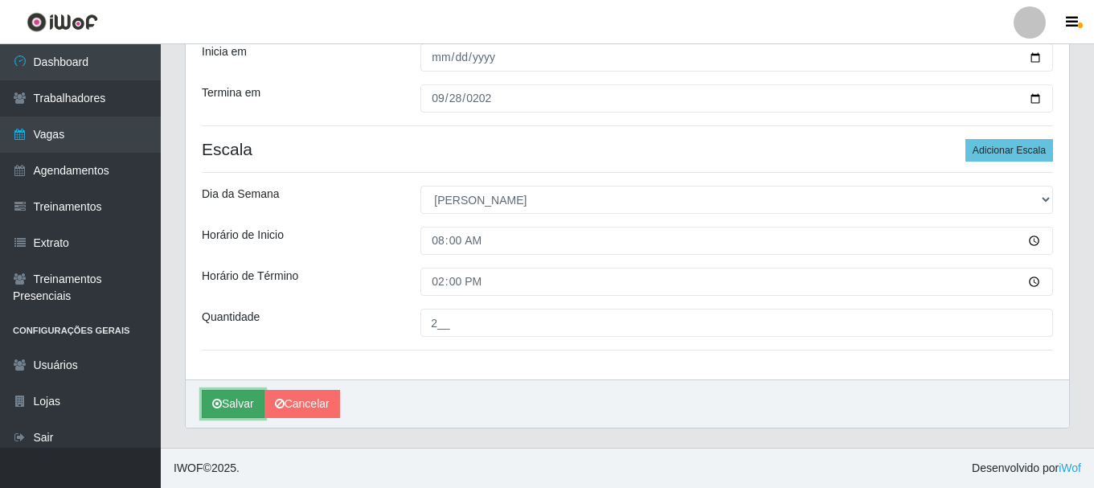
click at [223, 398] on button "Salvar" at bounding box center [233, 404] width 63 height 28
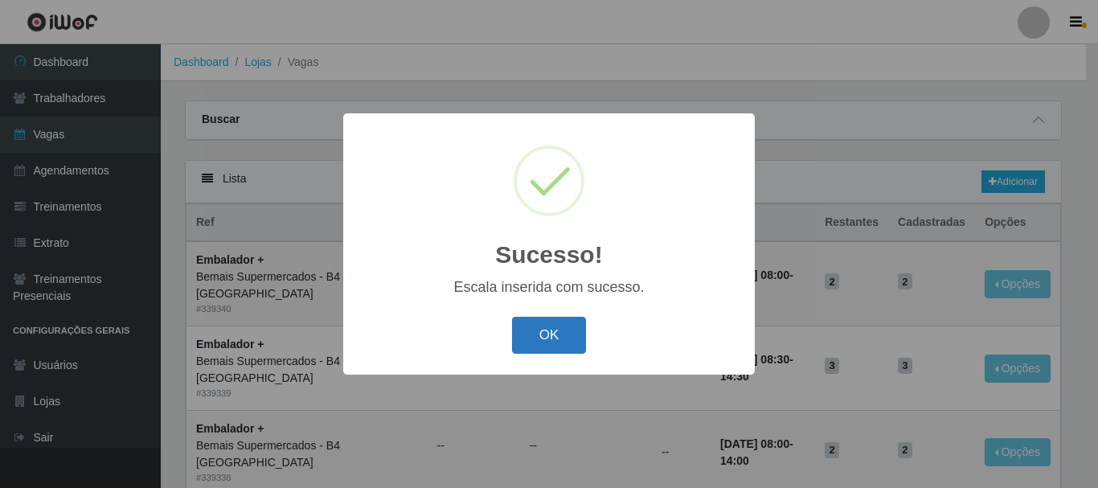
click at [543, 331] on button "OK" at bounding box center [549, 336] width 75 height 38
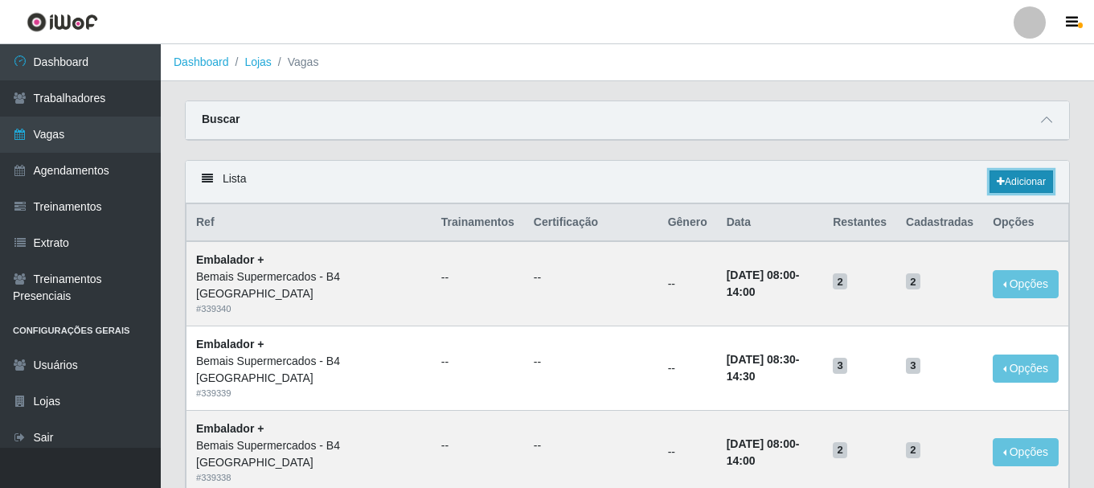
click at [1010, 178] on link "Adicionar" at bounding box center [1022, 181] width 64 height 23
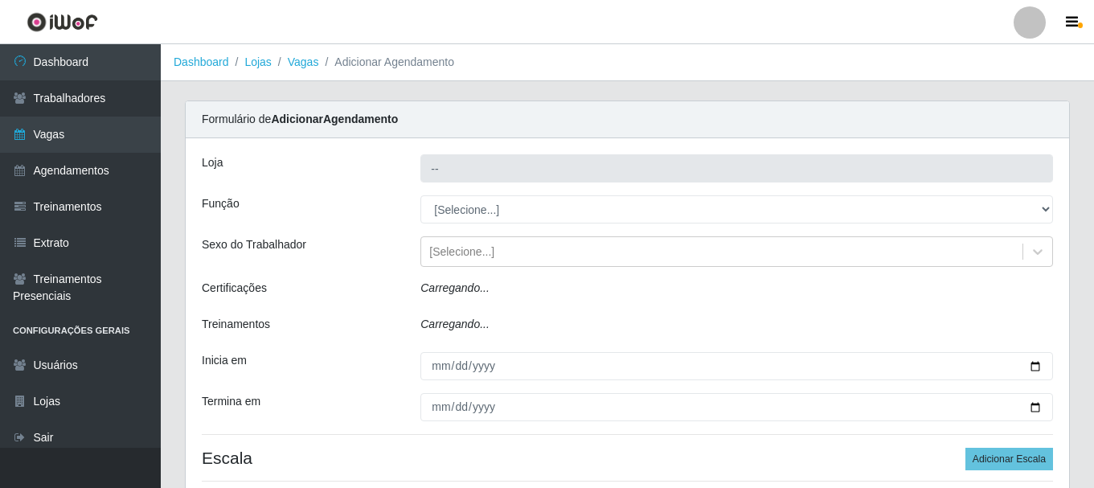
type input "Bemais Supermercados - B4 [GEOGRAPHIC_DATA]"
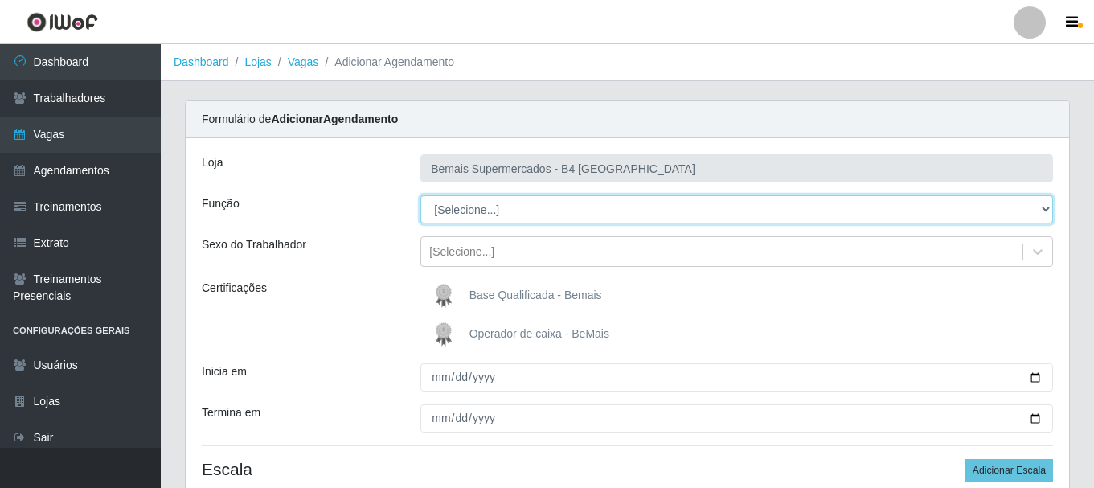
click at [1045, 207] on select "[Selecione...] ASG ASG + ASG ++ Auxiliar de Estacionamento Auxiliar de Estacion…" at bounding box center [737, 209] width 633 height 28
select select "70"
click at [421, 195] on select "[Selecione...] ASG ASG + ASG ++ Auxiliar de Estacionamento Auxiliar de Estacion…" at bounding box center [737, 209] width 633 height 28
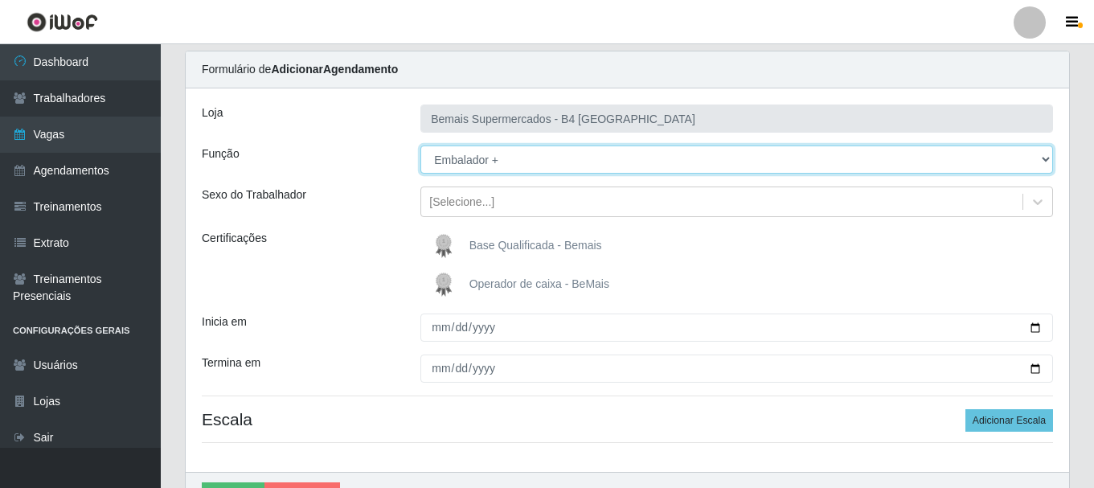
scroll to position [142, 0]
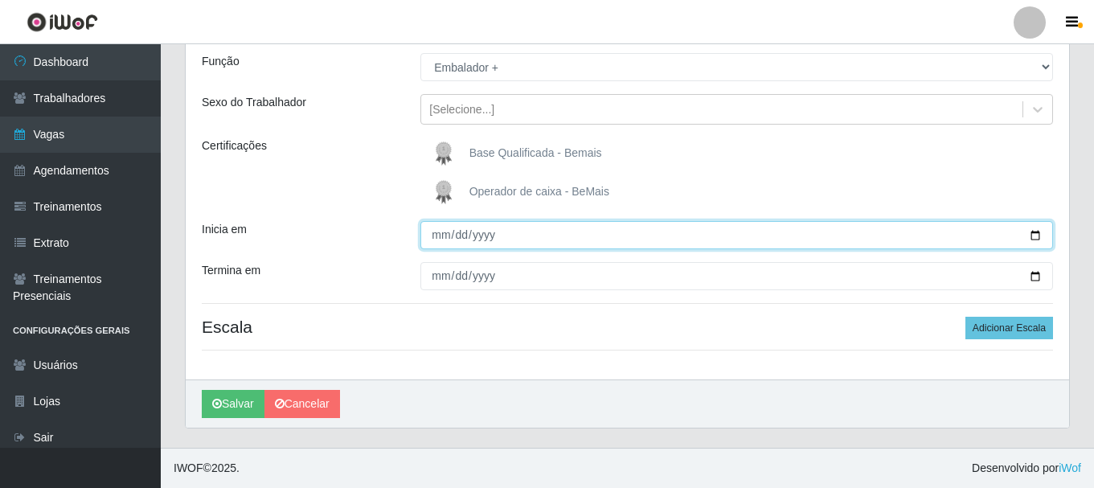
click at [1032, 235] on input "Inicia em" at bounding box center [737, 235] width 633 height 28
type input "[DATE]"
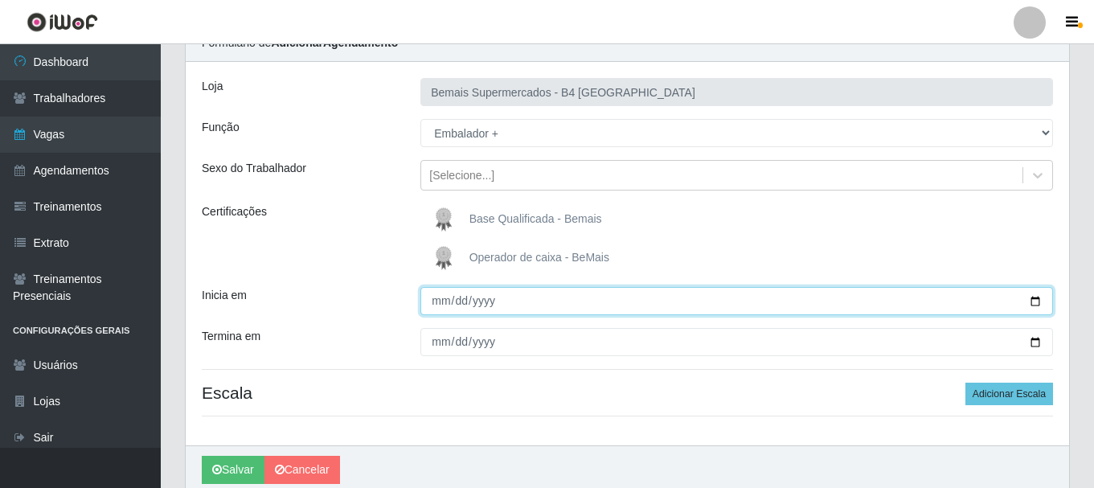
scroll to position [0, 0]
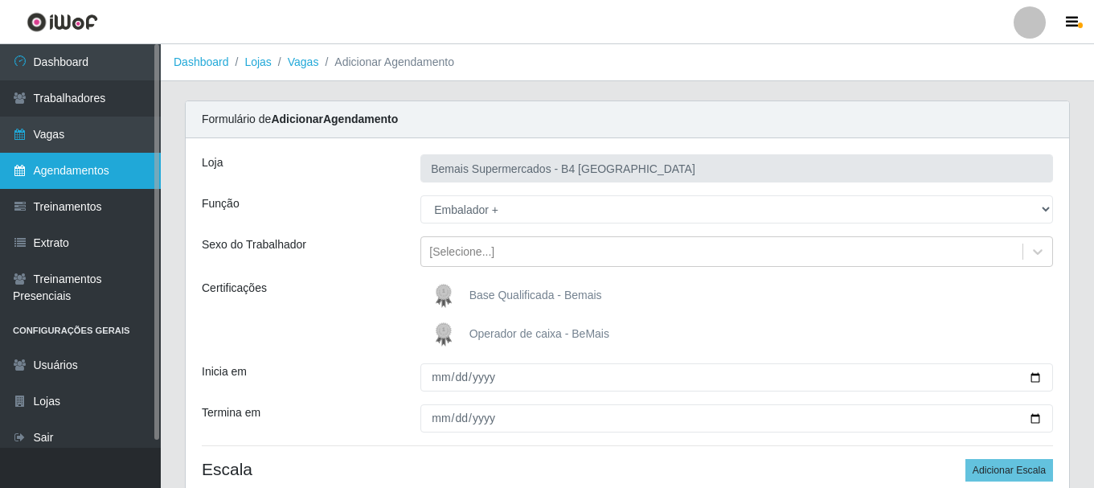
click at [101, 172] on link "Agendamentos" at bounding box center [80, 171] width 161 height 36
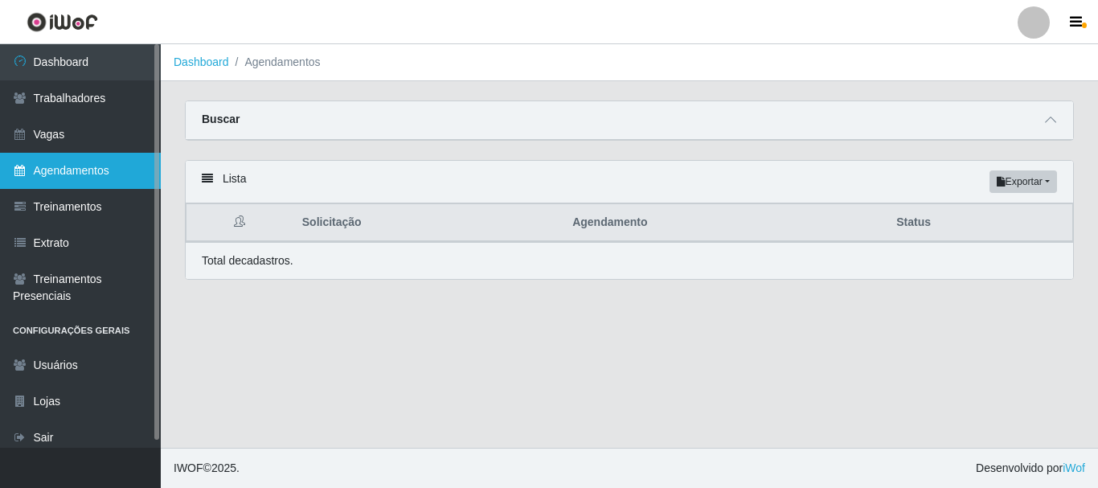
click at [106, 172] on link "Agendamentos" at bounding box center [80, 171] width 161 height 36
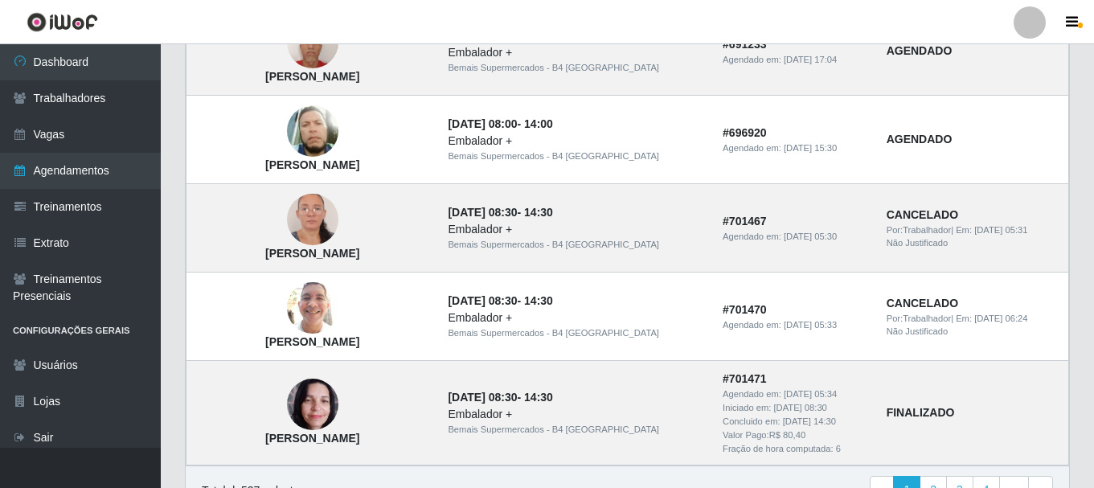
scroll to position [1206, 0]
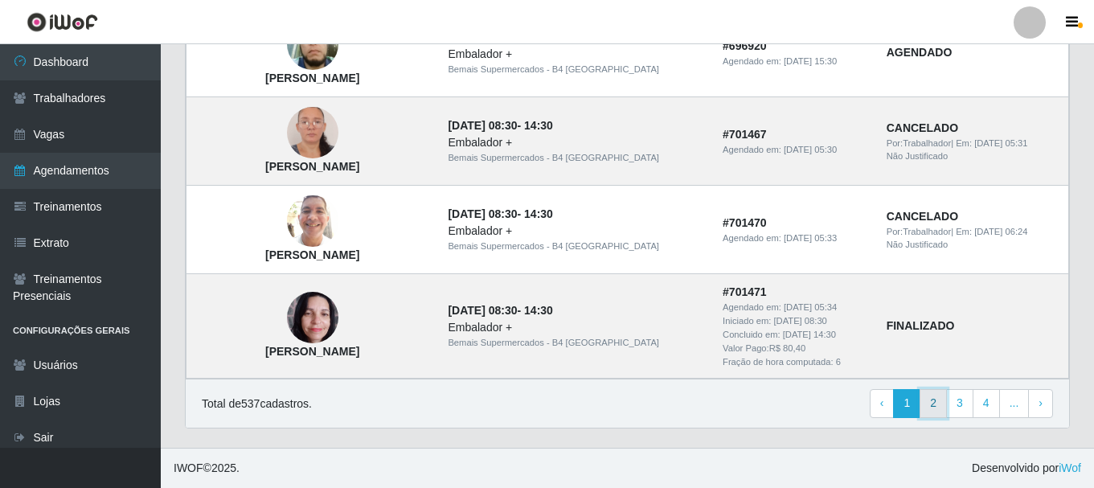
click at [930, 402] on link "2" at bounding box center [933, 403] width 27 height 29
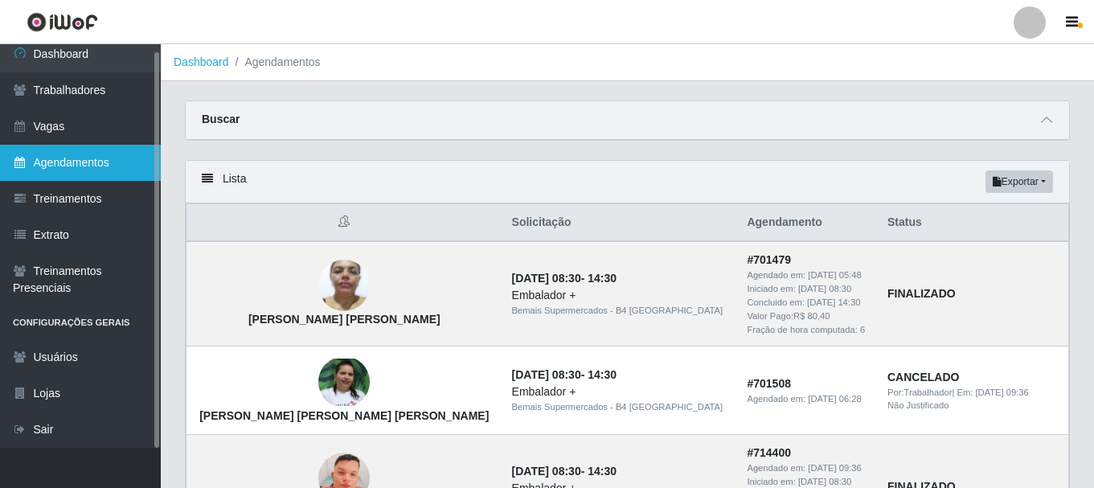
click at [96, 165] on link "Agendamentos" at bounding box center [80, 163] width 161 height 36
click at [94, 157] on link "Agendamentos" at bounding box center [80, 163] width 161 height 36
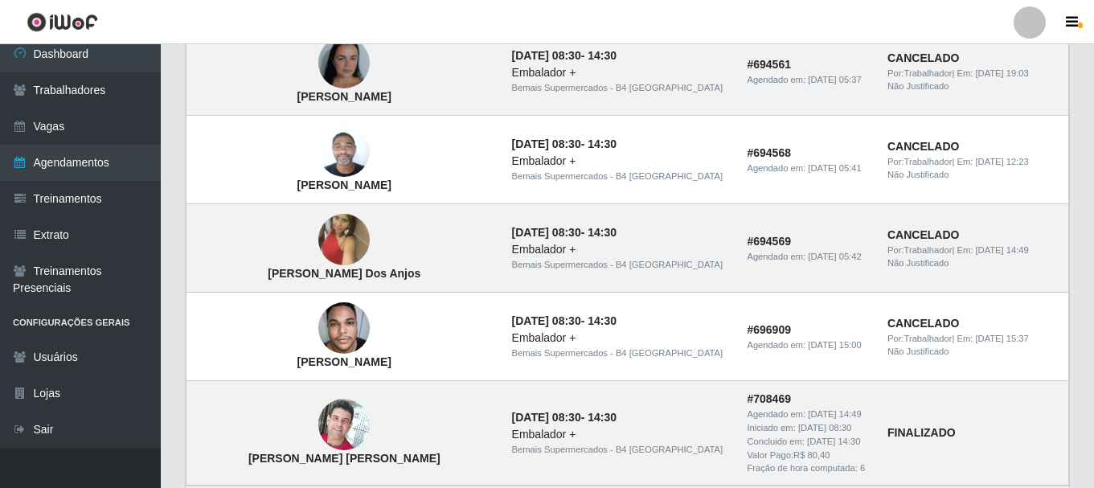
scroll to position [1287, 0]
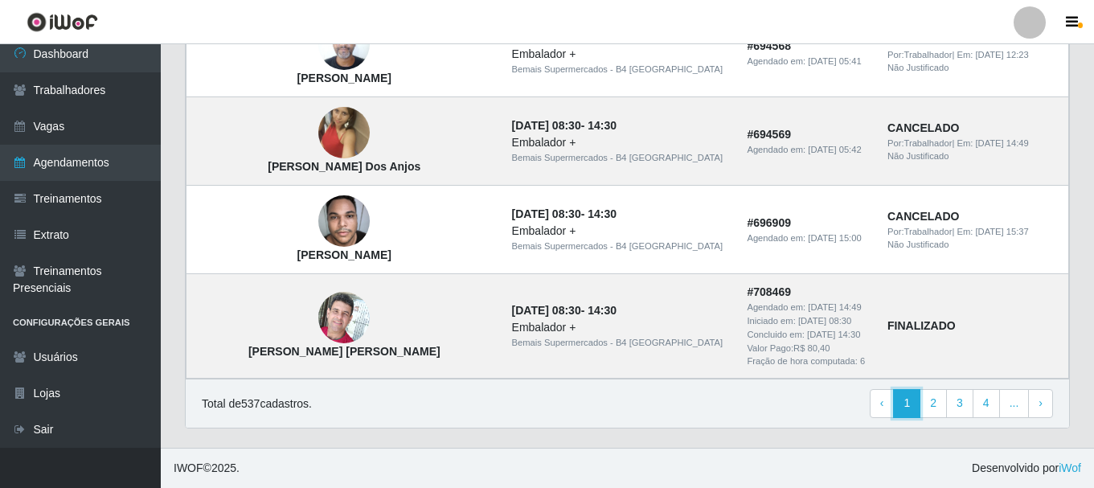
click at [908, 401] on link "1" at bounding box center [906, 403] width 27 height 29
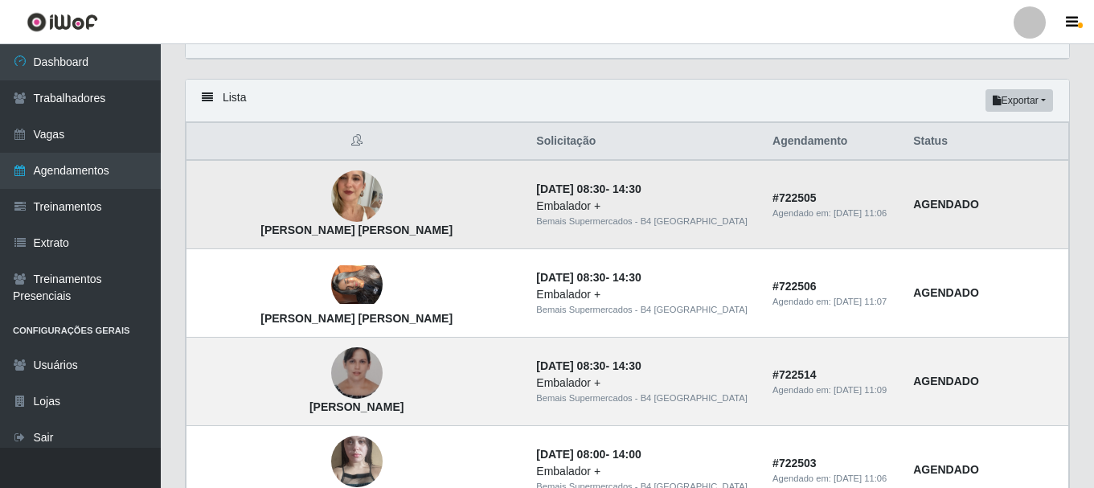
scroll to position [80, 0]
click at [207, 98] on icon at bounding box center [207, 97] width 11 height 11
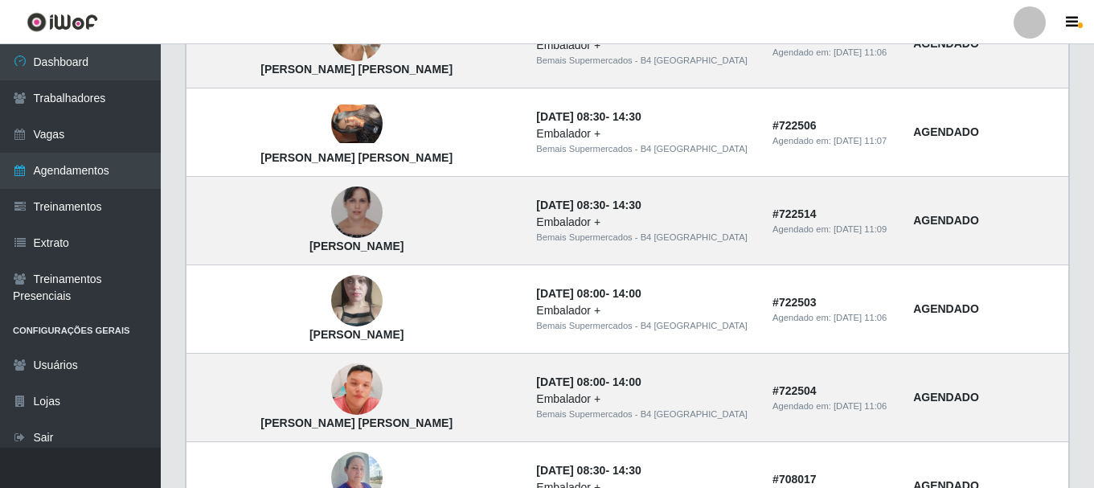
scroll to position [0, 0]
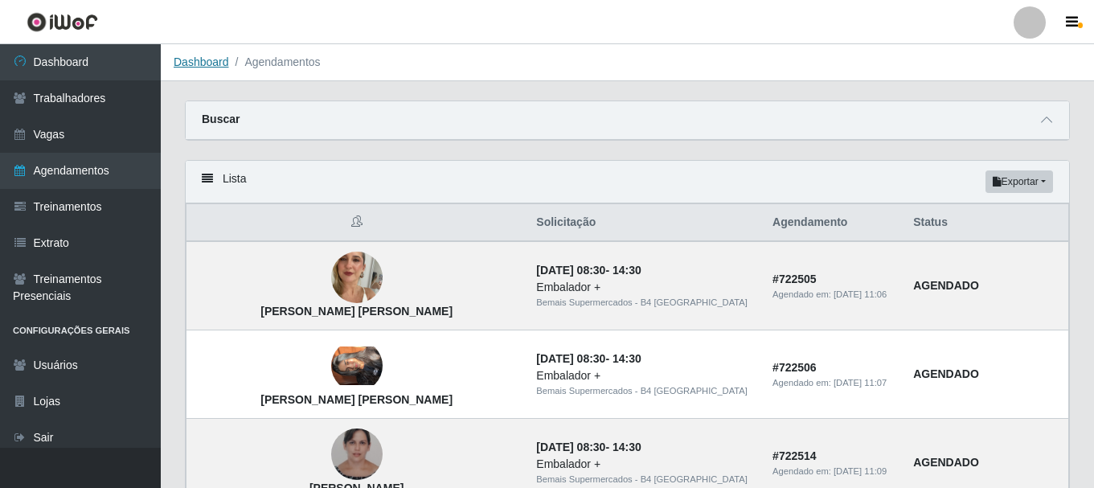
click at [211, 57] on link "Dashboard" at bounding box center [201, 61] width 55 height 13
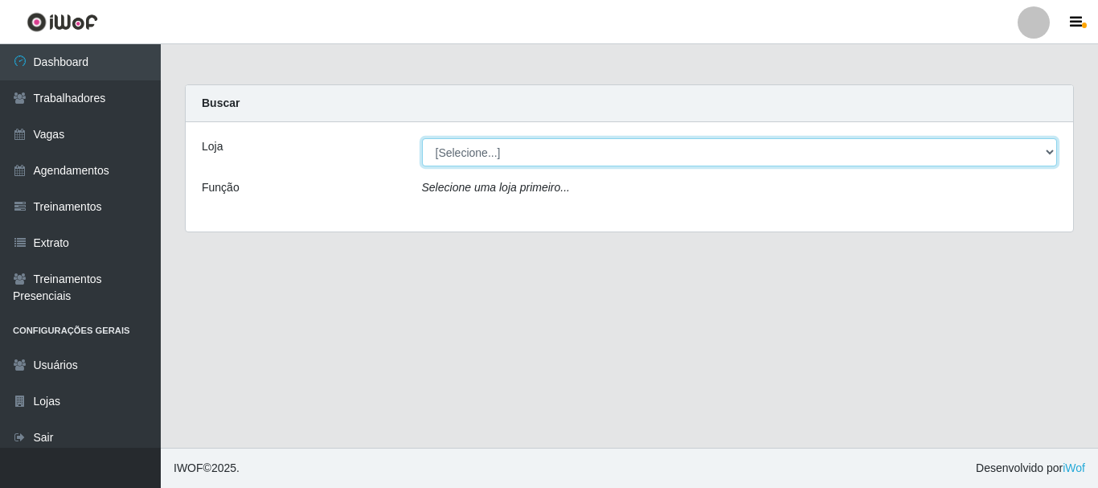
click at [1041, 147] on select "[Selecione...] Bemais Supermercados - B4 [GEOGRAPHIC_DATA]" at bounding box center [740, 152] width 636 height 28
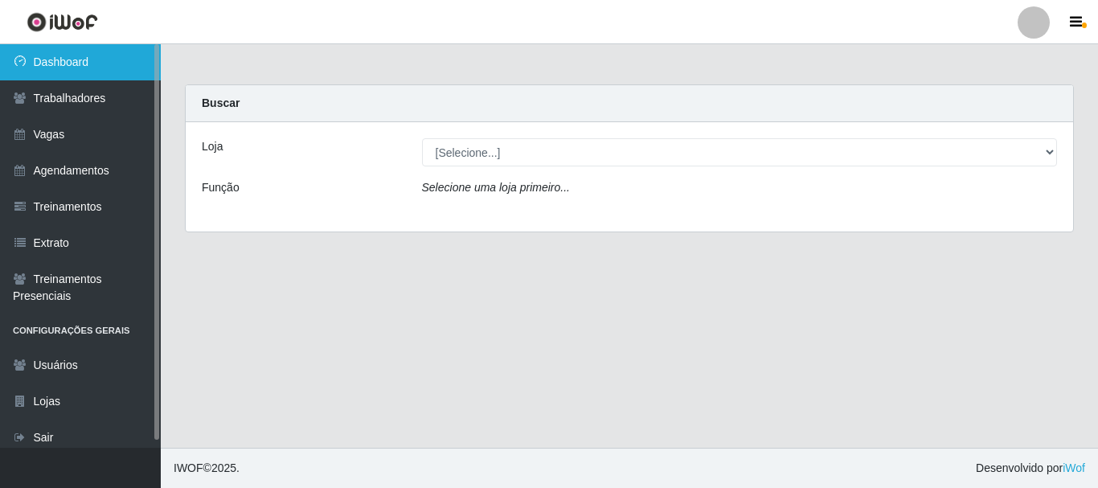
click at [99, 64] on link "Dashboard" at bounding box center [80, 62] width 161 height 36
click at [100, 61] on link "Dashboard" at bounding box center [80, 62] width 161 height 36
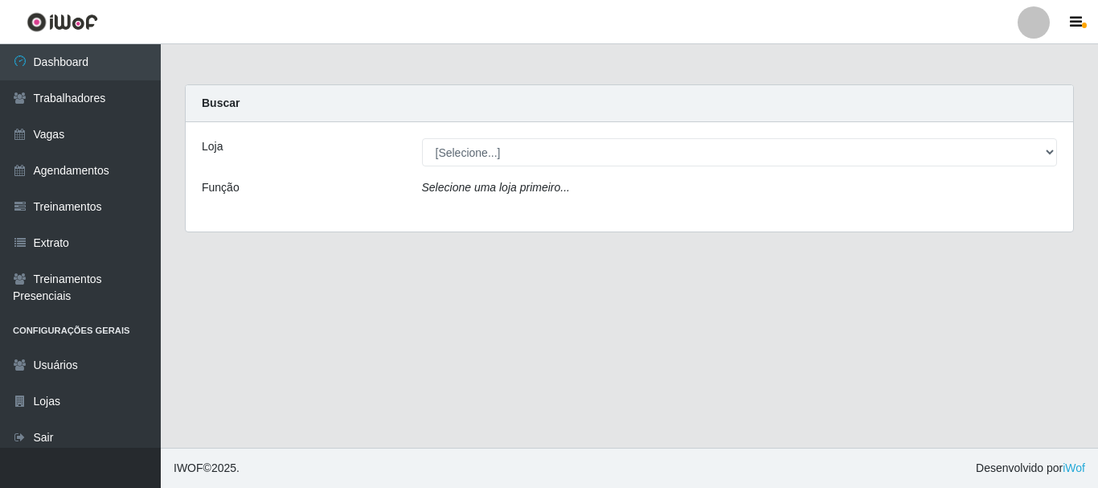
drag, startPoint x: 1061, startPoint y: 147, endPoint x: 1051, endPoint y: 150, distance: 10.2
click at [1056, 149] on div "[Selecione...] Bemais Supermercados - B4 [GEOGRAPHIC_DATA]" at bounding box center [740, 152] width 660 height 28
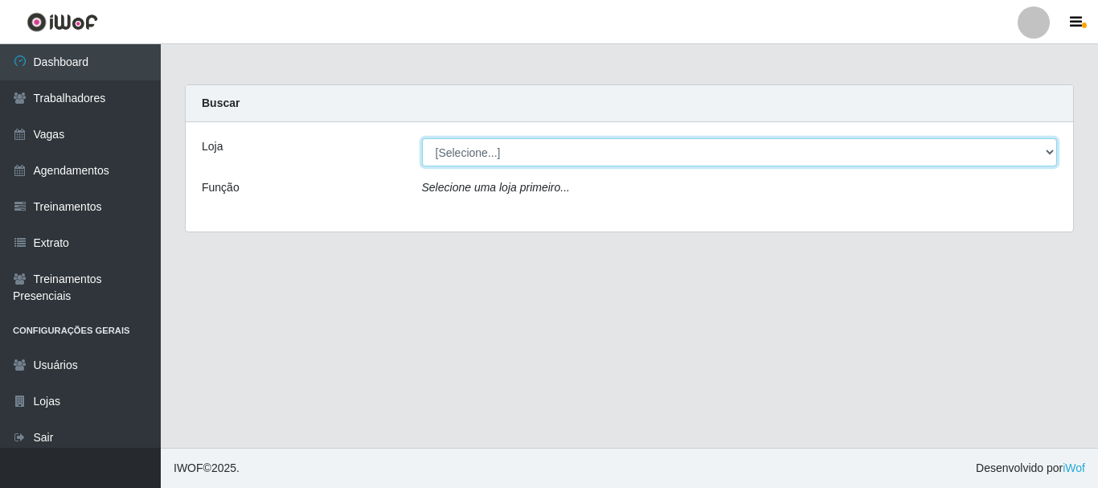
click at [1047, 151] on select "[Selecione...] Bemais Supermercados - B4 [GEOGRAPHIC_DATA]" at bounding box center [740, 152] width 636 height 28
select select "404"
click at [422, 138] on select "[Selecione...] Bemais Supermercados - B4 [GEOGRAPHIC_DATA]" at bounding box center [740, 152] width 636 height 28
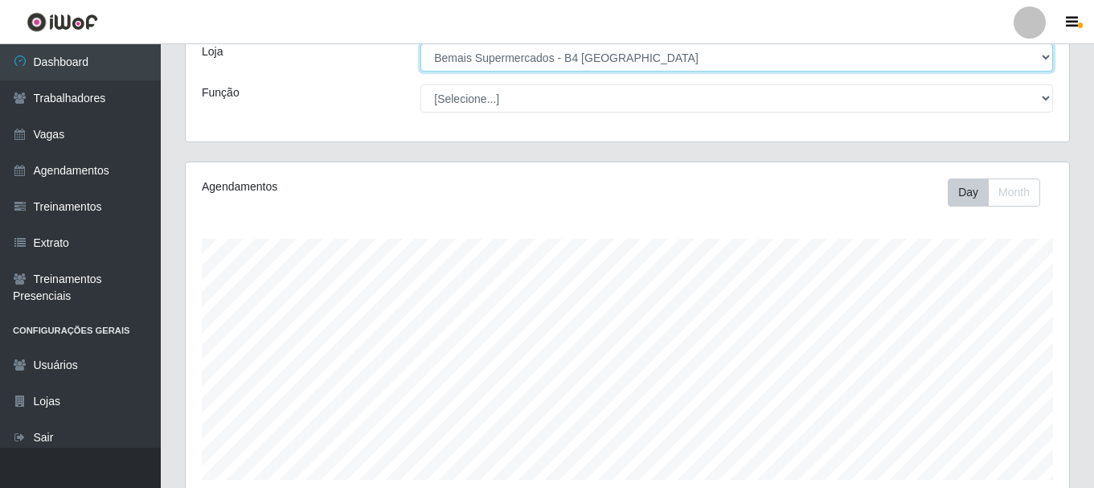
scroll to position [293, 0]
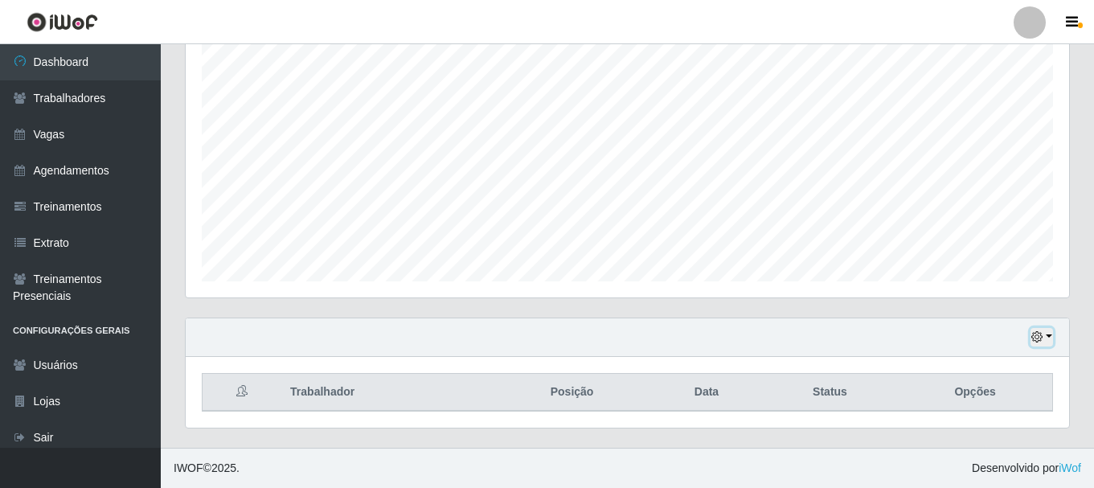
click at [1047, 337] on button "button" at bounding box center [1042, 337] width 23 height 18
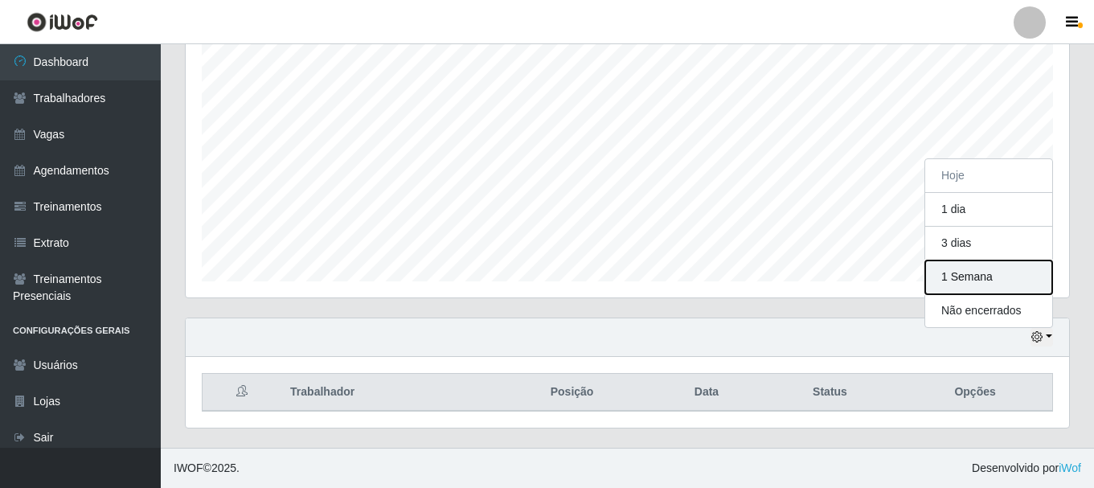
click at [977, 277] on button "1 Semana" at bounding box center [988, 278] width 127 height 34
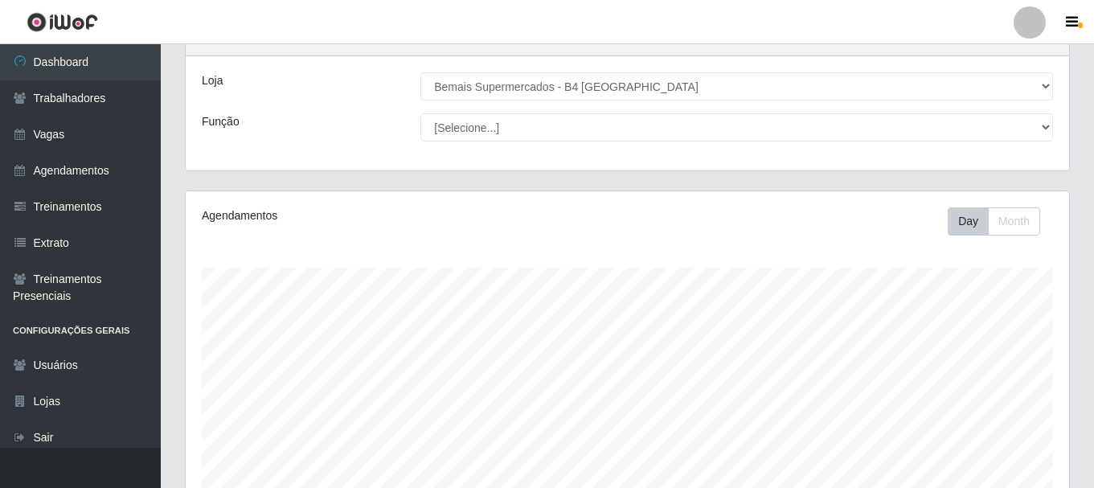
scroll to position [0, 0]
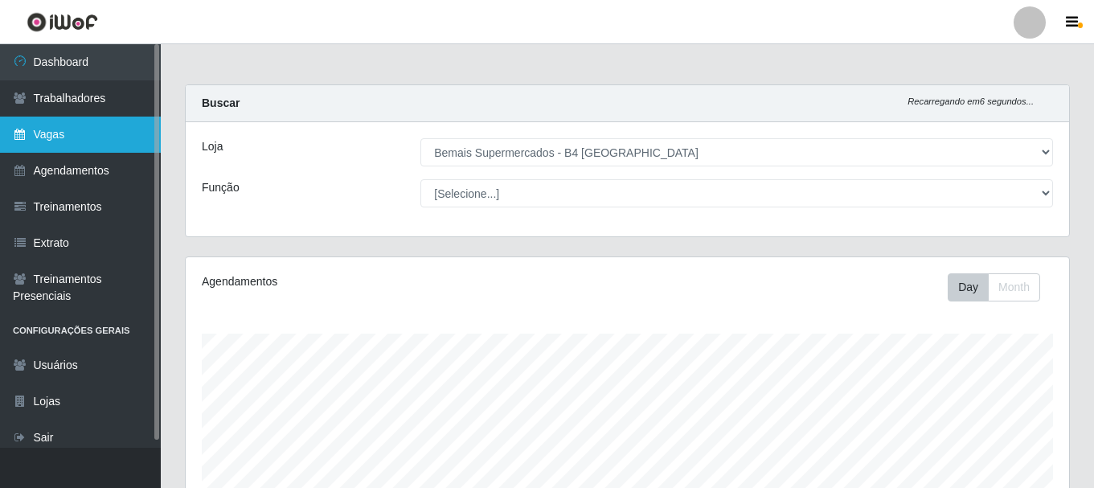
click at [81, 144] on link "Vagas" at bounding box center [80, 135] width 161 height 36
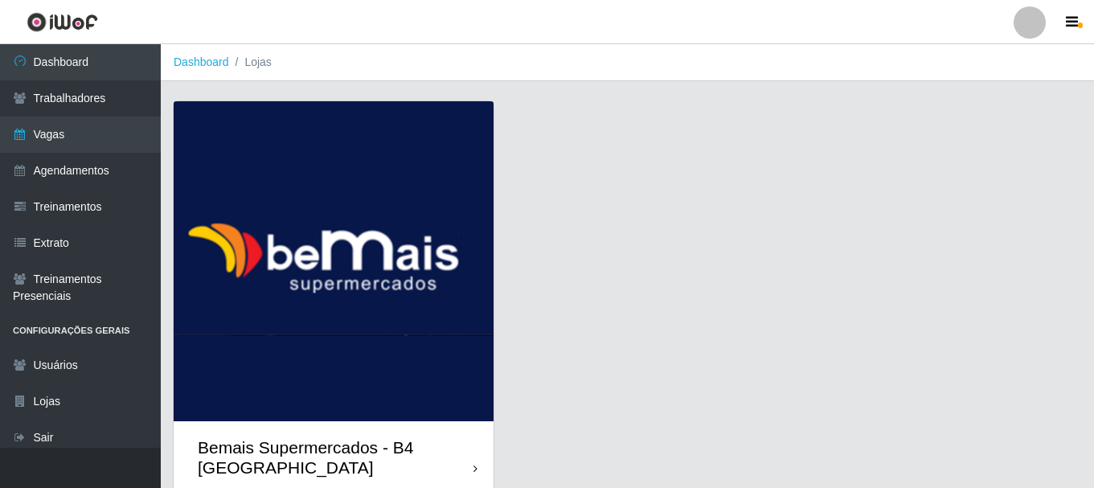
click at [375, 268] on img at bounding box center [334, 261] width 320 height 320
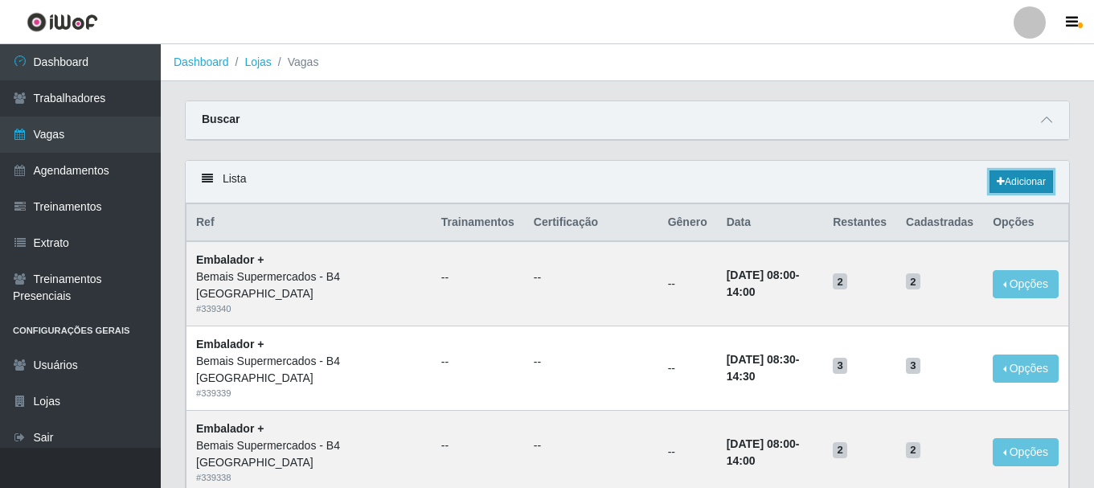
click at [1008, 179] on link "Adicionar" at bounding box center [1022, 181] width 64 height 23
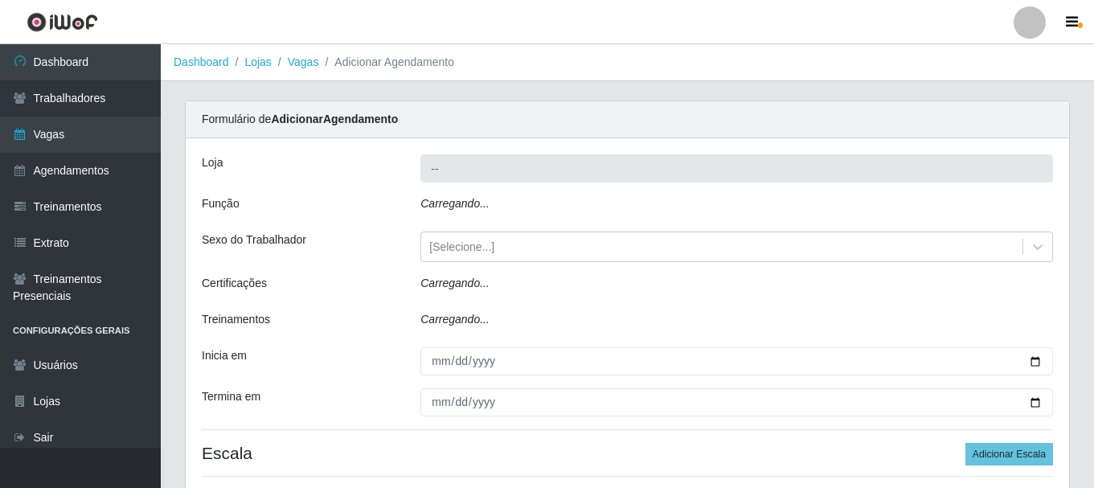
type input "Bemais Supermercados - B4 [GEOGRAPHIC_DATA]"
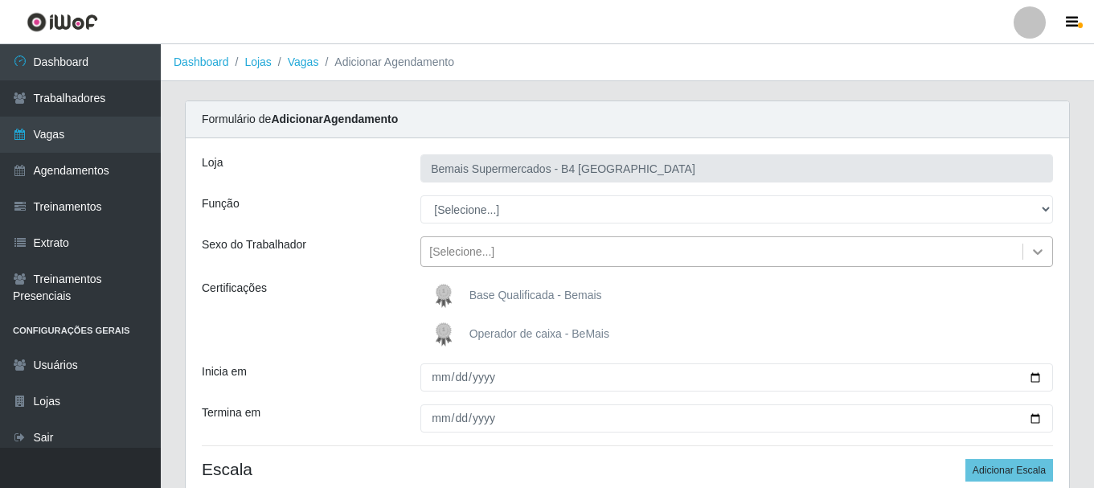
click at [1033, 249] on icon at bounding box center [1038, 252] width 16 height 16
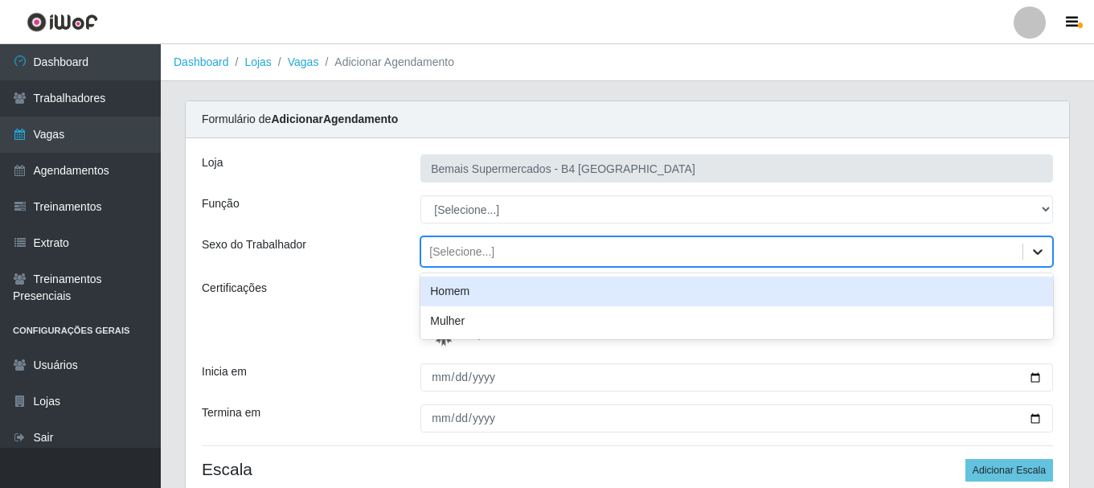
click at [1049, 244] on div "option Homem focused, 0 of 2. 2 results available. Use Up and Down to choose op…" at bounding box center [736, 251] width 657 height 31
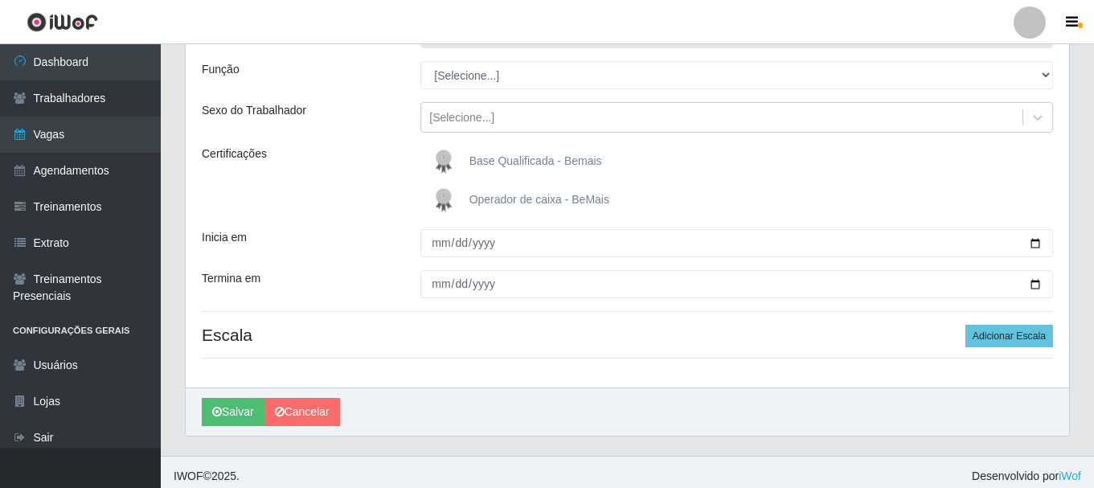
scroll to position [142, 0]
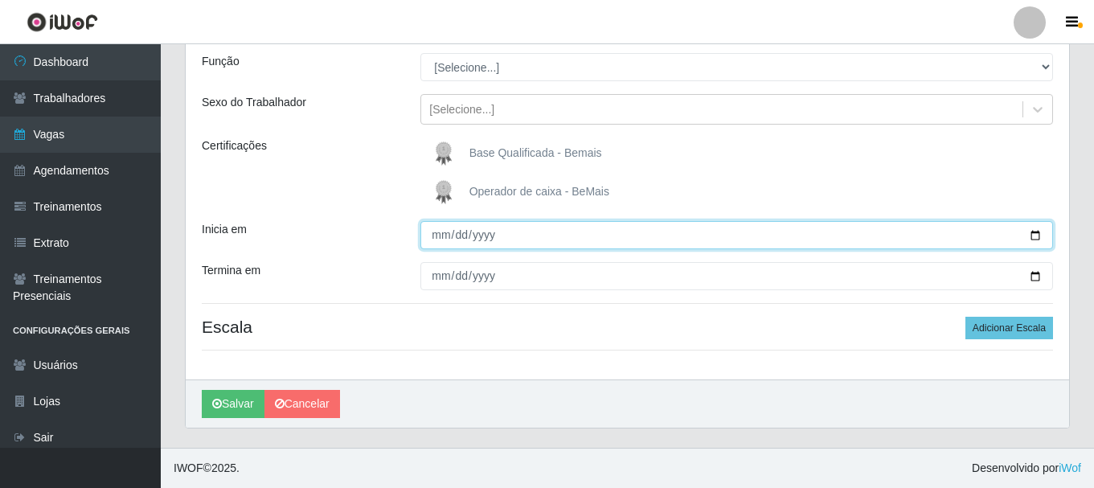
click at [1040, 235] on input "Inicia em" at bounding box center [737, 235] width 633 height 28
type input "[DATE]"
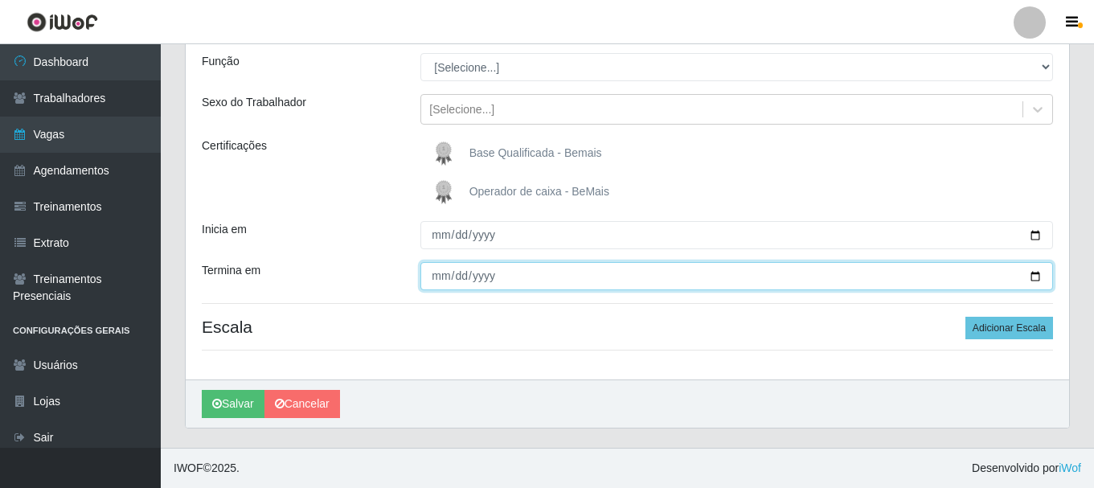
click at [438, 274] on input "Termina em" at bounding box center [737, 276] width 633 height 28
click at [1034, 273] on input "Termina em" at bounding box center [737, 276] width 633 height 28
type input "[DATE]"
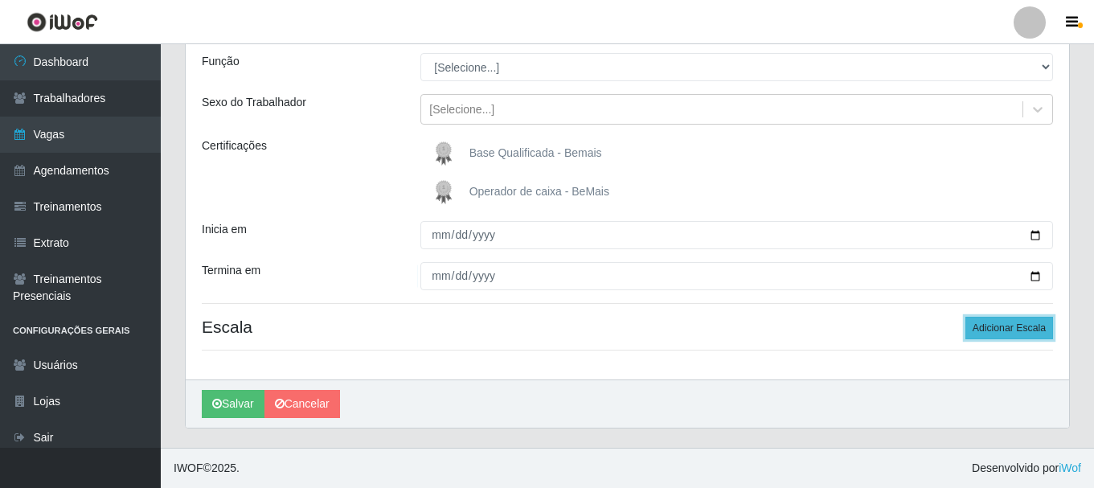
click at [1008, 323] on button "Adicionar Escala" at bounding box center [1010, 328] width 88 height 23
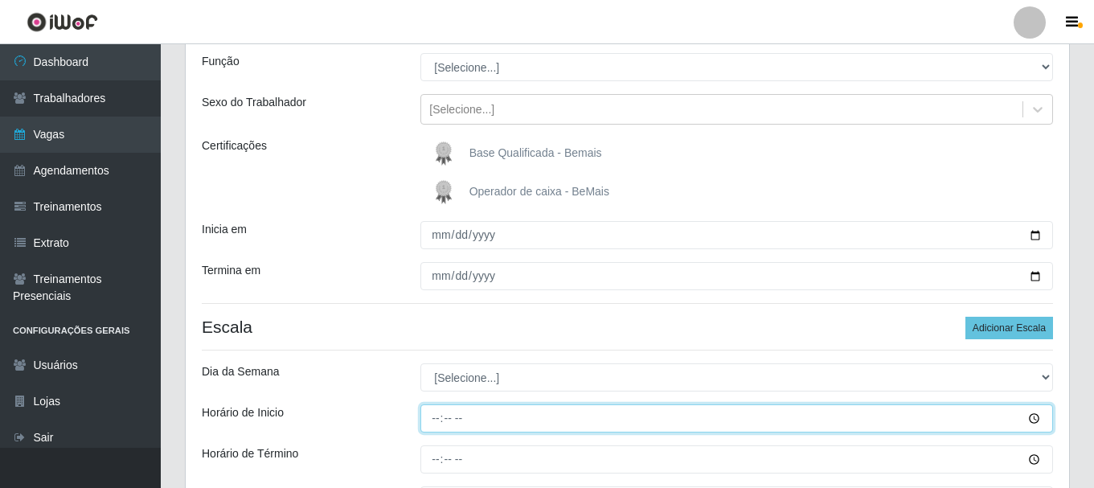
click at [440, 417] on input "Horário de Inicio" at bounding box center [737, 418] width 633 height 28
type input "08:30"
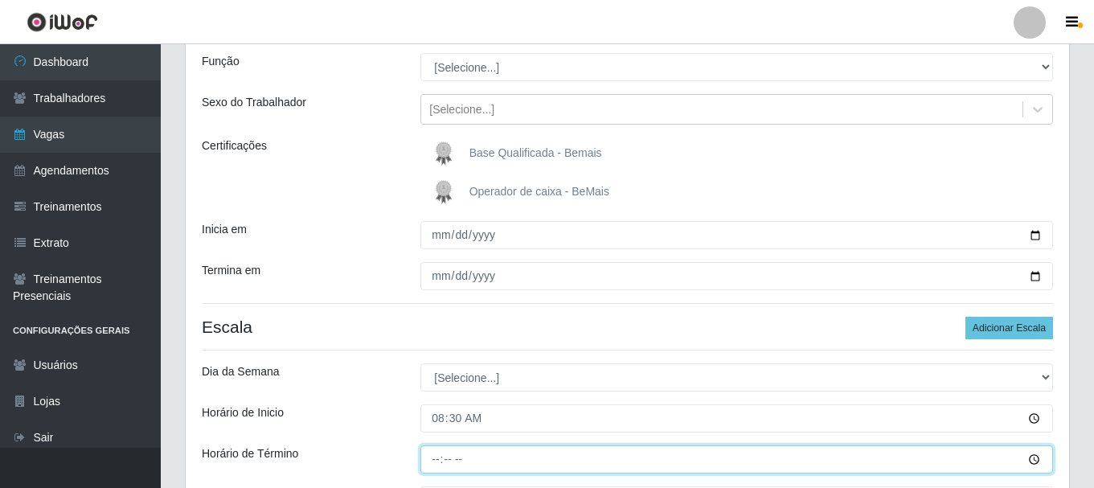
click at [436, 462] on input "Horário de Término" at bounding box center [737, 459] width 633 height 28
type input "14:30"
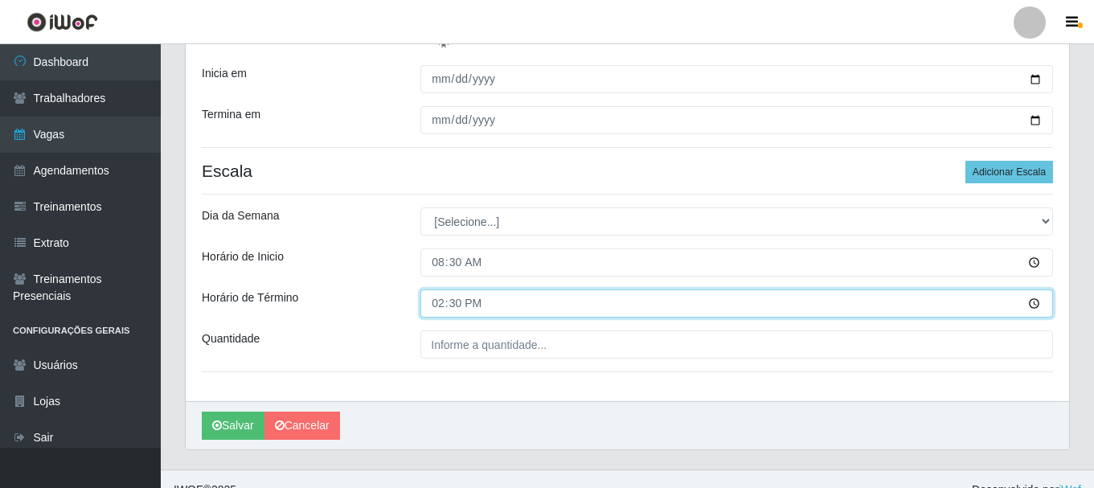
scroll to position [320, 0]
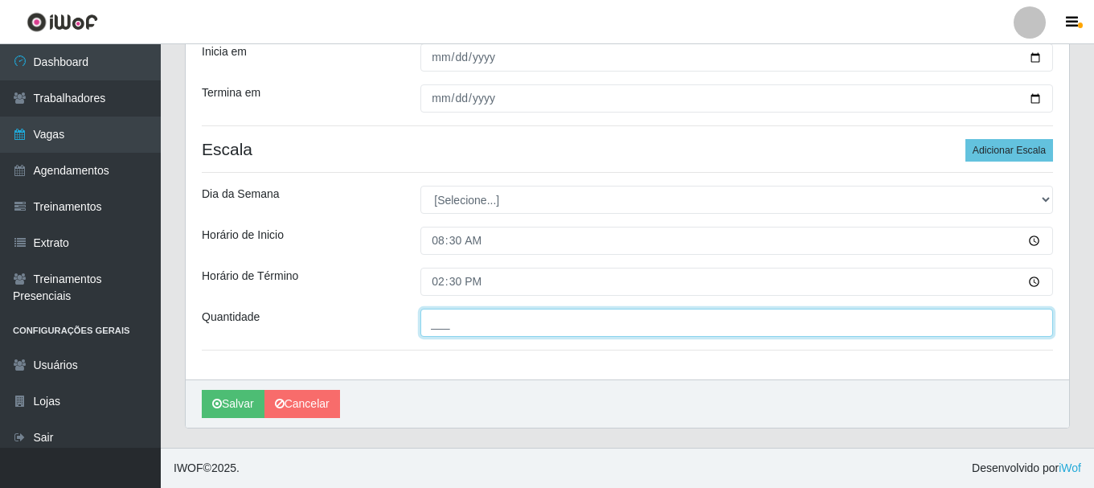
click at [505, 330] on input "___" at bounding box center [737, 323] width 633 height 28
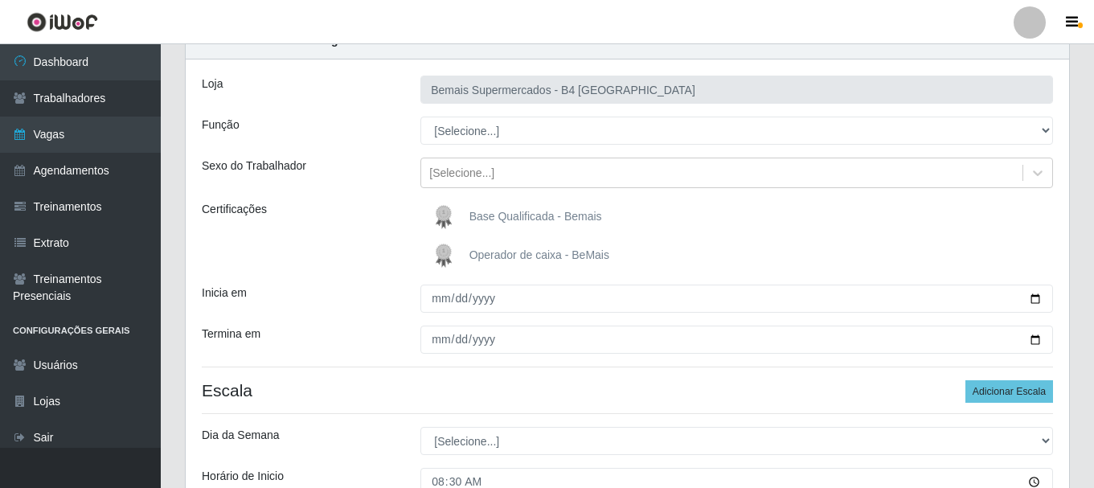
scroll to position [0, 0]
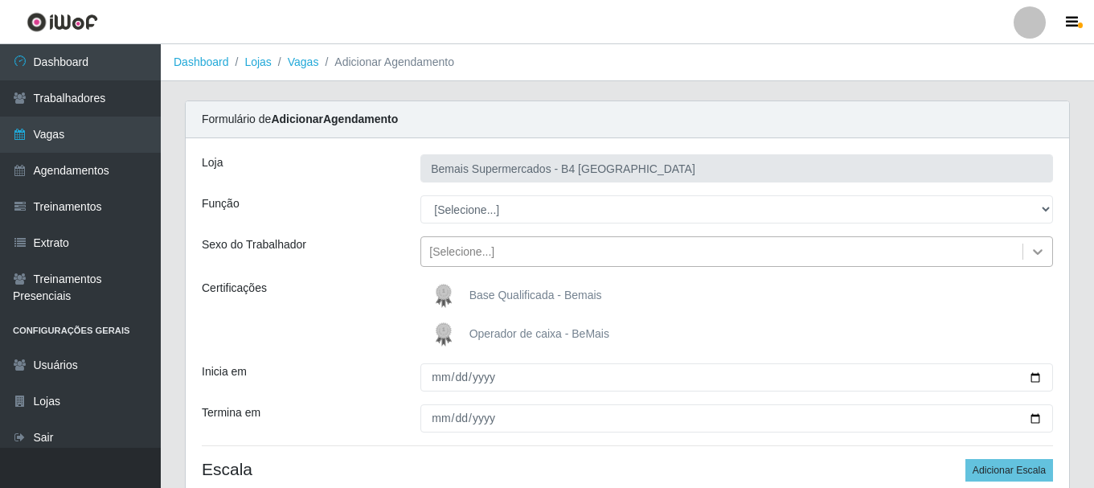
type input "3__"
click at [1035, 247] on icon at bounding box center [1038, 252] width 16 height 16
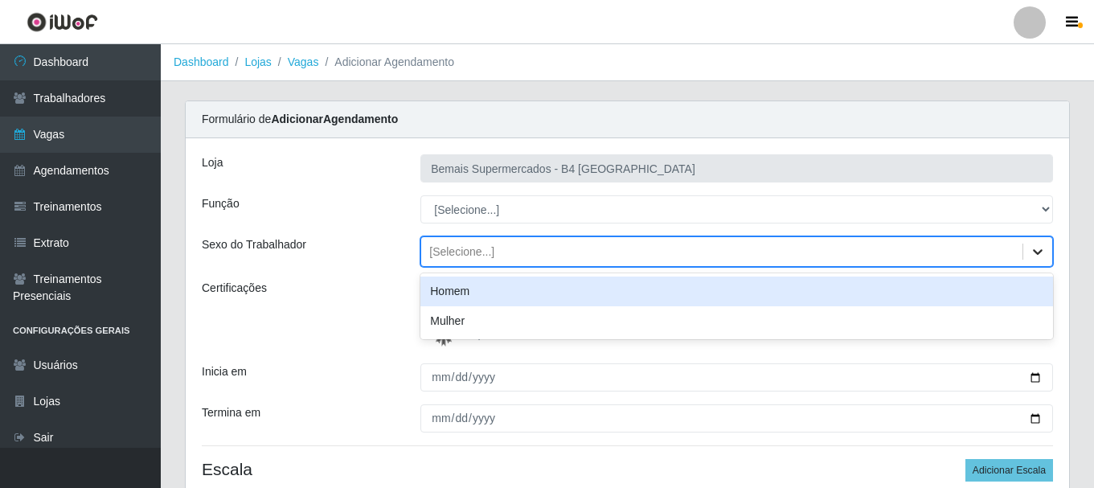
click at [1034, 254] on icon at bounding box center [1038, 252] width 16 height 16
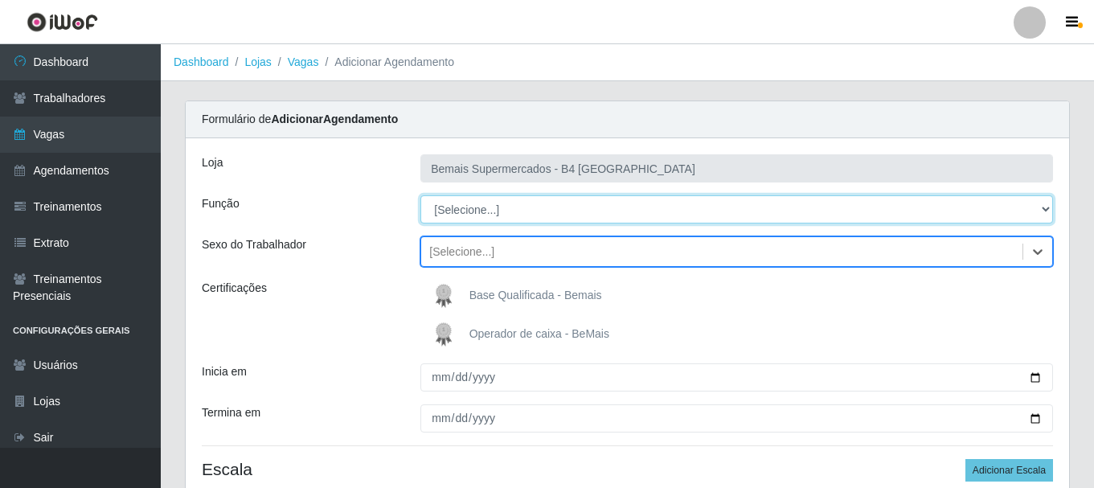
click at [1040, 207] on select "[Selecione...] ASG ASG + ASG ++ Auxiliar de Estacionamento Auxiliar de Estacion…" at bounding box center [737, 209] width 633 height 28
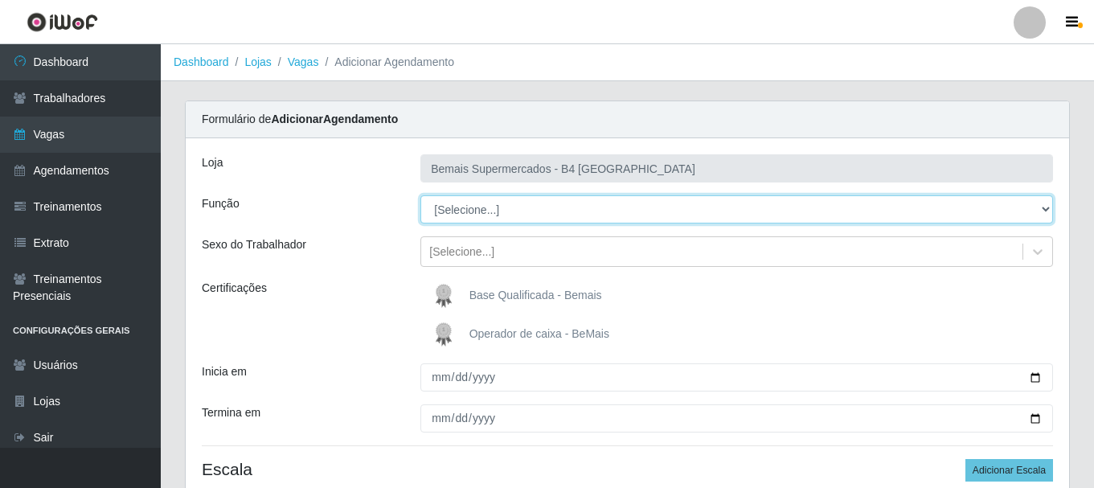
select select "70"
click at [421, 195] on select "[Selecione...] ASG ASG + ASG ++ Auxiliar de Estacionamento Auxiliar de Estacion…" at bounding box center [737, 209] width 633 height 28
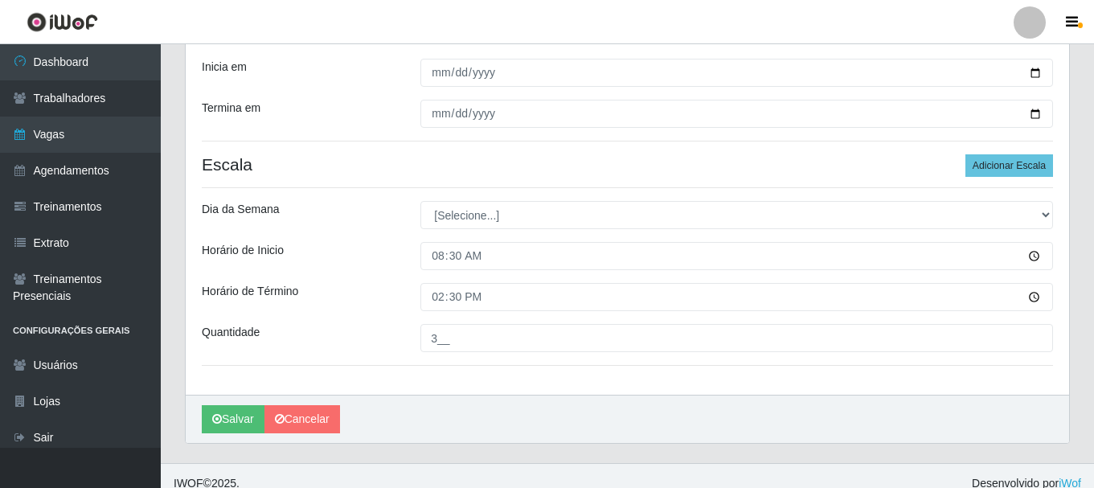
scroll to position [320, 0]
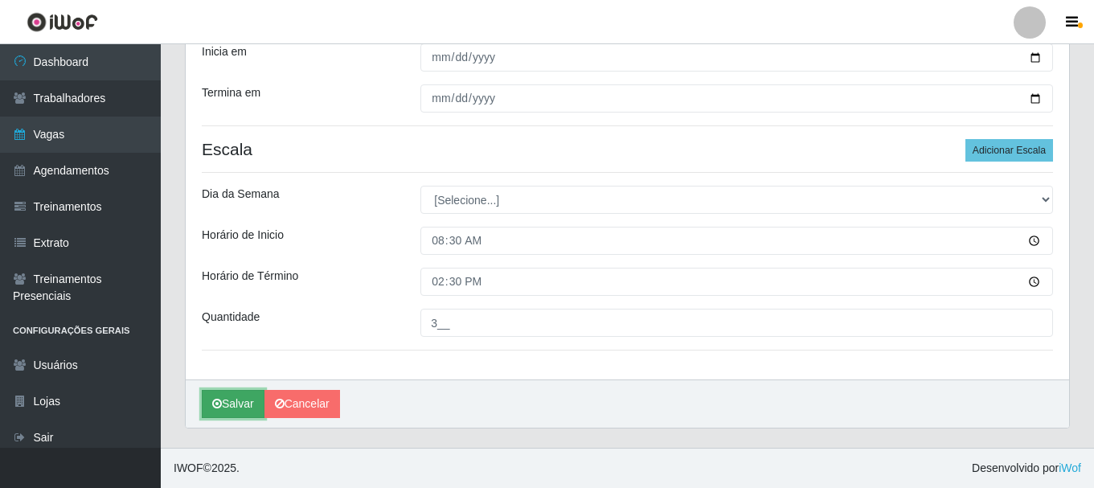
click at [230, 403] on button "Salvar" at bounding box center [233, 404] width 63 height 28
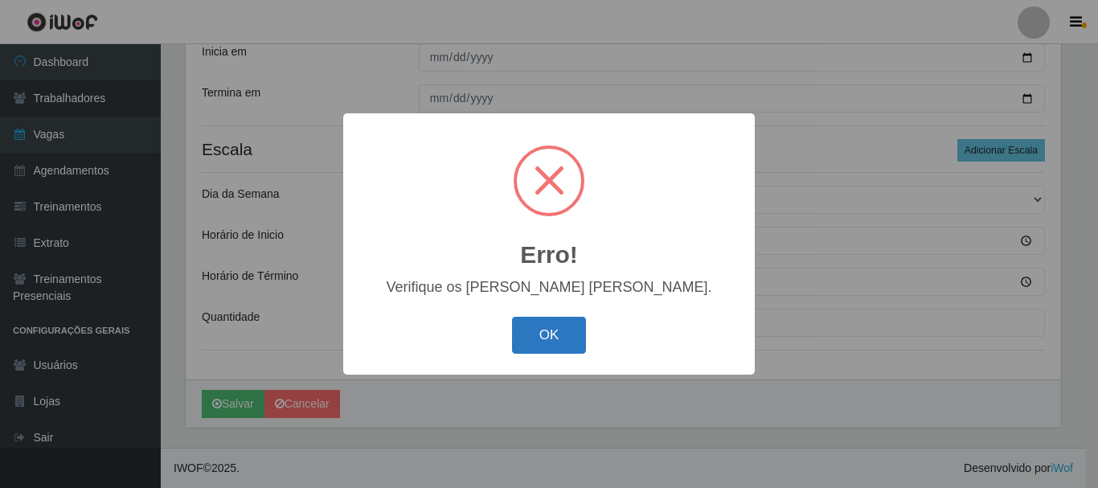
click at [554, 328] on button "OK" at bounding box center [549, 336] width 75 height 38
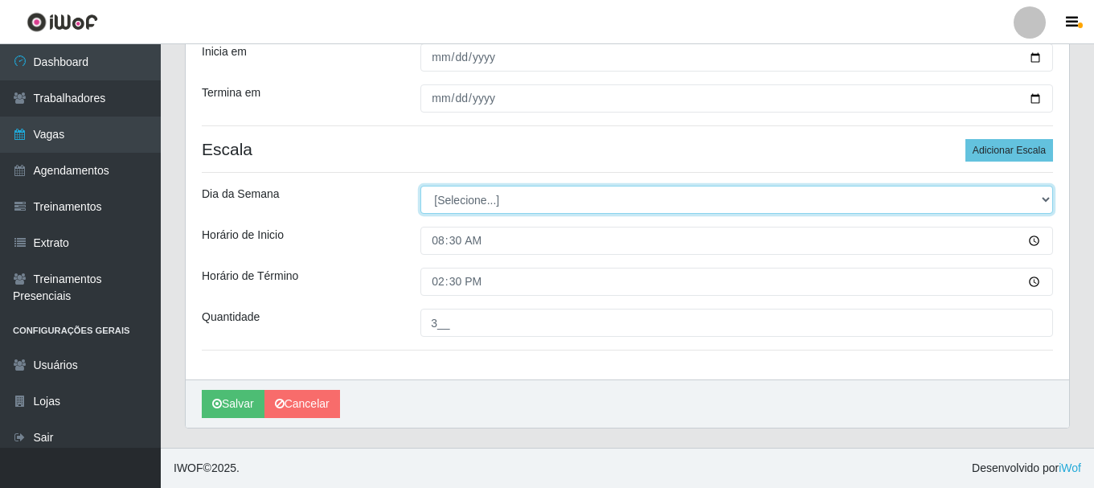
click at [1047, 195] on select "[Selecione...] Segunda Terça Quarta Quinta Sexta Sábado Domingo" at bounding box center [737, 200] width 633 height 28
select select "0"
click at [421, 186] on select "[Selecione...] Segunda Terça Quarta Quinta Sexta Sábado Domingo" at bounding box center [737, 200] width 633 height 28
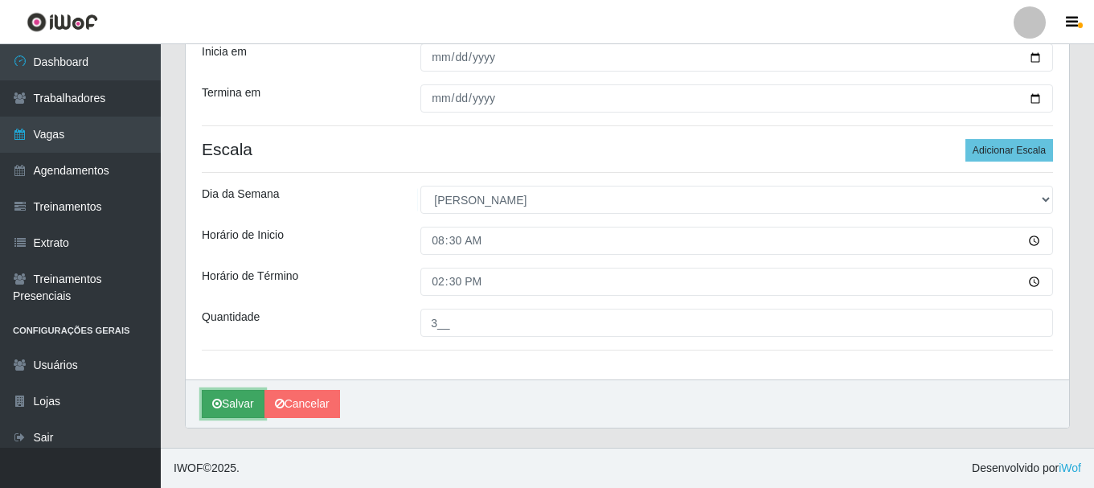
click at [225, 404] on button "Salvar" at bounding box center [233, 404] width 63 height 28
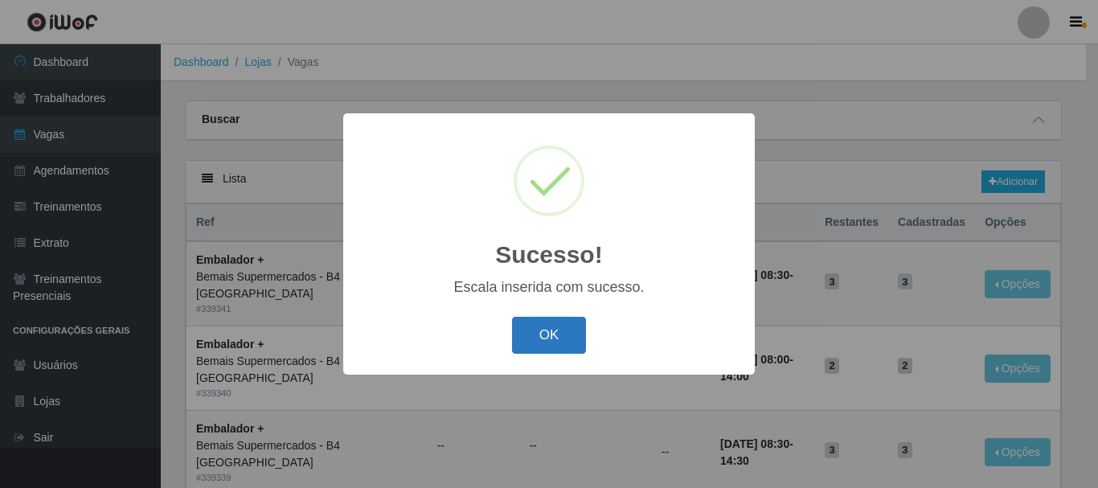
click at [549, 339] on button "OK" at bounding box center [549, 336] width 75 height 38
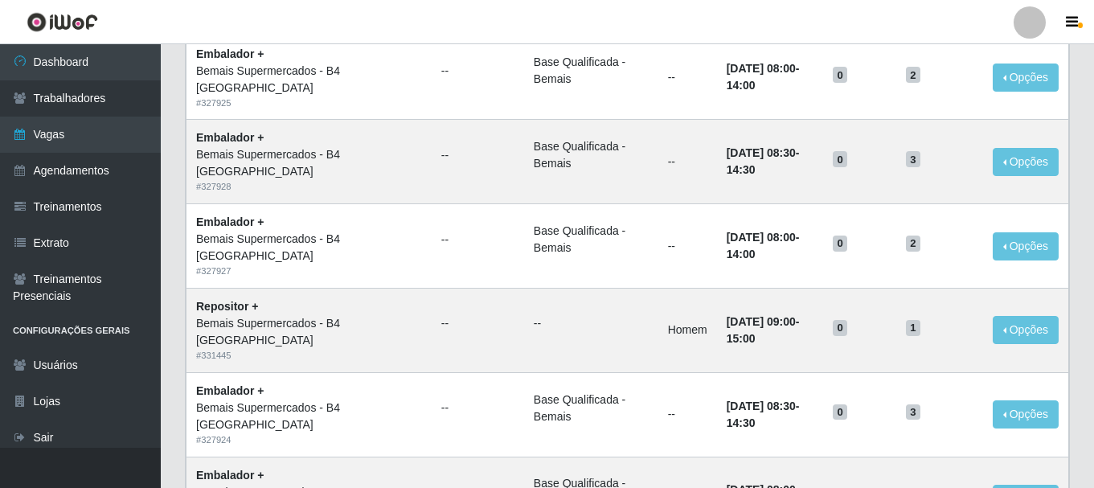
scroll to position [1045, 0]
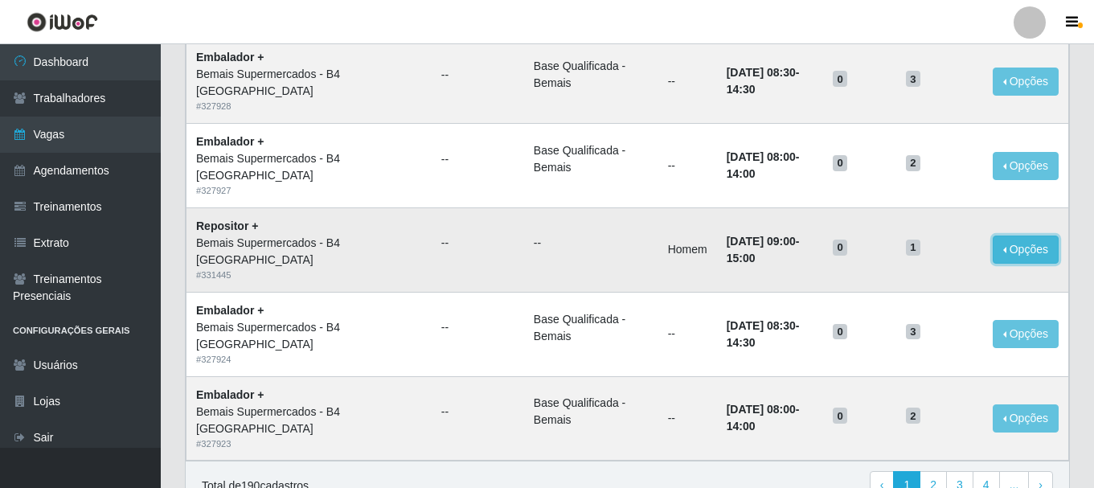
click at [1035, 251] on button "Opções" at bounding box center [1026, 250] width 66 height 28
click at [909, 226] on td "1" at bounding box center [940, 249] width 87 height 84
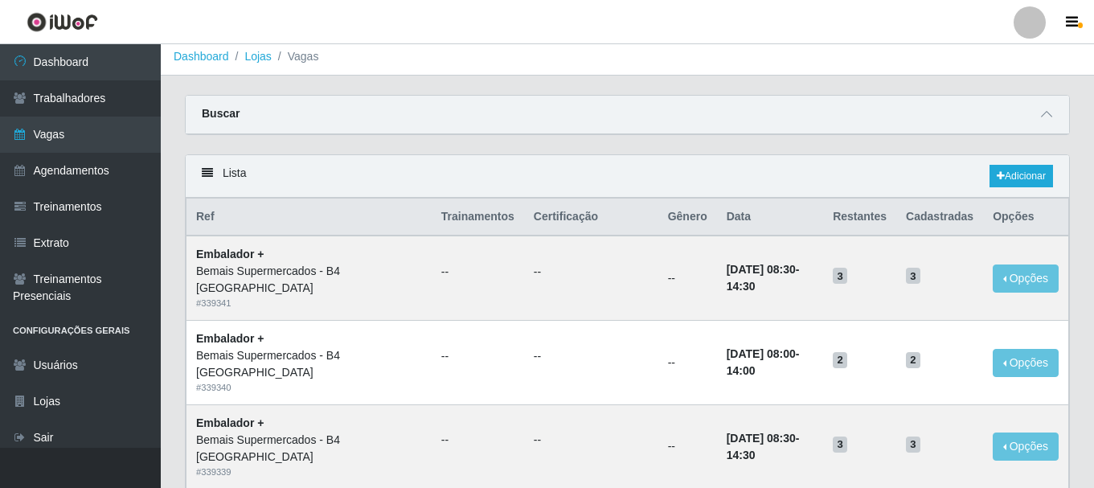
scroll to position [0, 0]
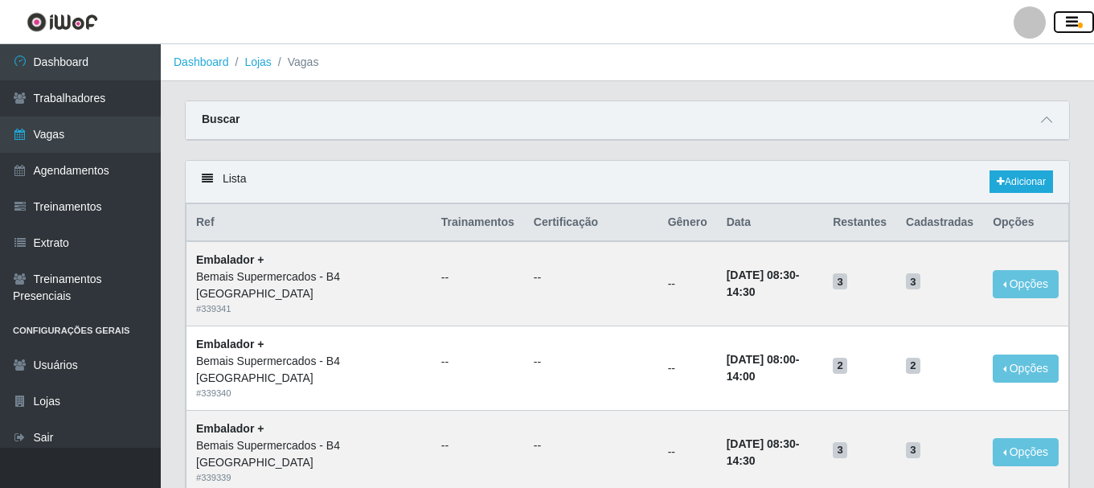
click at [1072, 17] on icon "button" at bounding box center [1072, 22] width 12 height 14
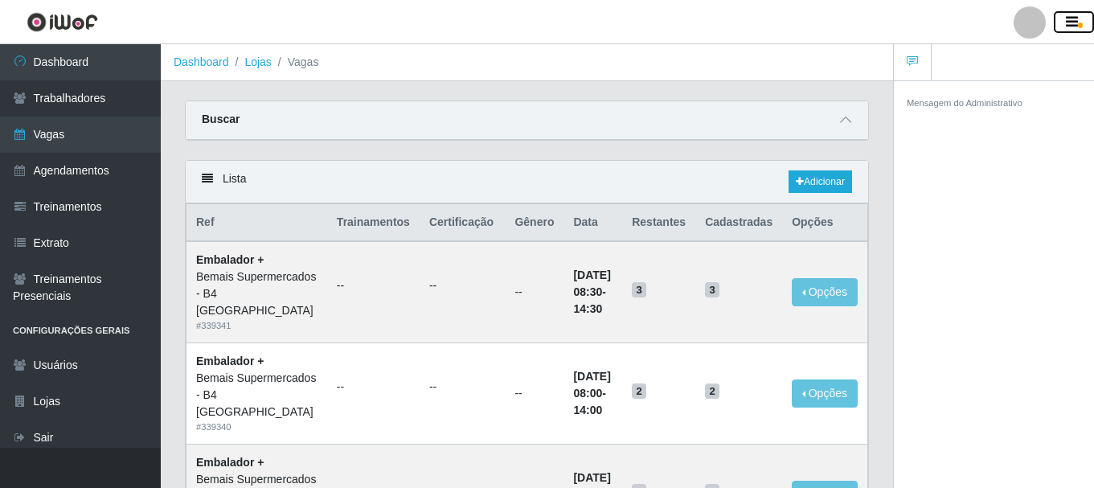
click at [1077, 18] on icon "button" at bounding box center [1072, 22] width 12 height 14
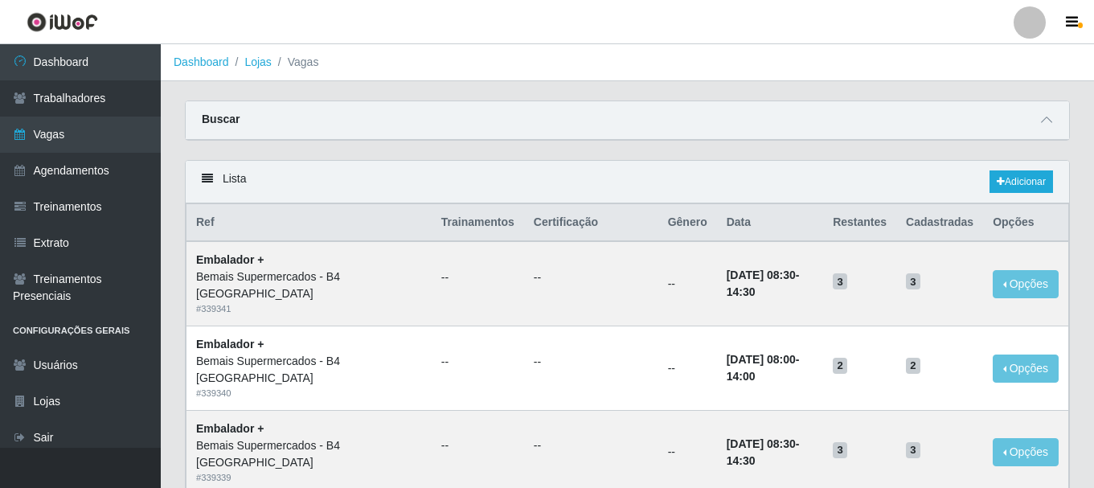
click at [544, 216] on th "Certificação" at bounding box center [591, 223] width 134 height 38
